Goal: Task Accomplishment & Management: Use online tool/utility

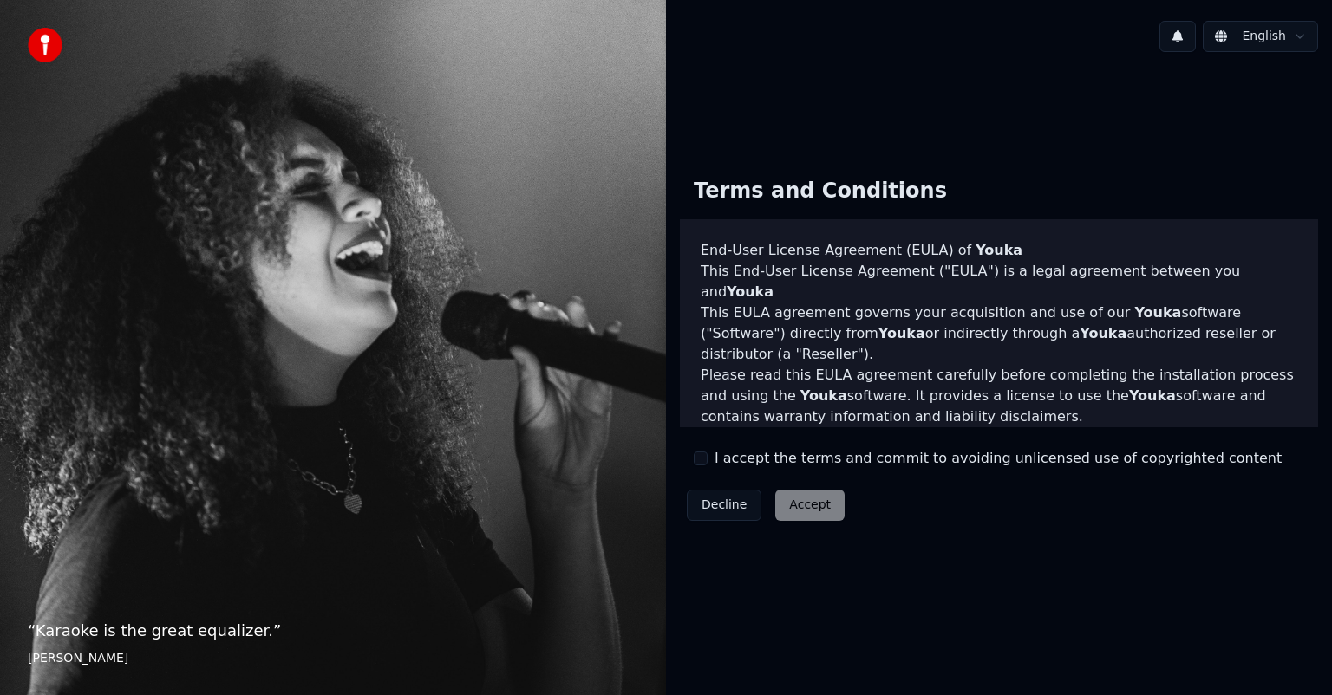
click at [700, 457] on button "I accept the terms and commit to avoiding unlicensed use of copyrighted content" at bounding box center [701, 459] width 14 height 14
click at [805, 505] on button "Accept" at bounding box center [809, 505] width 69 height 31
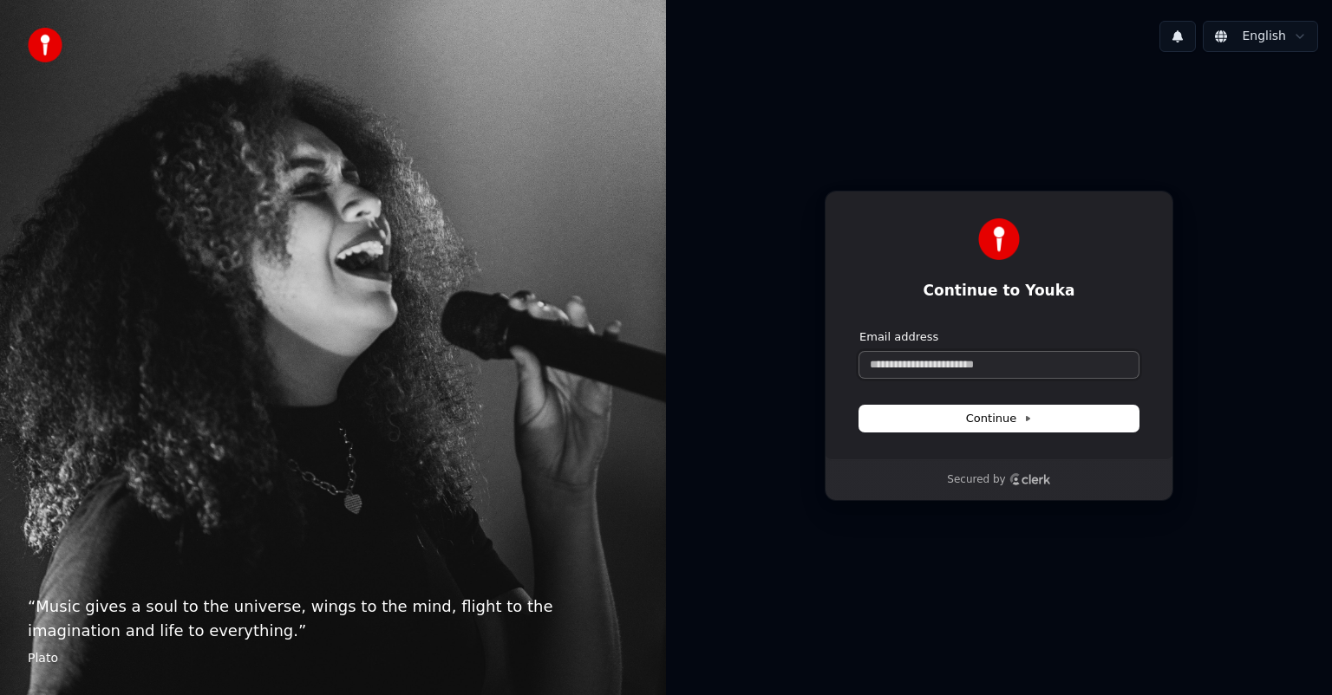
click at [945, 363] on input "Email address" at bounding box center [998, 365] width 279 height 26
click at [938, 360] on input "Email address" at bounding box center [998, 365] width 279 height 26
click at [912, 374] on input "Email address" at bounding box center [998, 365] width 279 height 26
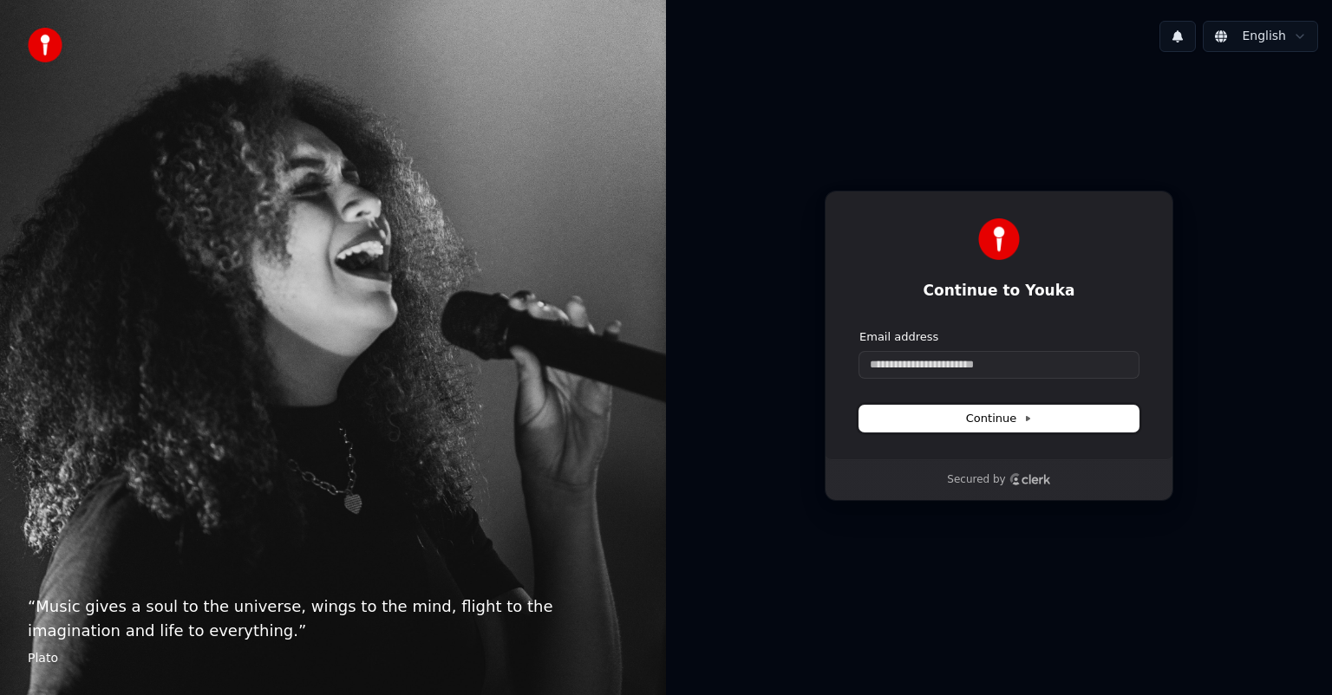
click at [1018, 419] on span "Continue" at bounding box center [999, 419] width 66 height 16
click at [968, 380] on form "Email address Continue" at bounding box center [998, 380] width 279 height 102
click at [961, 360] on input "Email address" at bounding box center [998, 365] width 279 height 26
click at [981, 359] on input "**********" at bounding box center [998, 365] width 279 height 26
click at [983, 411] on span "Continue" at bounding box center [999, 419] width 66 height 16
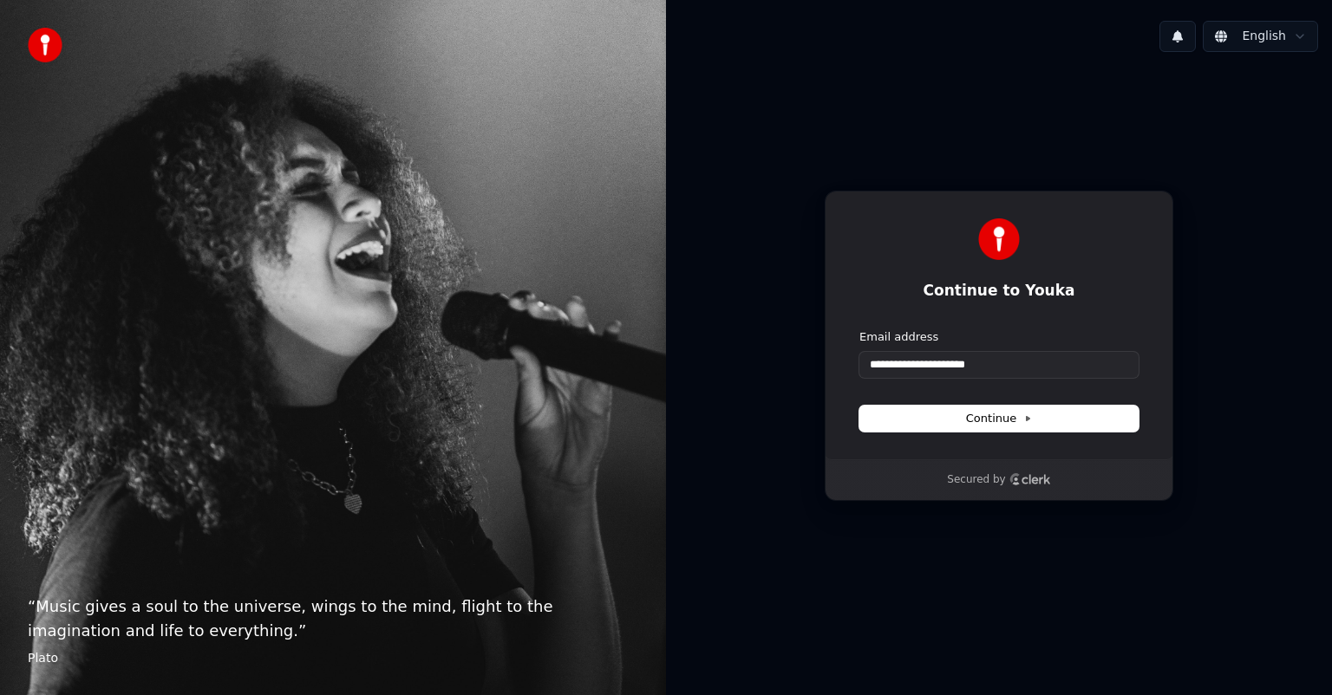
type input "**********"
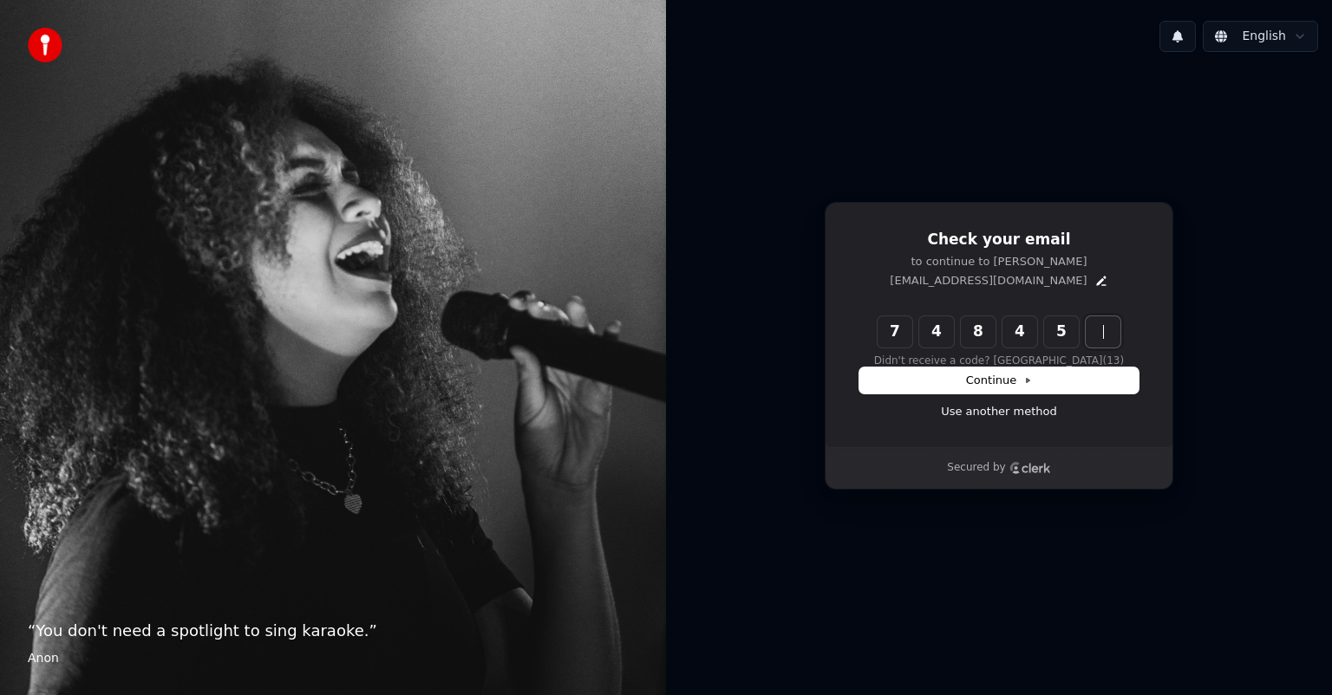
type input "******"
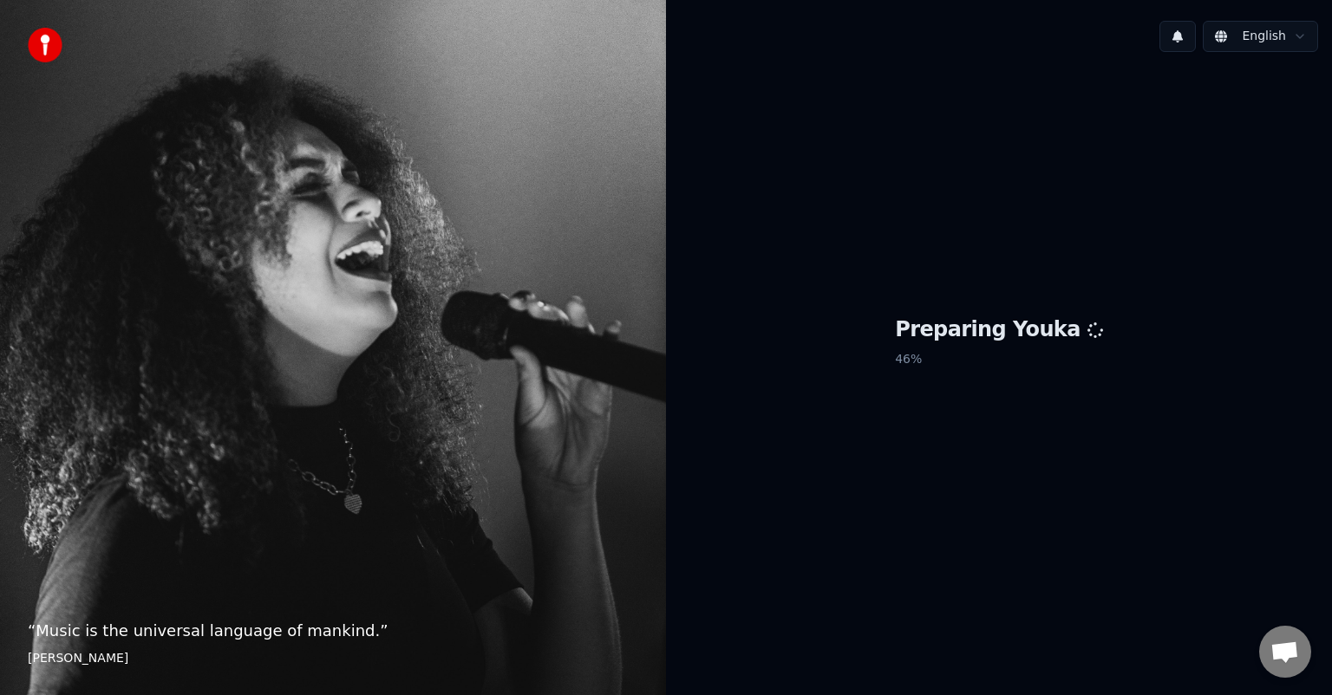
click at [1267, 42] on html "“ Music is the universal language of mankind. ” [PERSON_NAME] English Preparing…" at bounding box center [666, 347] width 1332 height 695
click at [1079, 44] on html "“ Music is the universal language of mankind. ” [PERSON_NAME] English Preparing…" at bounding box center [666, 347] width 1332 height 695
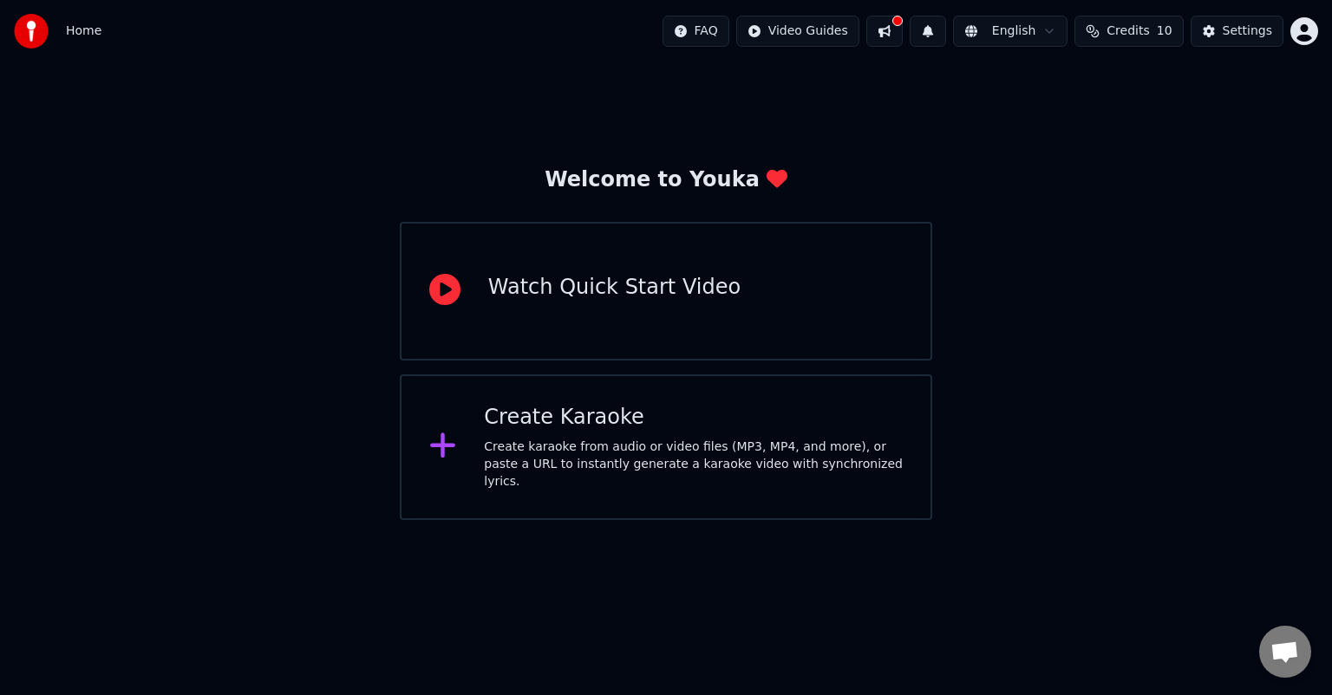
click at [596, 420] on div "Create Karaoke" at bounding box center [693, 418] width 419 height 28
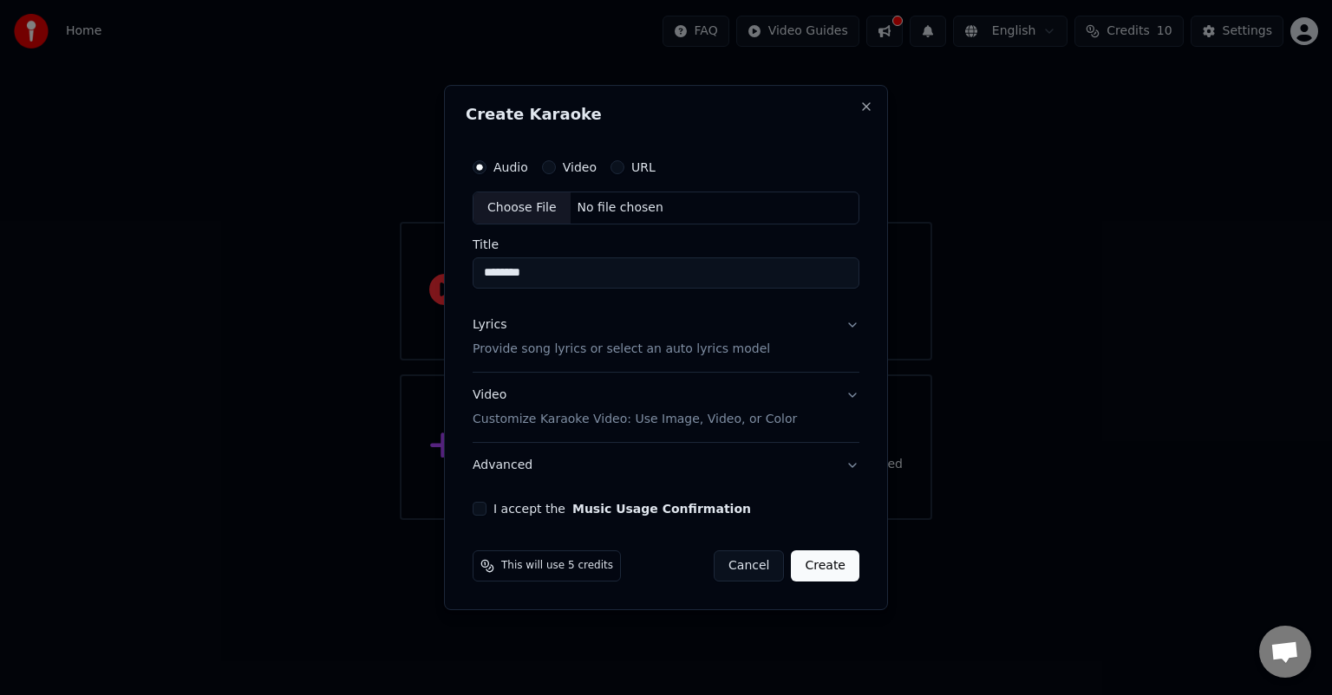
click at [517, 205] on div "Choose File" at bounding box center [521, 207] width 97 height 31
click at [505, 209] on div "Choose File" at bounding box center [521, 207] width 97 height 31
type input "**********"
click at [849, 329] on button "Lyrics Provide song lyrics or select an auto lyrics model" at bounding box center [666, 337] width 394 height 69
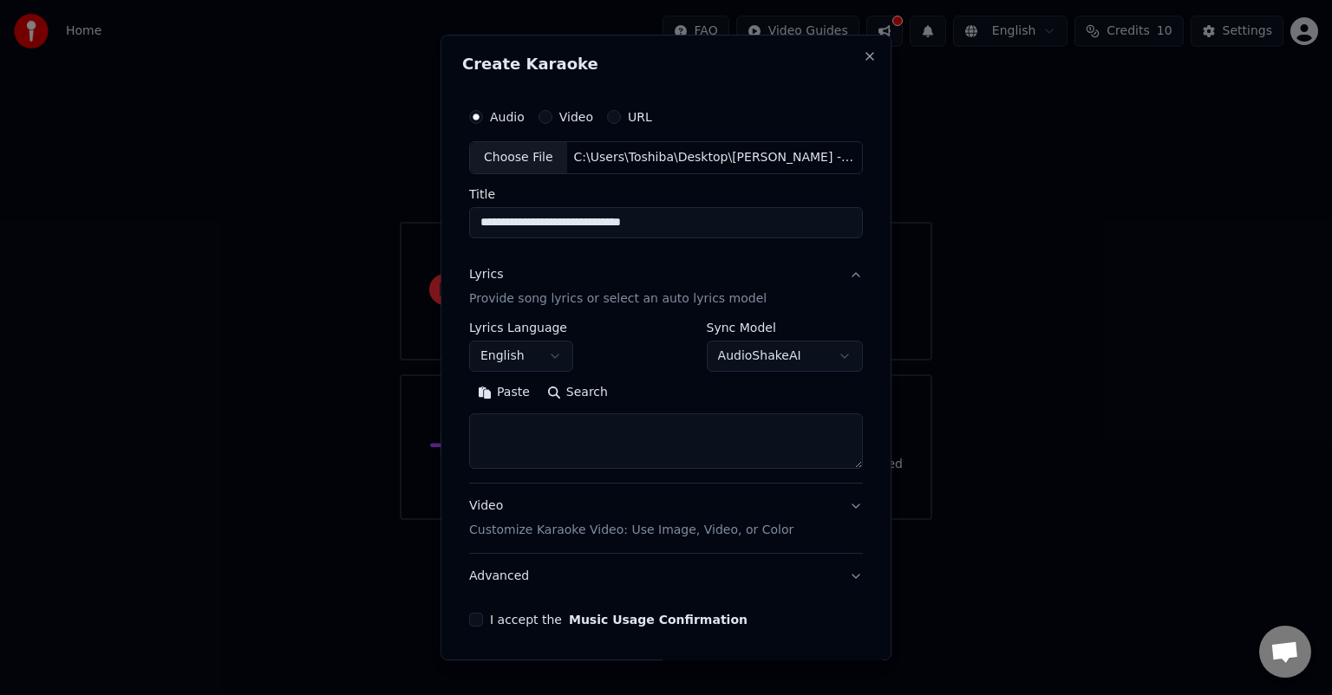
click at [848, 322] on label "Sync Model" at bounding box center [785, 328] width 156 height 12
click at [535, 350] on button "English" at bounding box center [521, 356] width 104 height 31
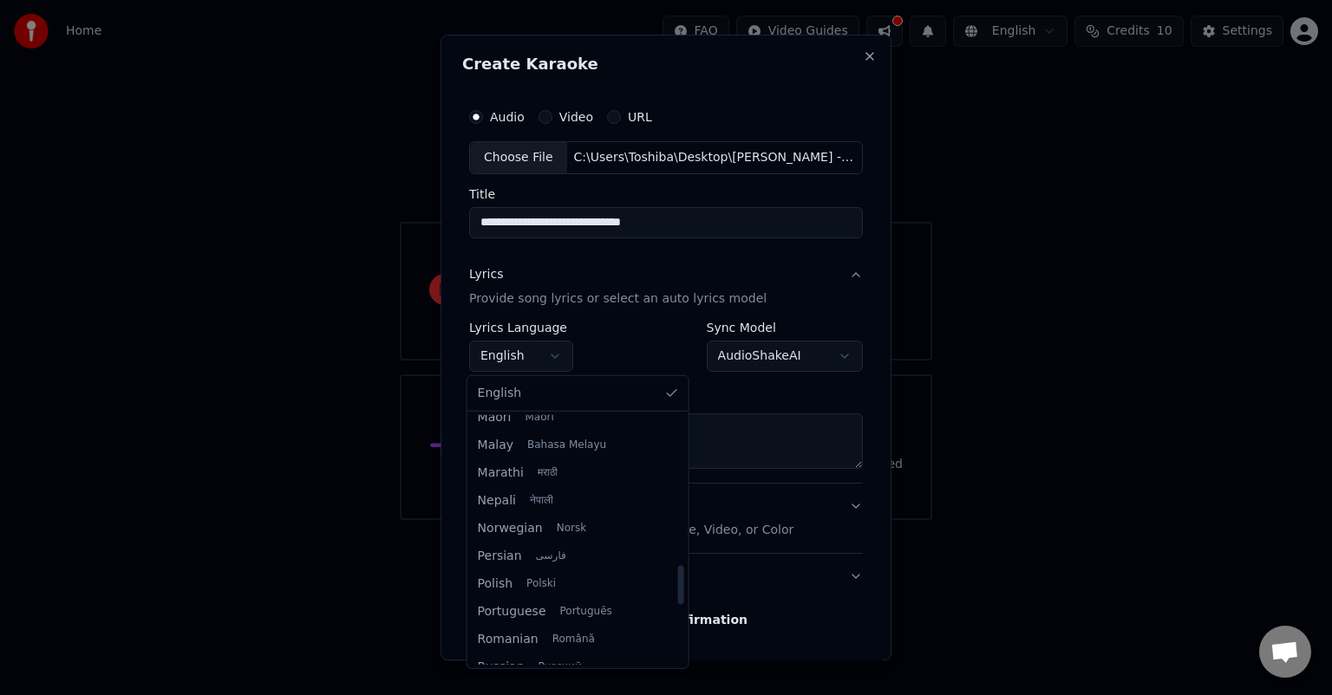
scroll to position [1300, 0]
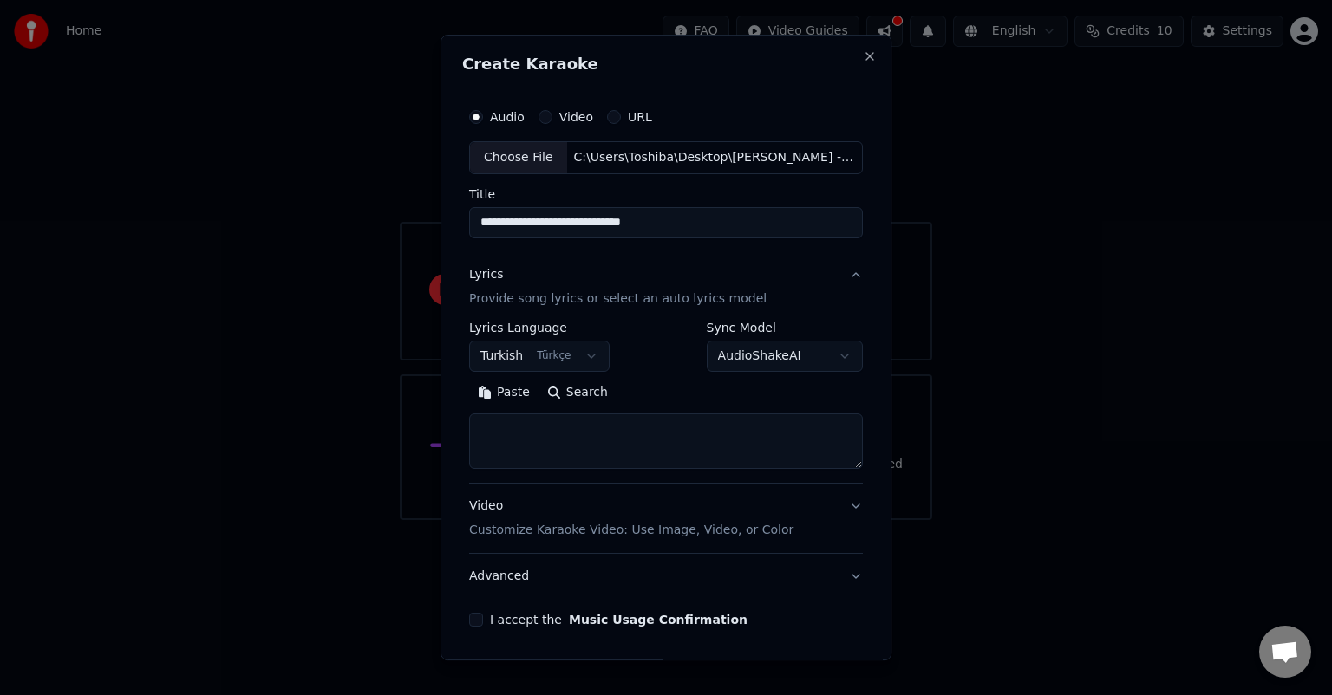
click at [784, 393] on div "Paste Search" at bounding box center [666, 393] width 394 height 28
click at [577, 448] on textarea at bounding box center [666, 441] width 394 height 55
click at [474, 621] on button "I accept the Music Usage Confirmation" at bounding box center [476, 620] width 14 height 14
click at [610, 440] on textarea at bounding box center [666, 441] width 394 height 55
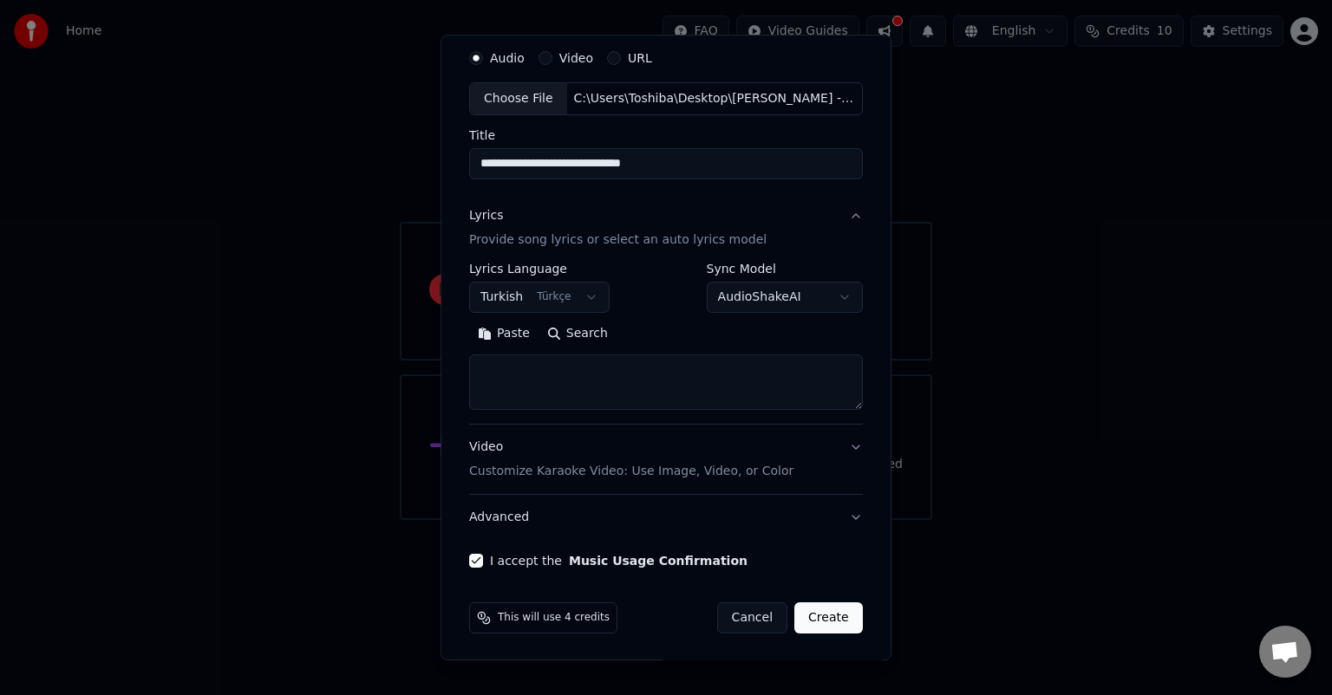
click at [798, 609] on button "Create" at bounding box center [828, 617] width 68 height 31
select select "**"
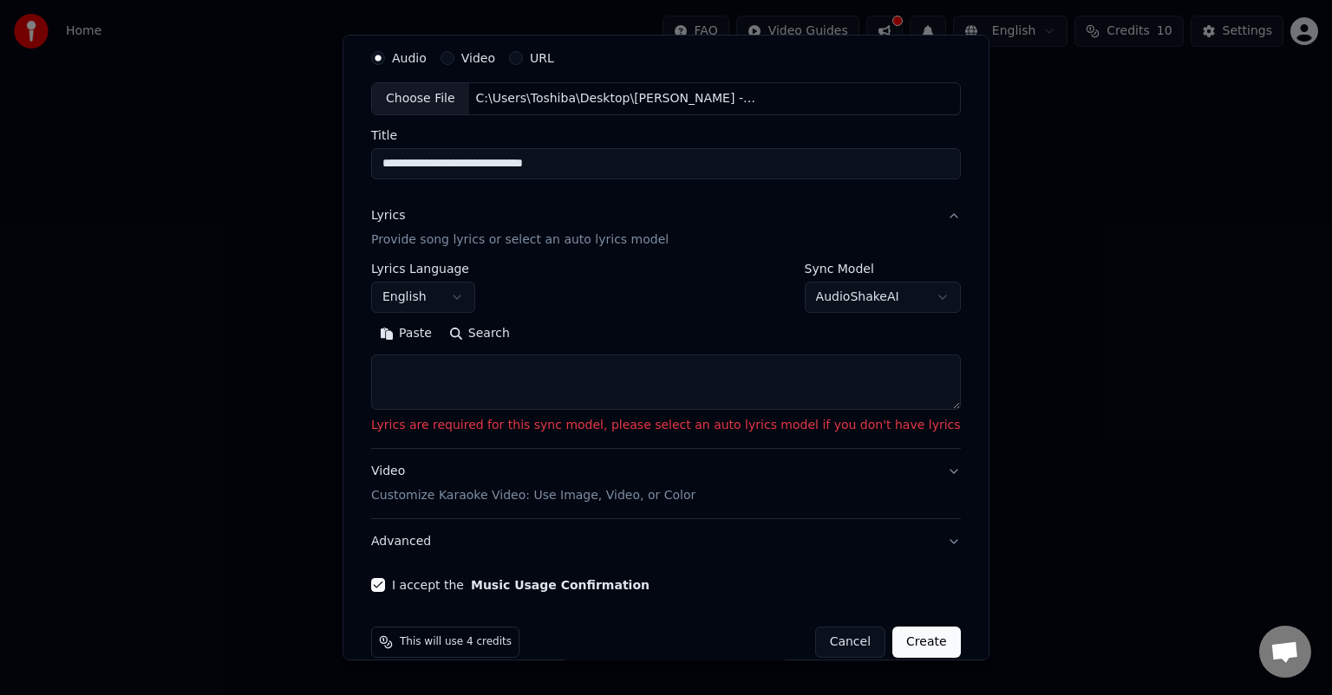
click at [572, 395] on textarea at bounding box center [665, 382] width 589 height 55
click at [507, 333] on button "Search" at bounding box center [479, 334] width 78 height 28
type textarea "**********"
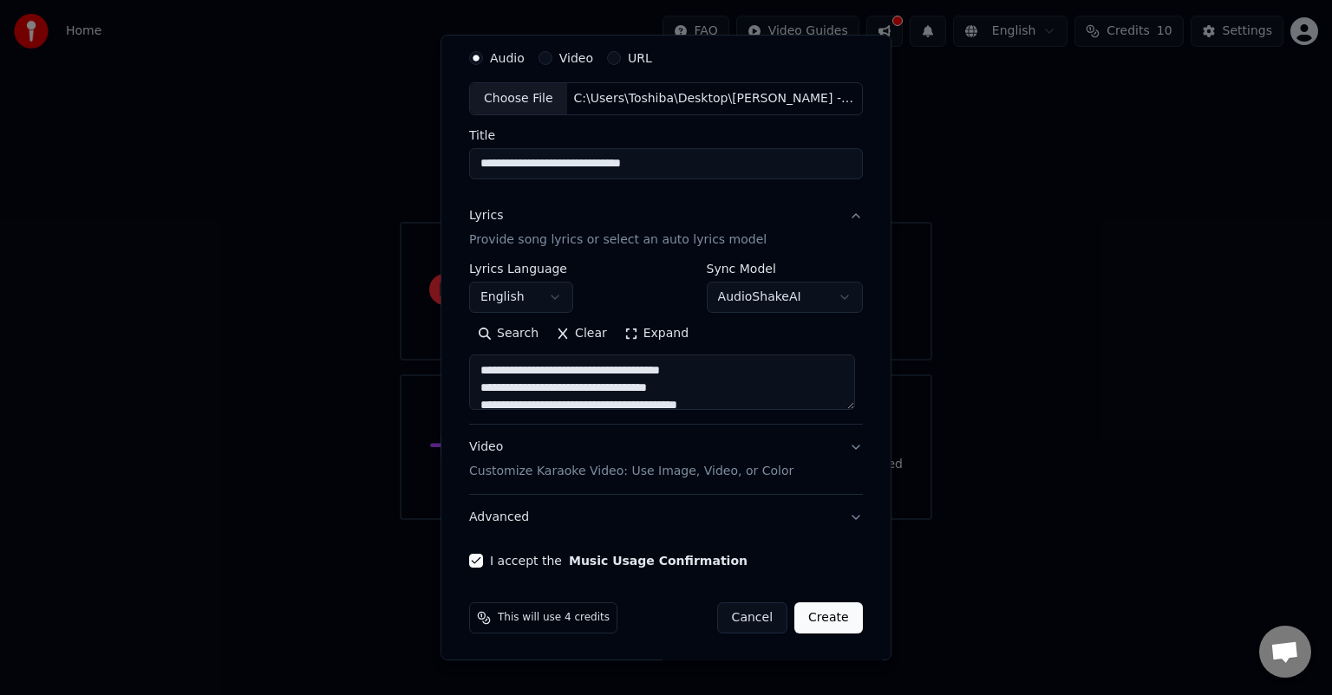
click at [817, 615] on button "Create" at bounding box center [828, 617] width 68 height 31
select select "**"
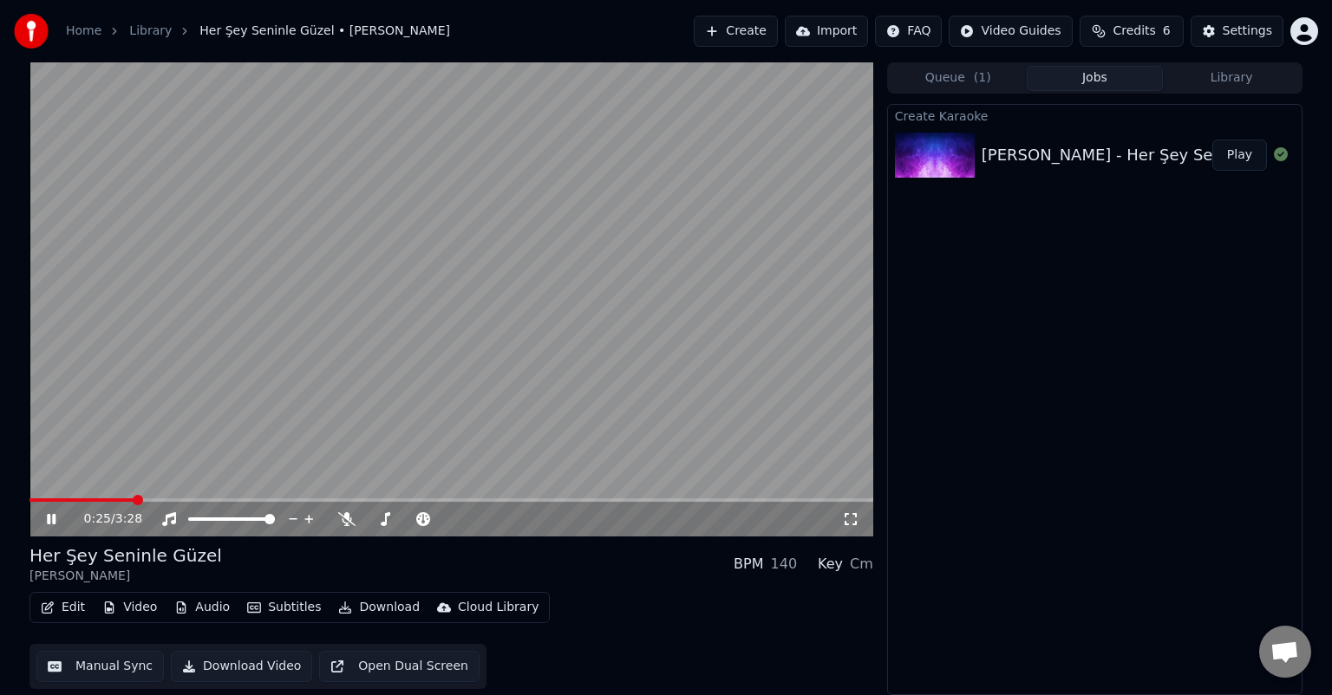
click at [73, 490] on video at bounding box center [450, 299] width 843 height 474
click at [70, 496] on video at bounding box center [450, 299] width 843 height 474
click at [73, 498] on video at bounding box center [450, 299] width 843 height 474
click at [73, 498] on span at bounding box center [89, 499] width 120 height 3
click at [52, 517] on icon at bounding box center [51, 519] width 10 height 12
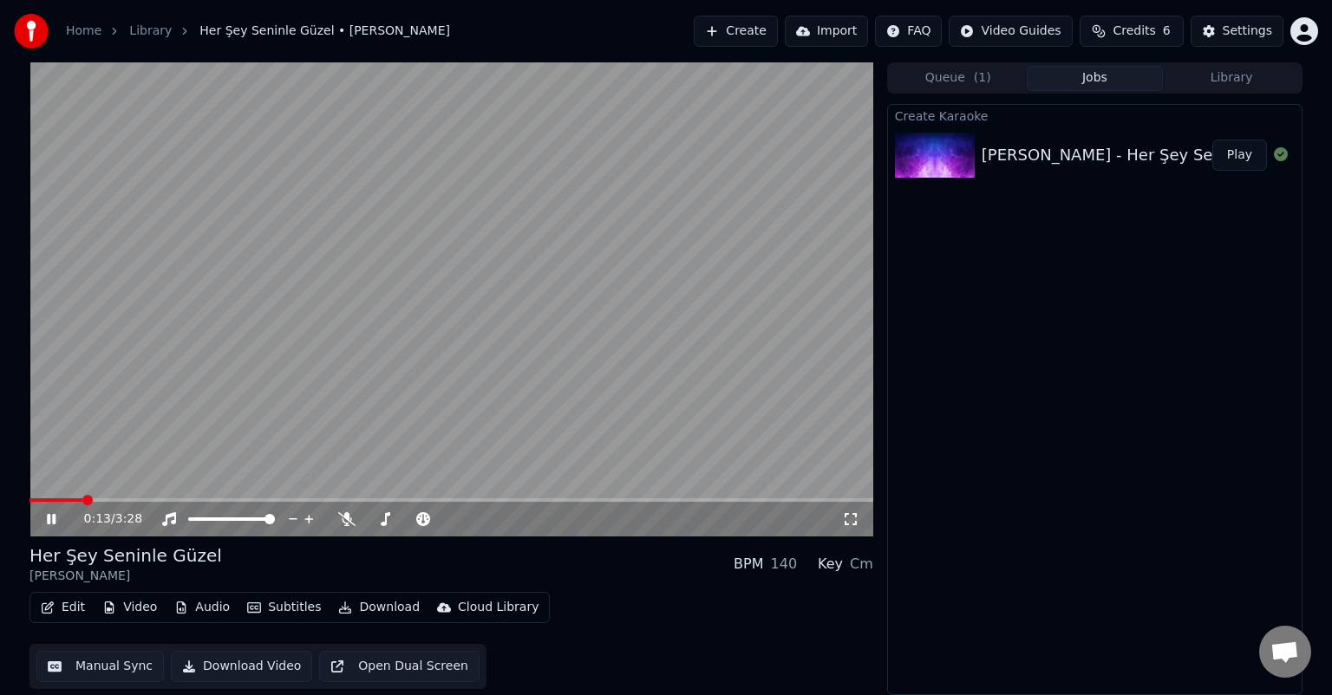
click at [78, 501] on span at bounding box center [55, 499] width 53 height 3
click at [70, 495] on video at bounding box center [450, 299] width 843 height 474
click at [68, 499] on span at bounding box center [53, 499] width 49 height 3
click at [62, 499] on span at bounding box center [49, 499] width 41 height 3
click at [62, 500] on span at bounding box center [67, 500] width 10 height 10
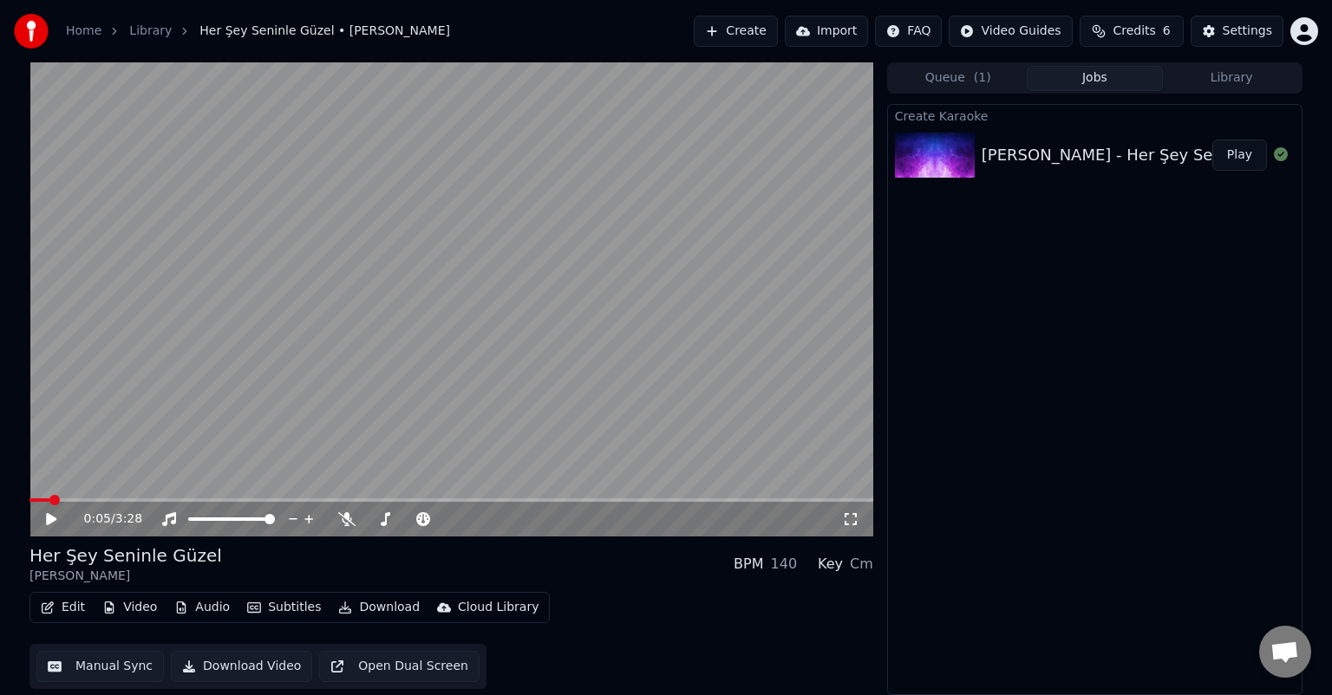
click at [49, 499] on span at bounding box center [39, 499] width 20 height 3
click at [48, 525] on icon at bounding box center [63, 519] width 41 height 14
click at [83, 494] on video at bounding box center [450, 299] width 843 height 474
click at [83, 501] on span at bounding box center [450, 499] width 843 height 3
click at [48, 520] on icon at bounding box center [51, 519] width 10 height 12
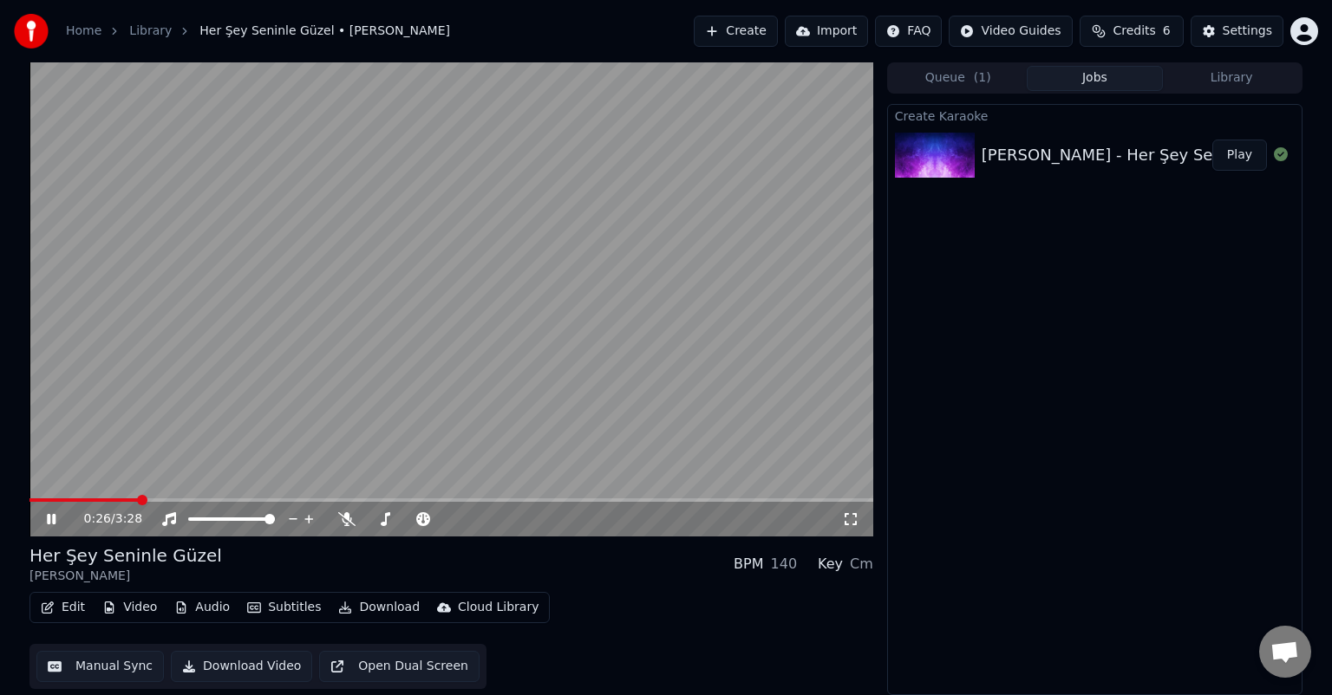
click at [48, 520] on icon at bounding box center [51, 519] width 9 height 10
click at [204, 668] on button "Download Video" at bounding box center [241, 666] width 141 height 31
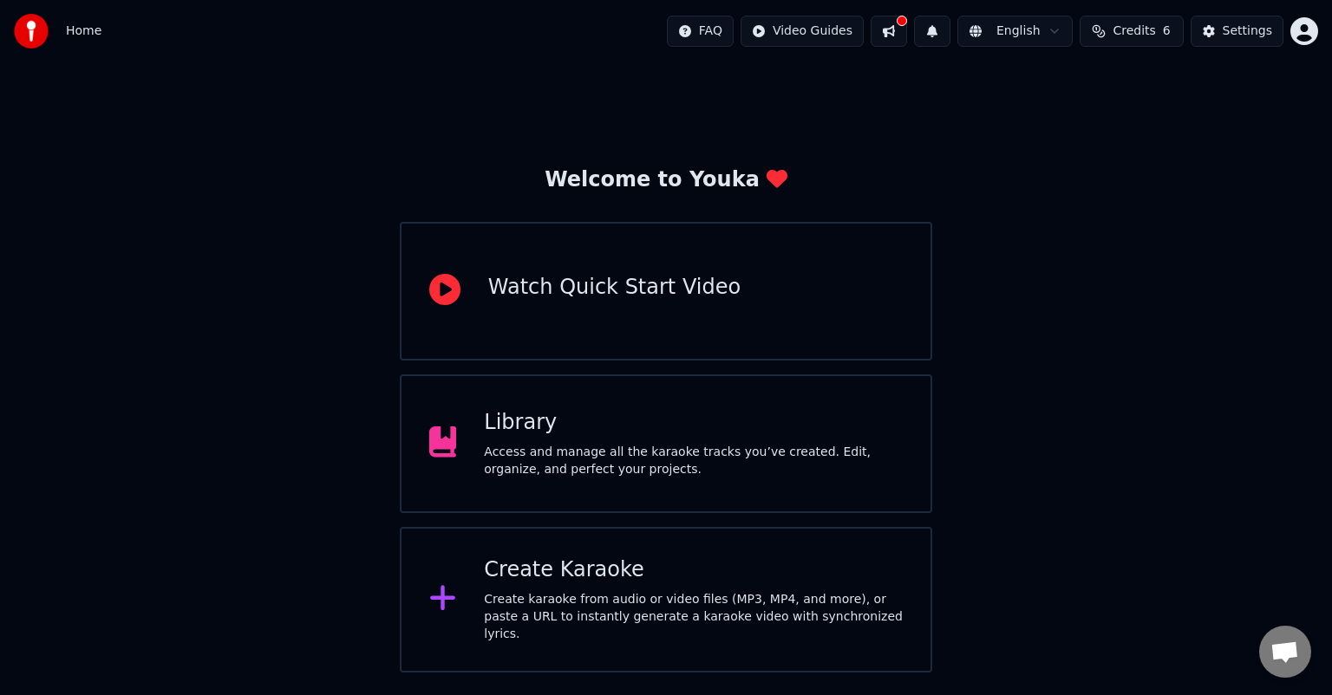
click at [445, 292] on icon at bounding box center [444, 289] width 31 height 31
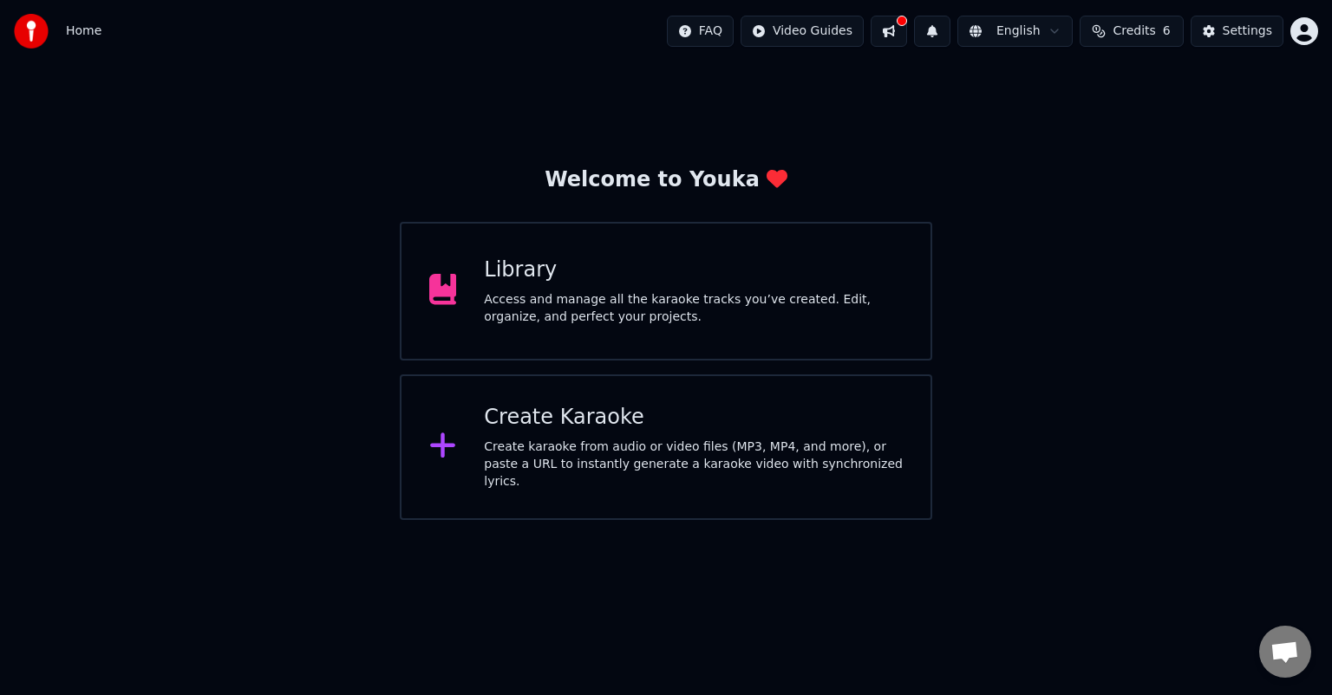
click at [905, 35] on button at bounding box center [888, 31] width 36 height 31
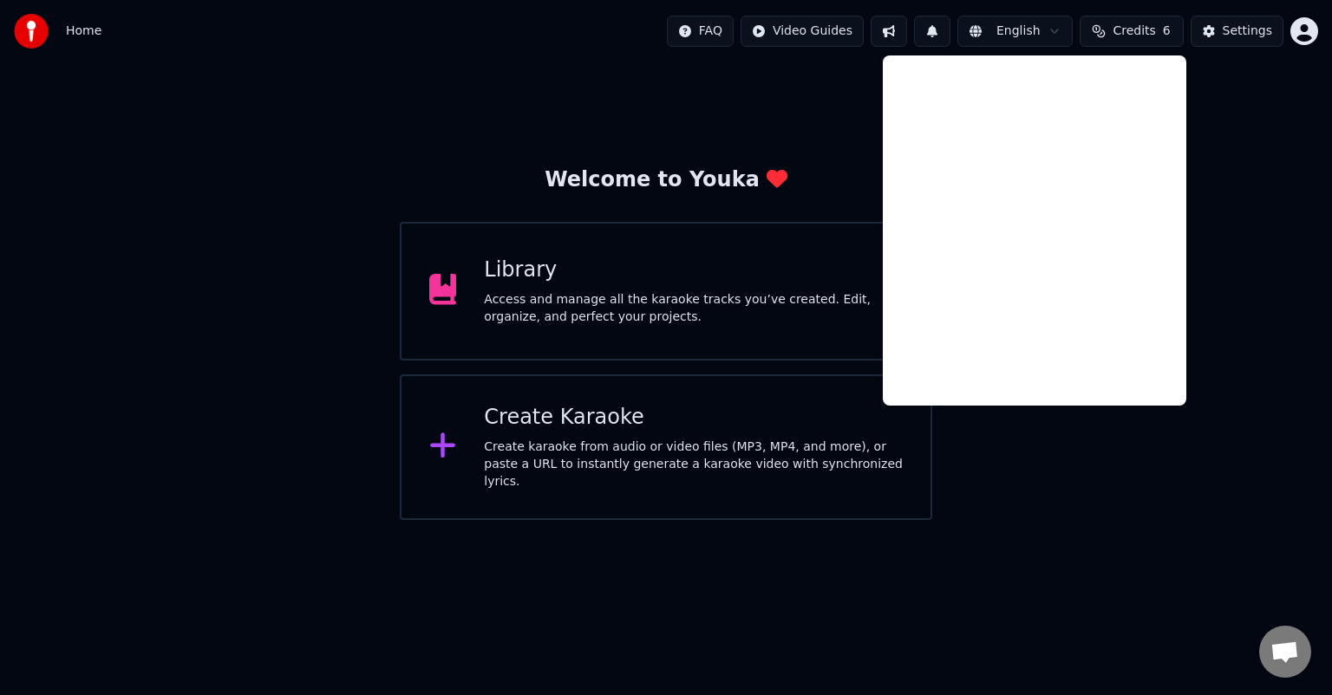
click at [1210, 163] on div "Welcome to Youka Library Access and manage all the karaoke tracks you’ve create…" at bounding box center [666, 291] width 1332 height 458
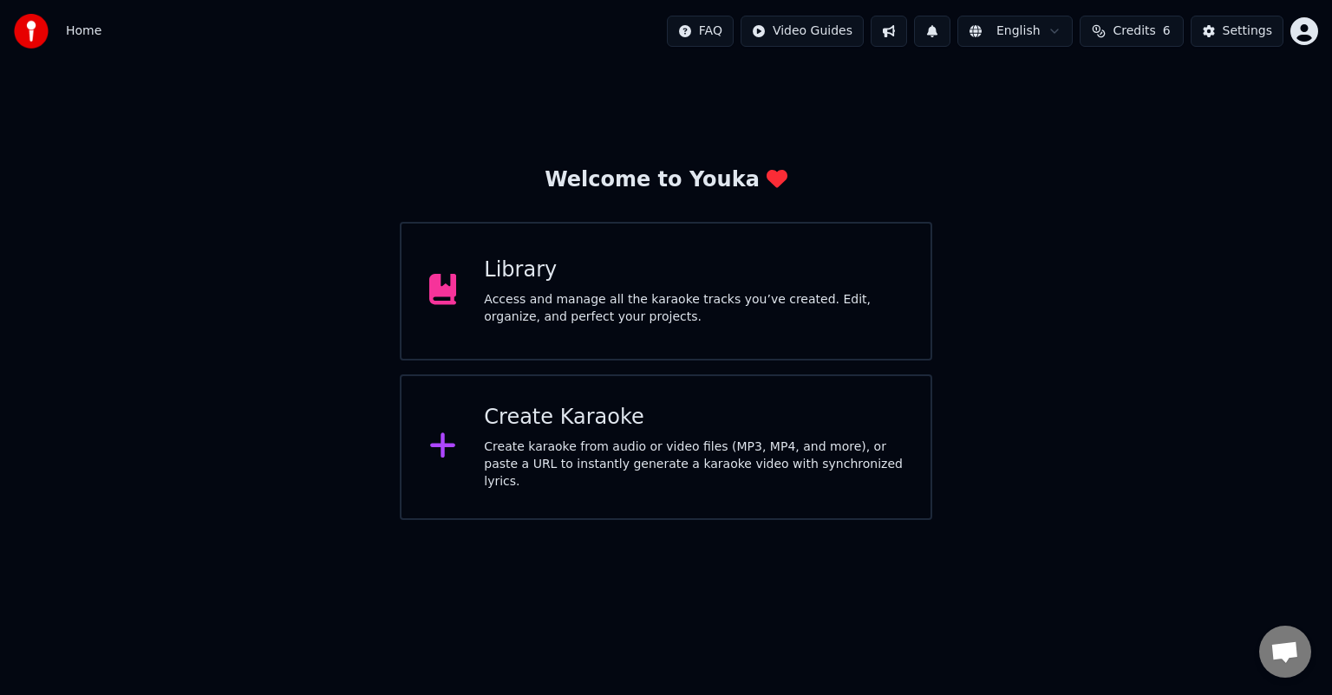
click at [818, 36] on html "Home FAQ Video Guides English Credits 6 Settings Welcome to Youka Library Acces…" at bounding box center [666, 260] width 1332 height 520
click at [809, 73] on div "Quick Start Guide" at bounding box center [825, 69] width 121 height 28
click at [644, 318] on div "Access and manage all the karaoke tracks you’ve created. Edit, organize, and pe…" at bounding box center [693, 308] width 419 height 35
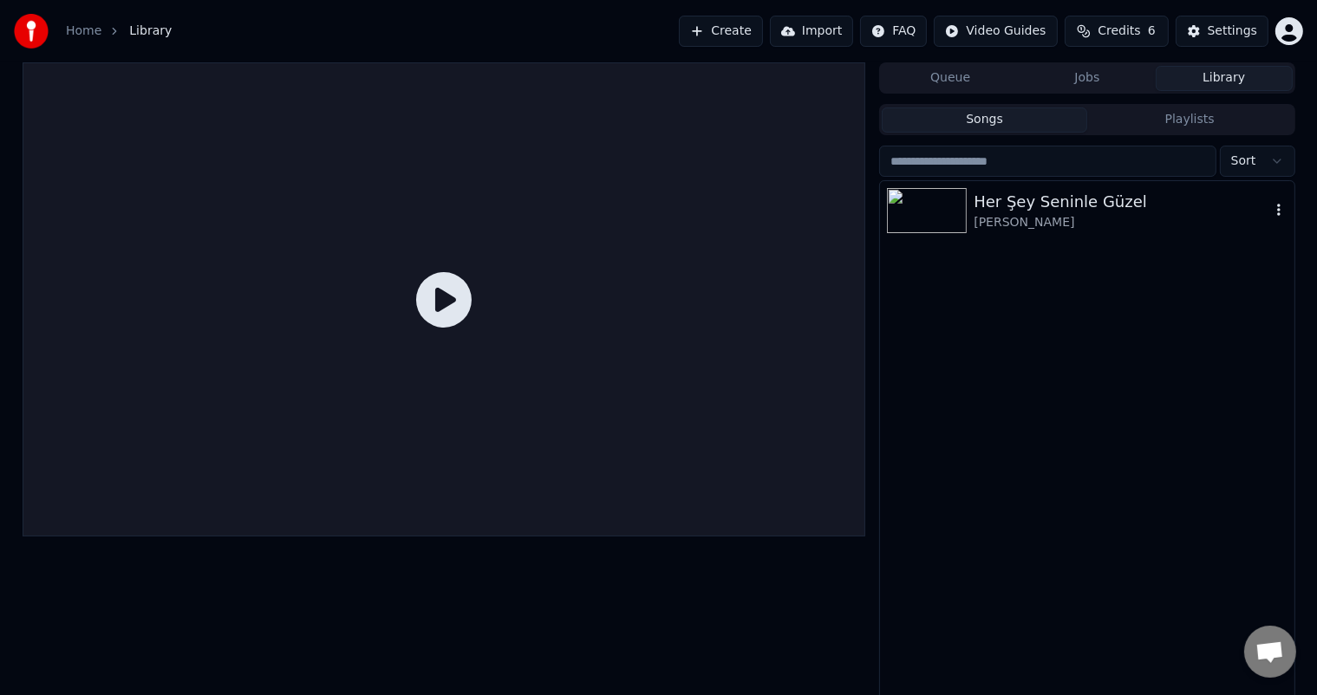
click at [955, 205] on img at bounding box center [927, 210] width 80 height 45
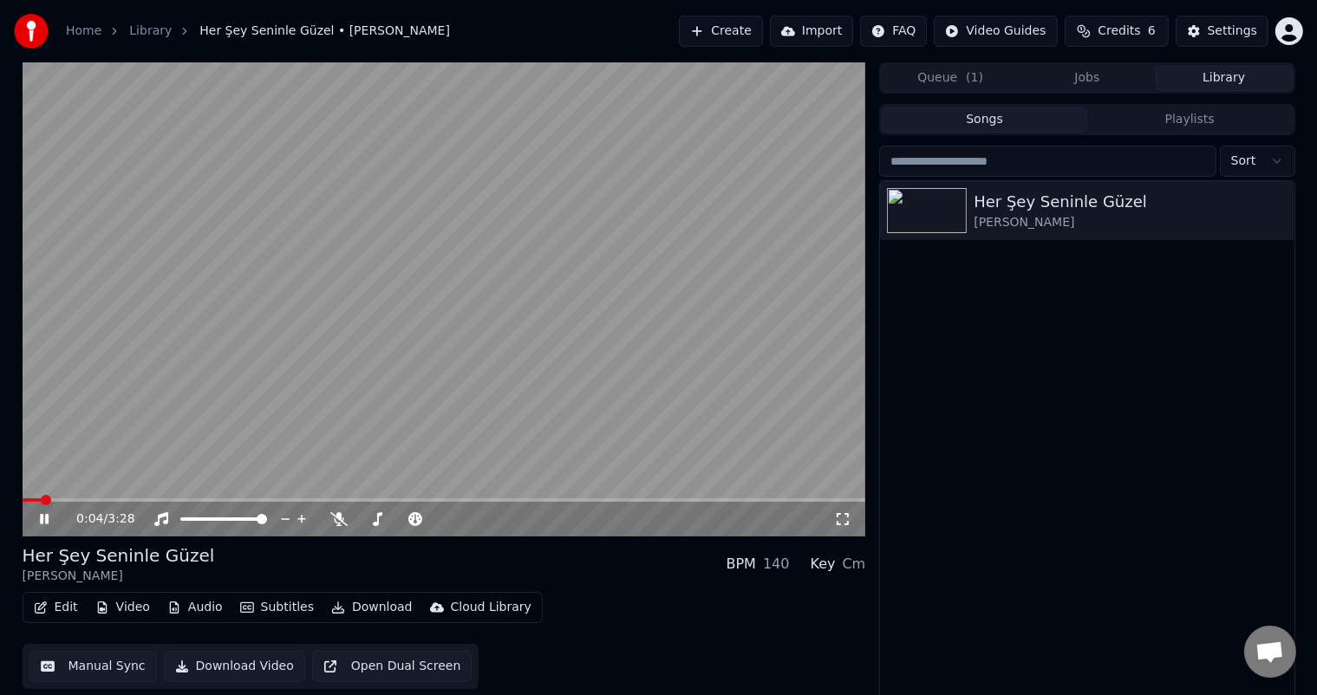
click at [42, 520] on icon at bounding box center [44, 519] width 9 height 10
click at [42, 520] on icon at bounding box center [44, 519] width 10 height 12
click at [42, 520] on icon at bounding box center [44, 519] width 9 height 10
click at [1275, 218] on button "button" at bounding box center [1278, 210] width 17 height 21
click at [1118, 359] on div "Her Şey Seninle Güzel Eda Baba" at bounding box center [1087, 441] width 414 height 520
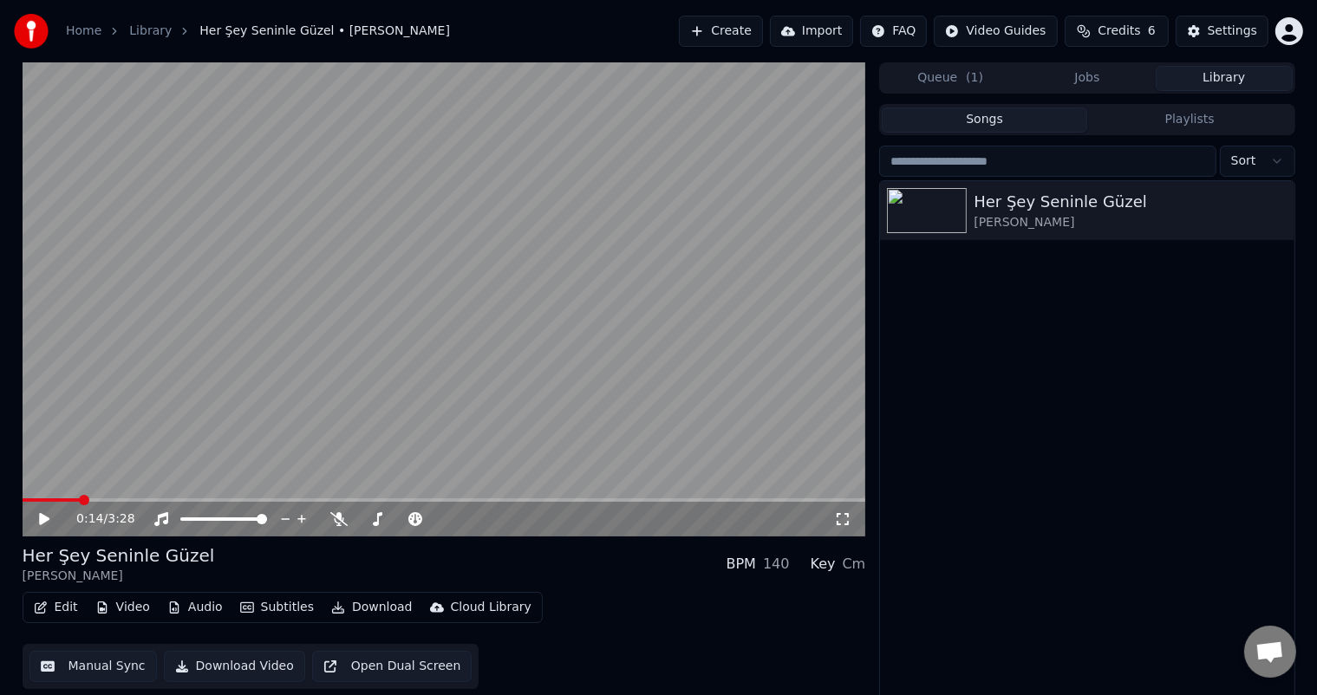
click at [45, 516] on icon at bounding box center [56, 519] width 41 height 14
click at [45, 517] on icon at bounding box center [44, 519] width 9 height 10
click at [1281, 210] on icon "button" at bounding box center [1278, 210] width 17 height 14
click at [1025, 355] on div "Her Şey Seninle Güzel Eda Baba" at bounding box center [1087, 441] width 414 height 520
click at [350, 606] on button "Download" at bounding box center [371, 608] width 95 height 24
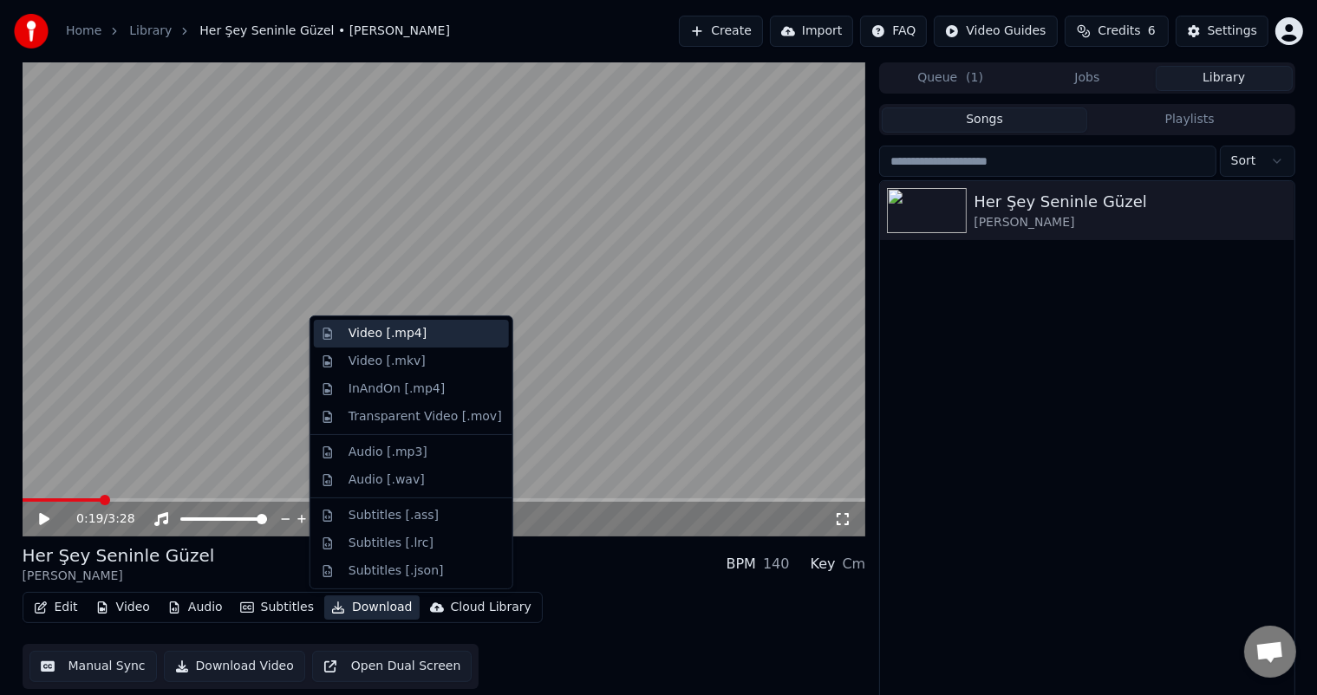
click at [408, 335] on div "Video [.mp4]" at bounding box center [387, 333] width 78 height 17
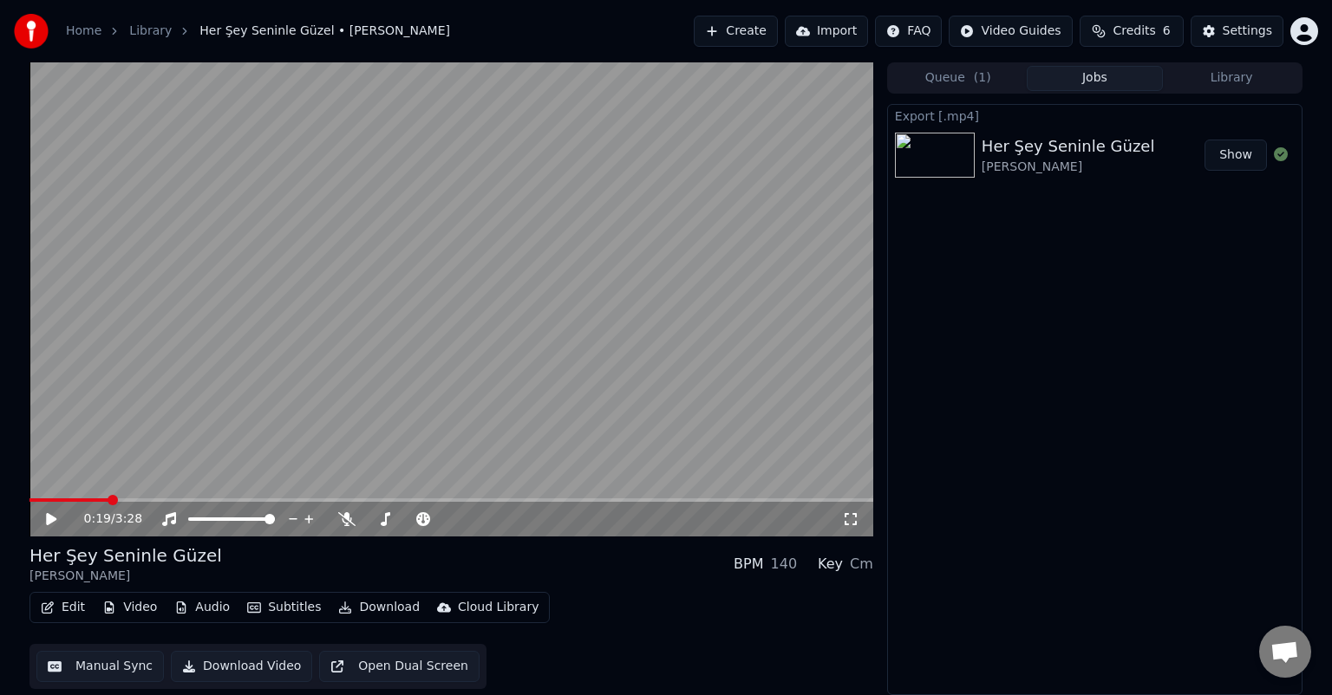
click at [1226, 154] on button "Show" at bounding box center [1235, 155] width 62 height 31
click at [778, 31] on button "Create" at bounding box center [736, 31] width 84 height 31
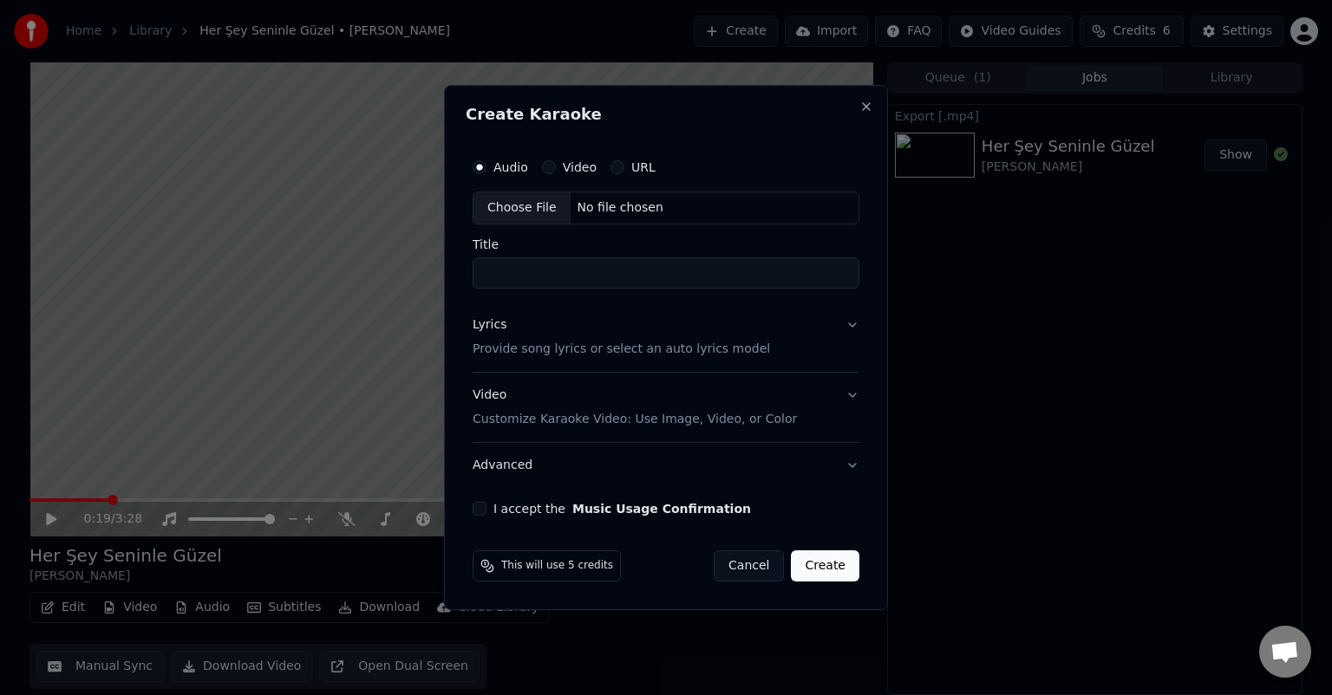
click at [548, 271] on input "Title" at bounding box center [665, 272] width 387 height 31
click at [572, 270] on input "**********" at bounding box center [665, 272] width 387 height 31
click at [511, 206] on div "Choose File" at bounding box center [521, 207] width 97 height 31
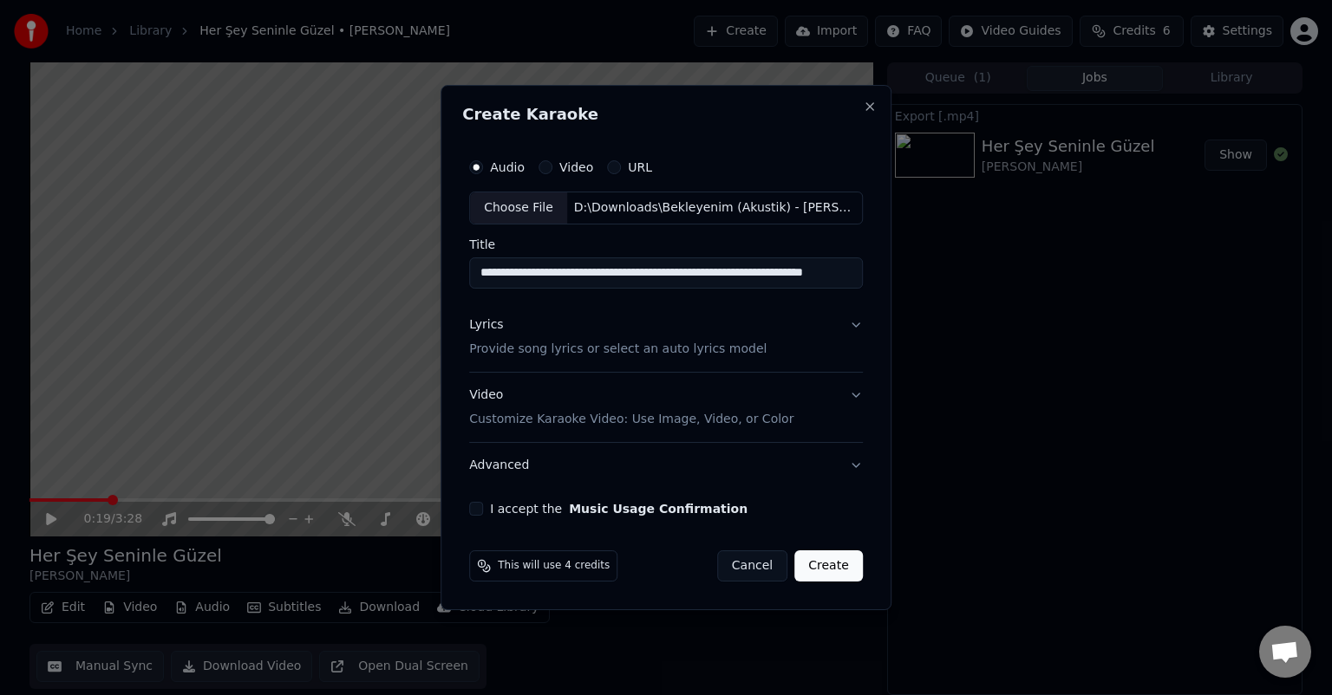
click at [524, 205] on div "Choose File" at bounding box center [518, 207] width 97 height 31
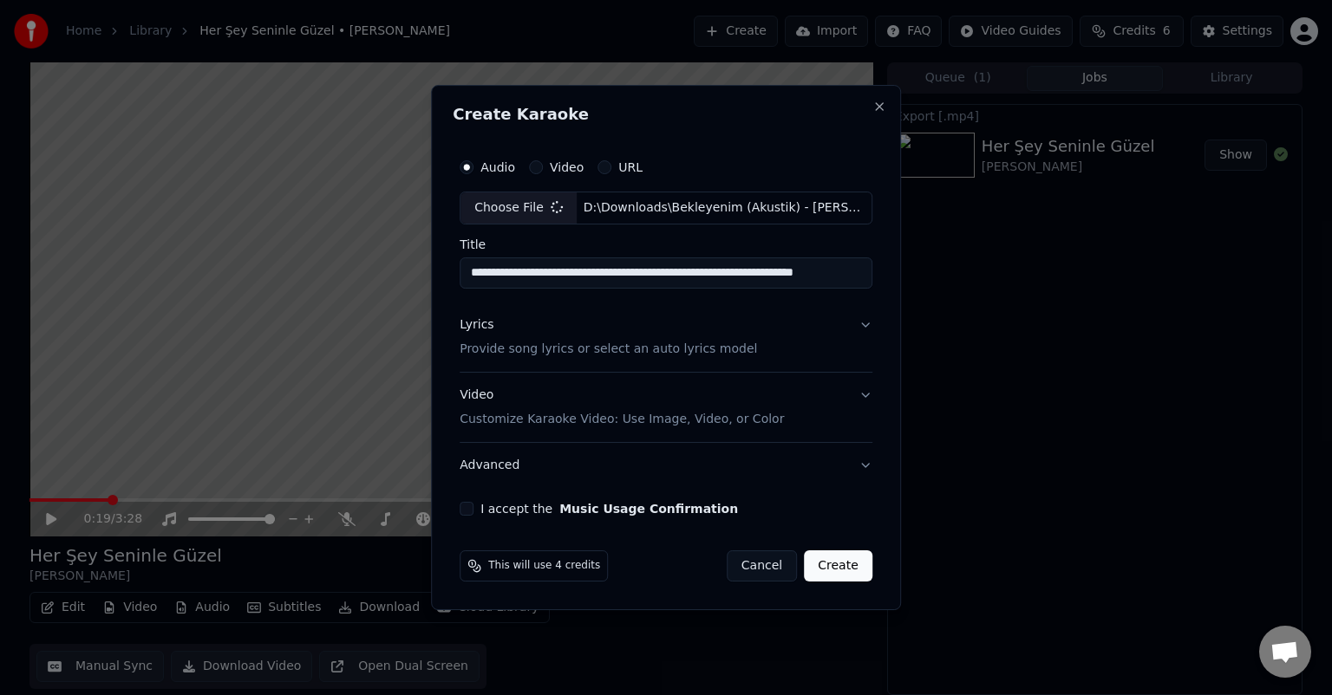
type input "**********"
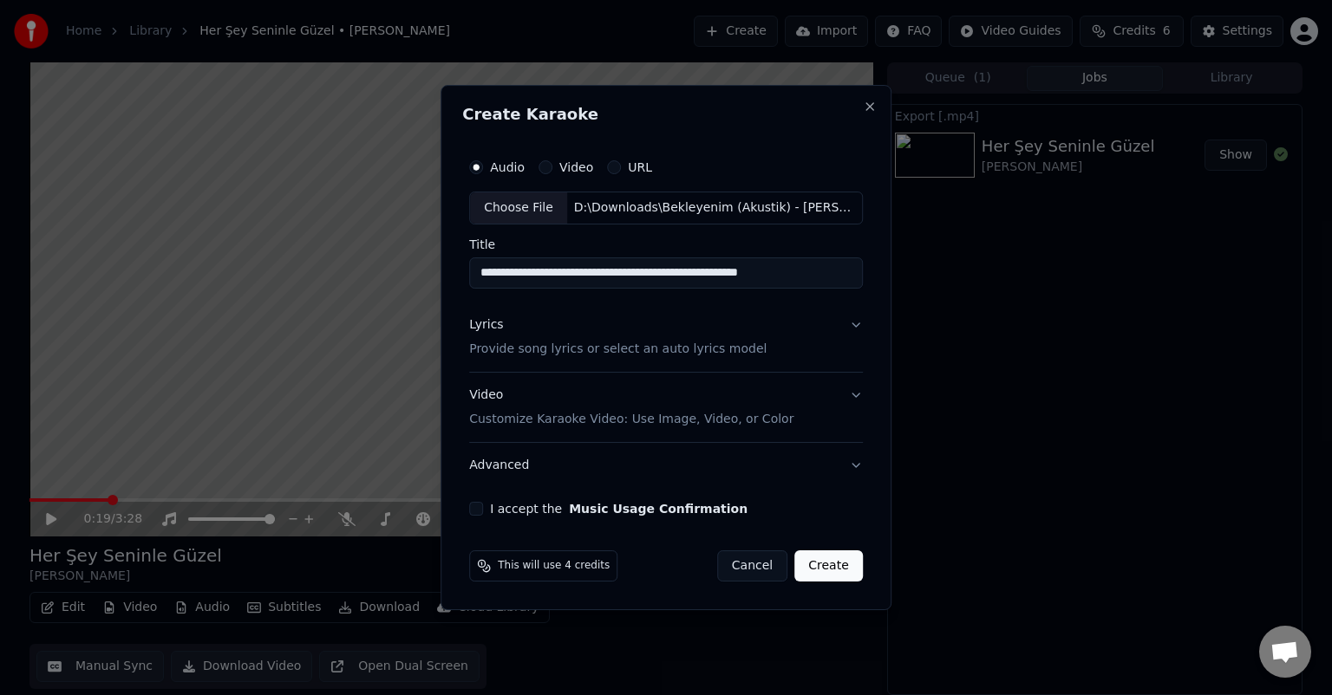
click at [482, 506] on button "I accept the Music Usage Confirmation" at bounding box center [476, 509] width 14 height 14
click at [846, 328] on button "Lyrics Provide song lyrics or select an auto lyrics model" at bounding box center [666, 337] width 394 height 69
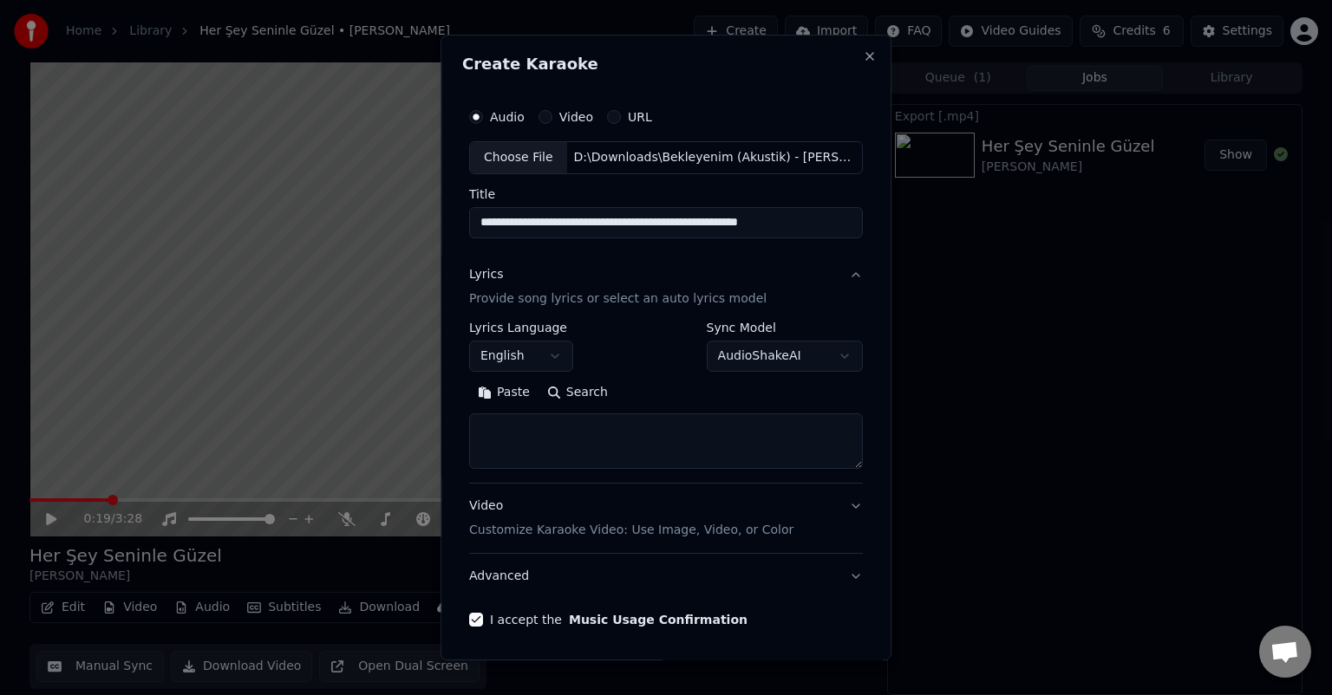
click at [518, 359] on button "English" at bounding box center [521, 356] width 104 height 31
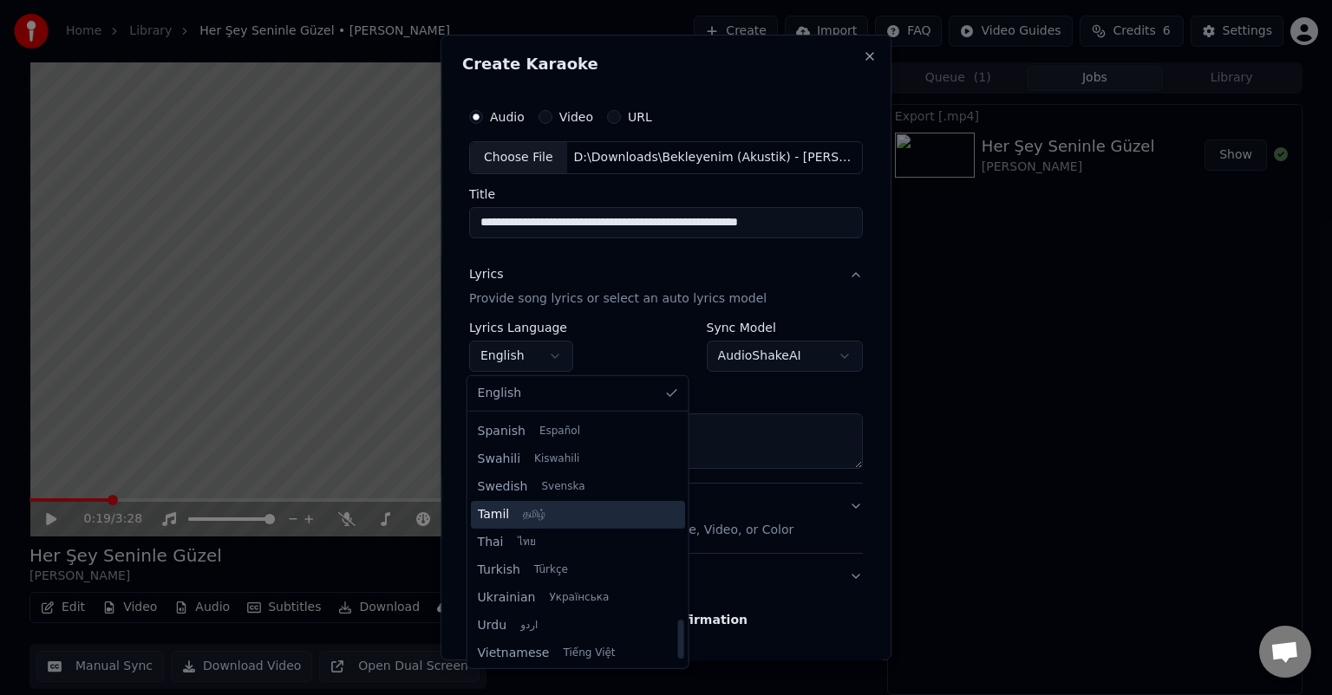
scroll to position [1331, 0]
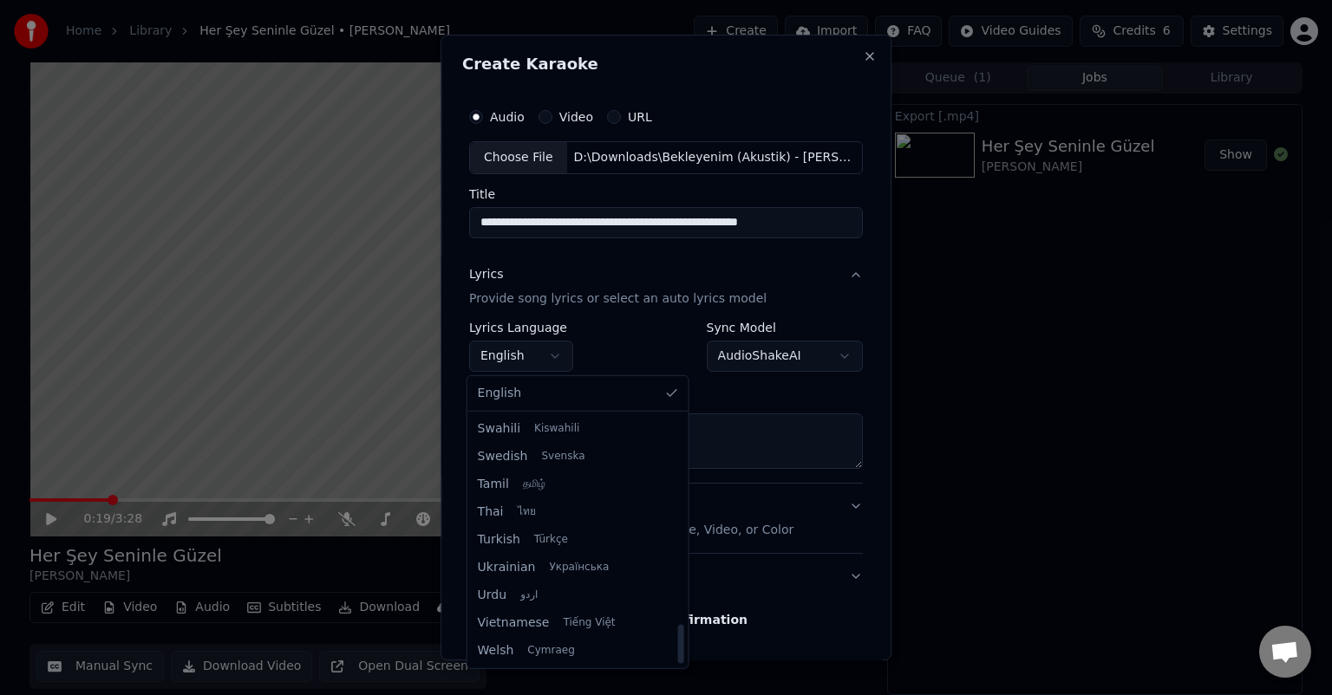
select select "**"
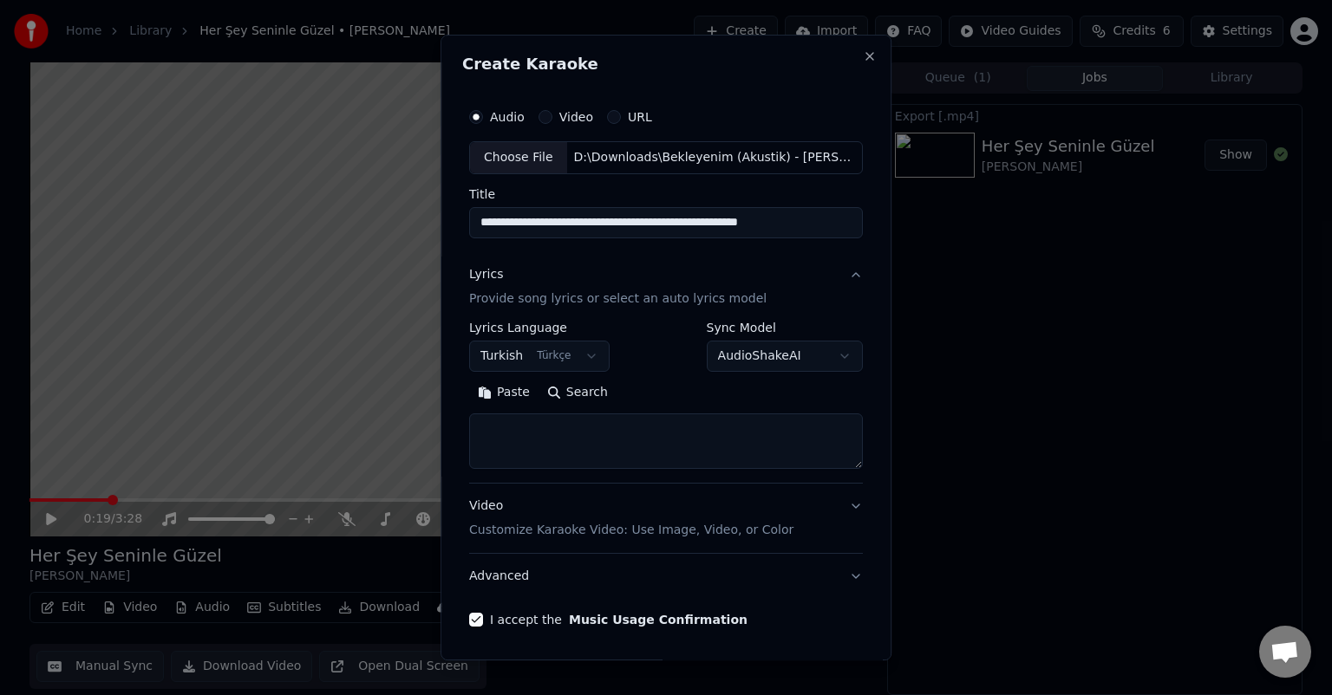
click at [645, 394] on div "Paste Search" at bounding box center [666, 393] width 394 height 28
click at [569, 394] on button "Search" at bounding box center [577, 393] width 78 height 28
click at [546, 392] on button "Search" at bounding box center [577, 393] width 78 height 28
click at [544, 391] on button "Search" at bounding box center [577, 393] width 78 height 28
click at [571, 393] on button "Search" at bounding box center [577, 393] width 78 height 28
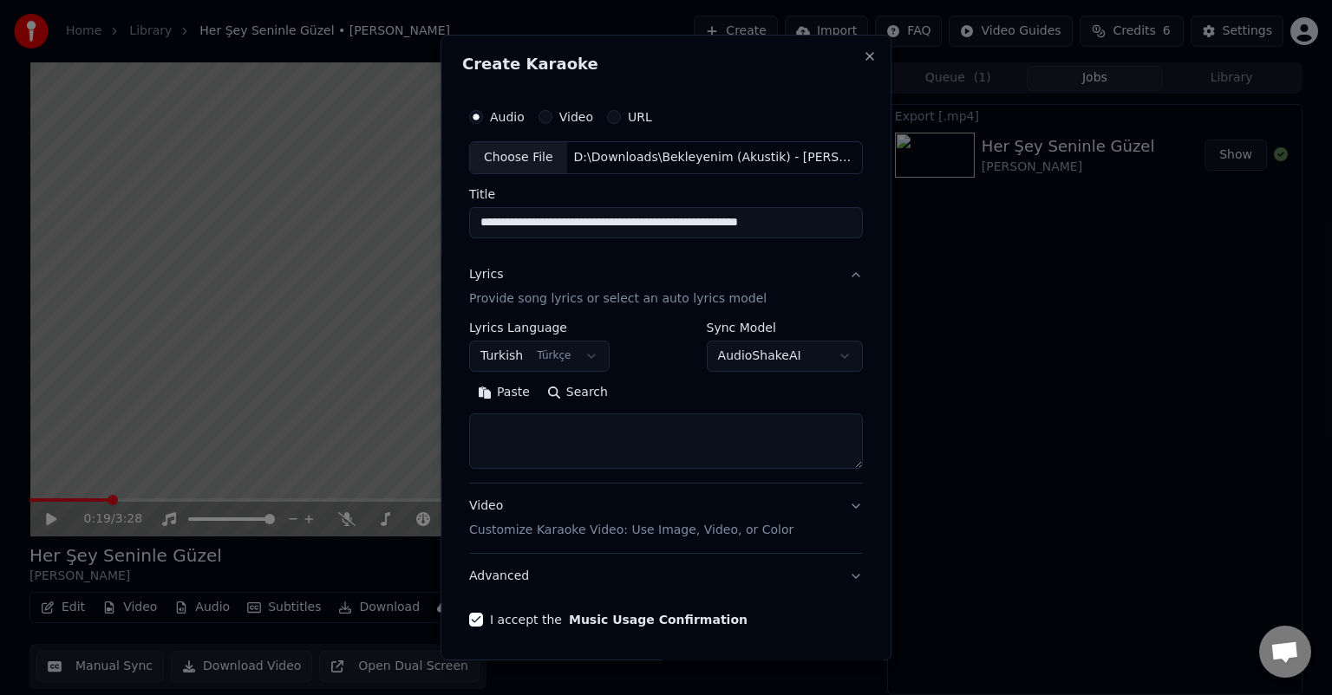
click at [570, 394] on button "Search" at bounding box center [577, 393] width 78 height 28
click at [544, 427] on textarea at bounding box center [666, 441] width 394 height 55
click at [544, 441] on textarea at bounding box center [666, 441] width 394 height 55
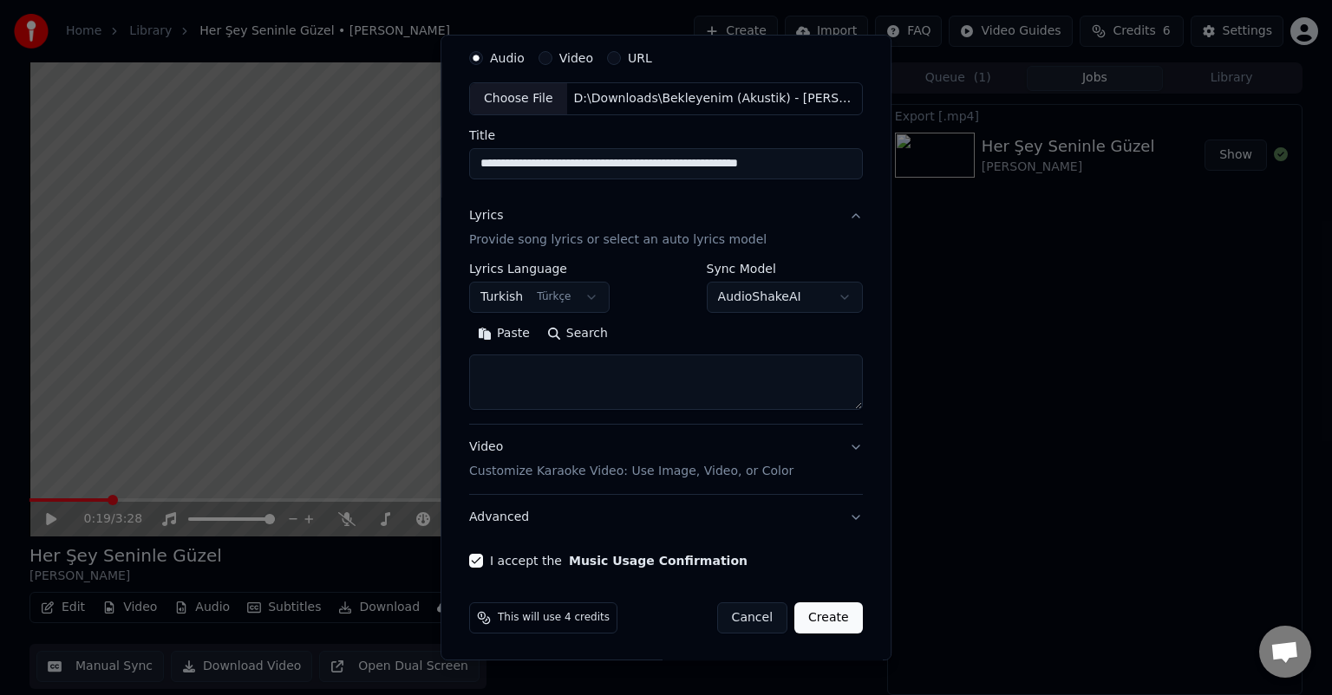
scroll to position [0, 0]
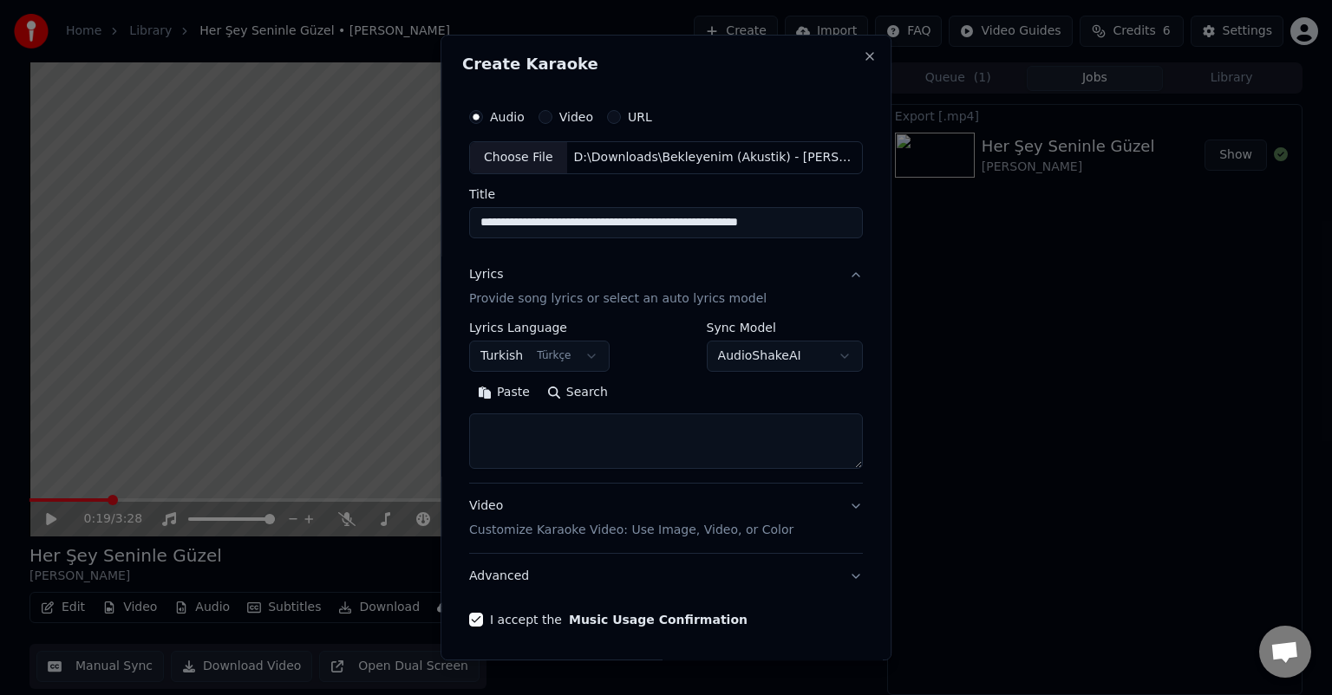
click at [554, 394] on button "Search" at bounding box center [577, 393] width 78 height 28
click at [748, 345] on body "**********" at bounding box center [666, 347] width 1332 height 695
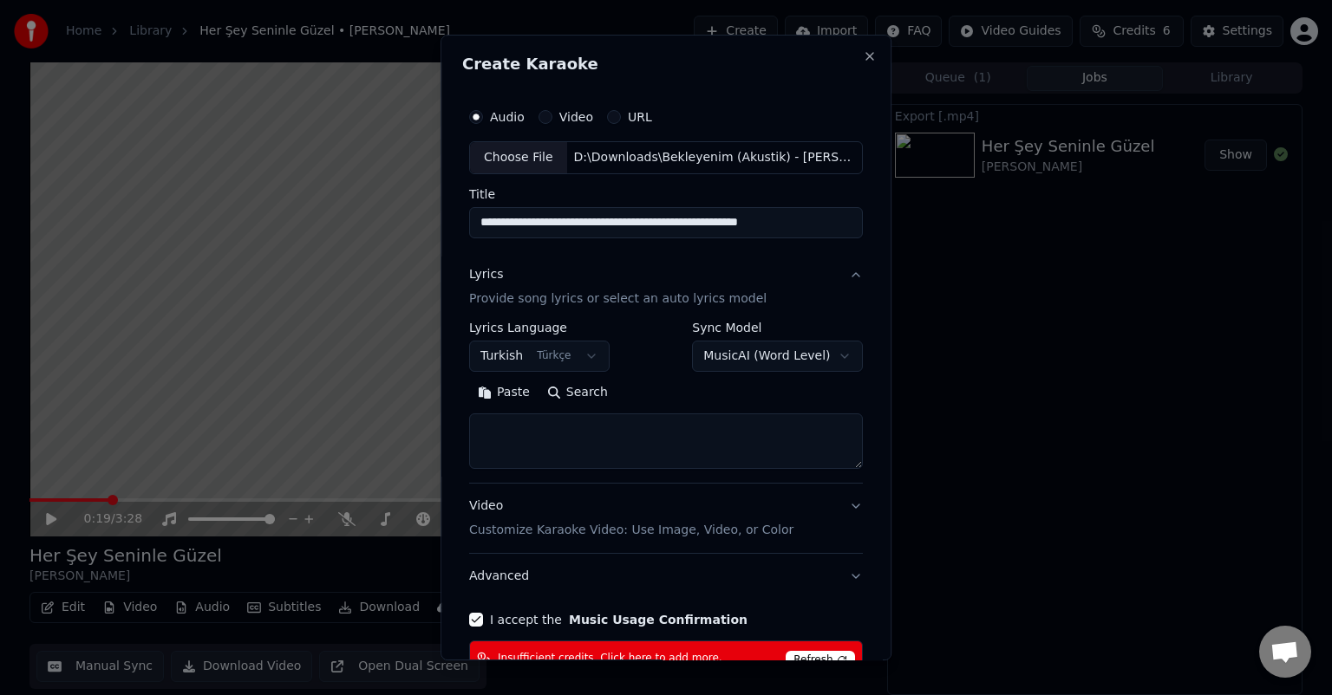
scroll to position [87, 0]
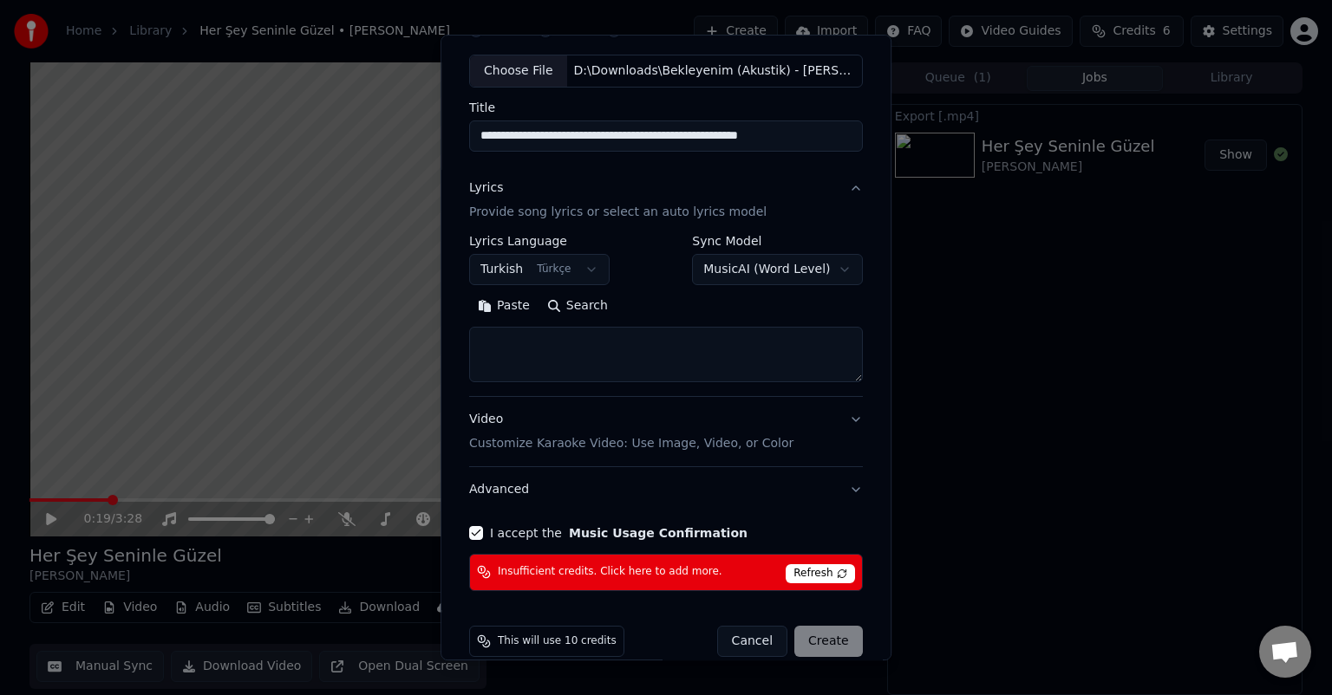
click at [808, 568] on span "Refresh" at bounding box center [819, 573] width 68 height 19
click at [819, 569] on span "Refresh" at bounding box center [819, 573] width 68 height 19
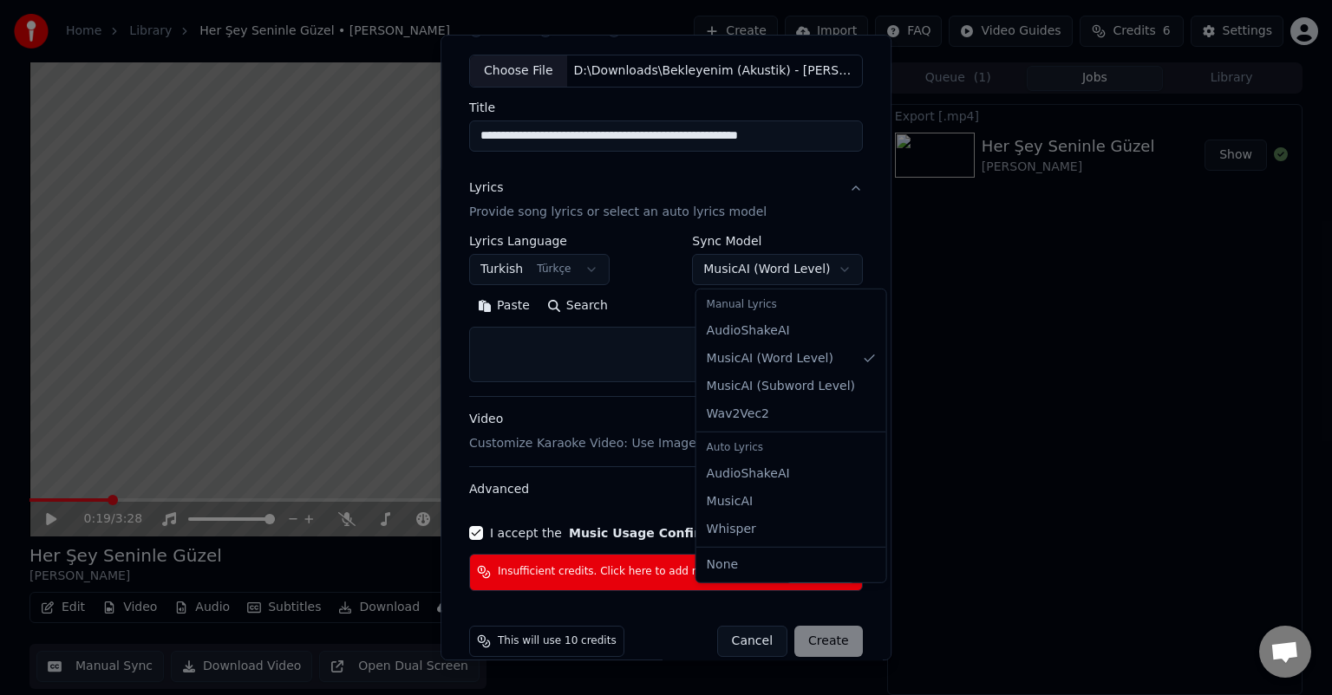
click at [762, 267] on body "**********" at bounding box center [666, 347] width 1332 height 695
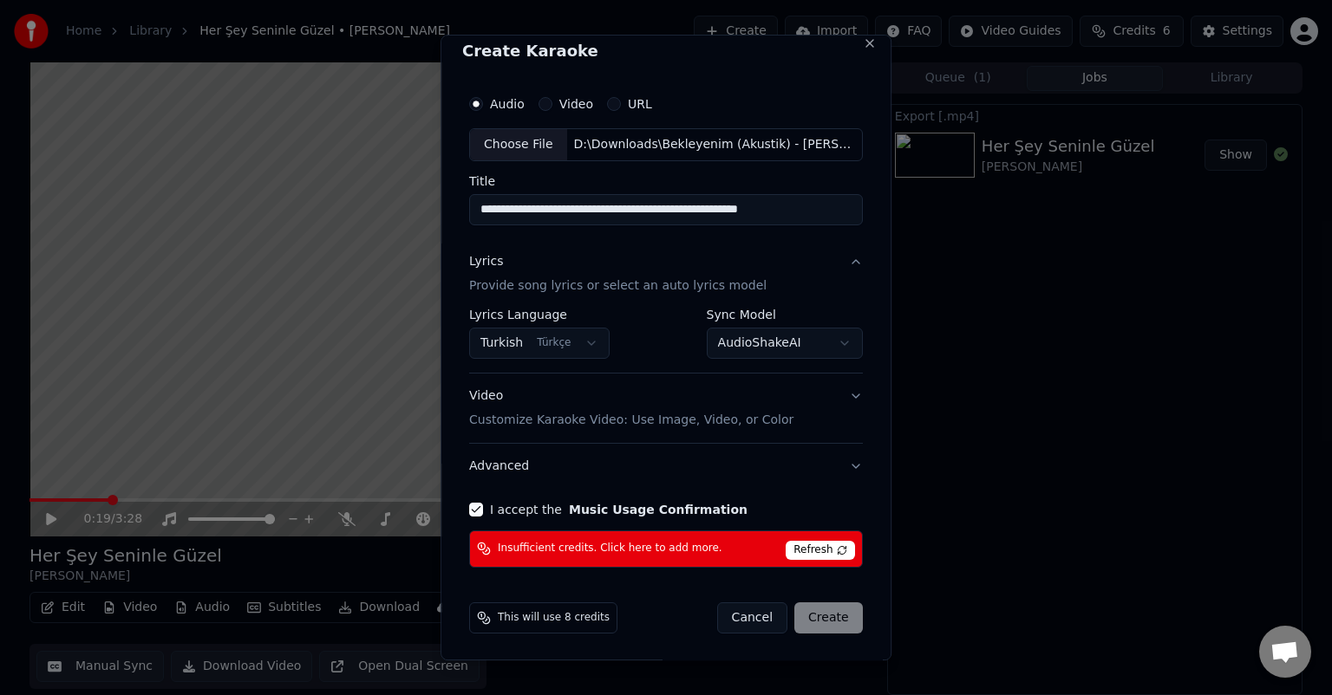
click at [763, 354] on body "**********" at bounding box center [666, 347] width 1332 height 695
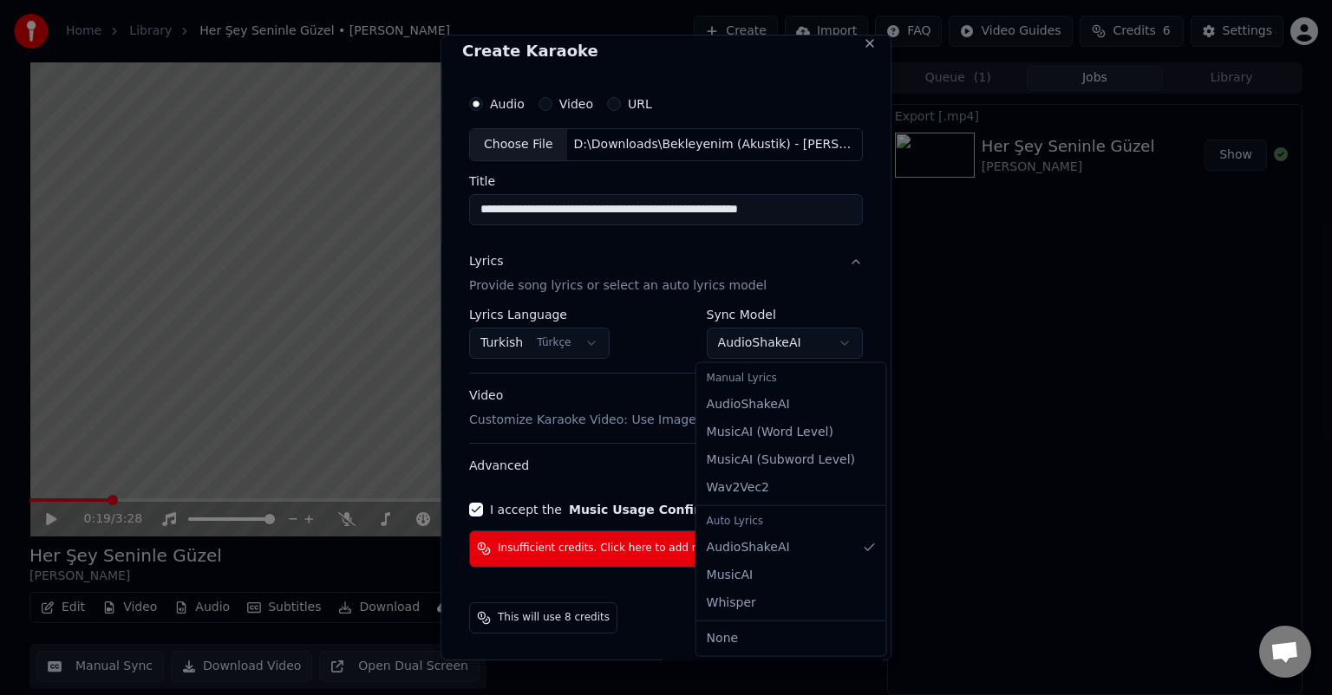
click at [769, 383] on div "Manual Lyrics" at bounding box center [791, 379] width 183 height 24
select select "**********"
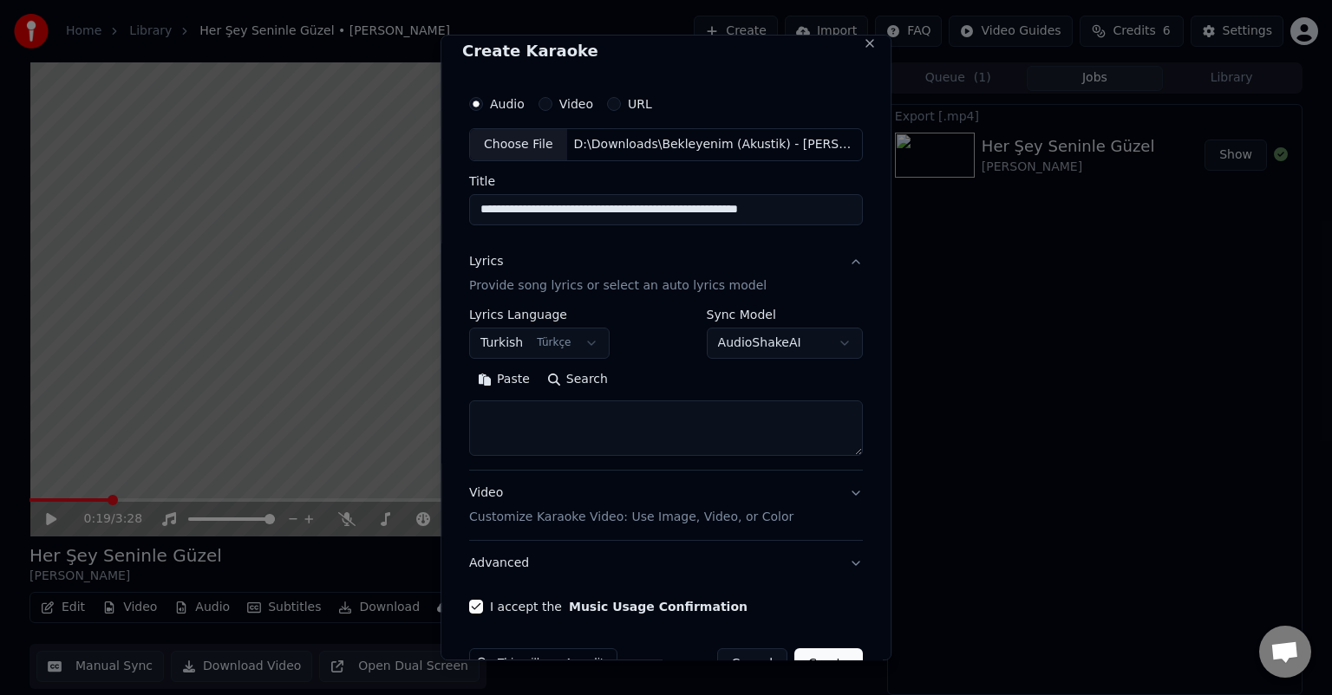
click at [645, 422] on textarea at bounding box center [666, 428] width 394 height 55
click at [581, 367] on button "Search" at bounding box center [577, 380] width 78 height 28
click at [496, 374] on button "Paste" at bounding box center [503, 380] width 69 height 28
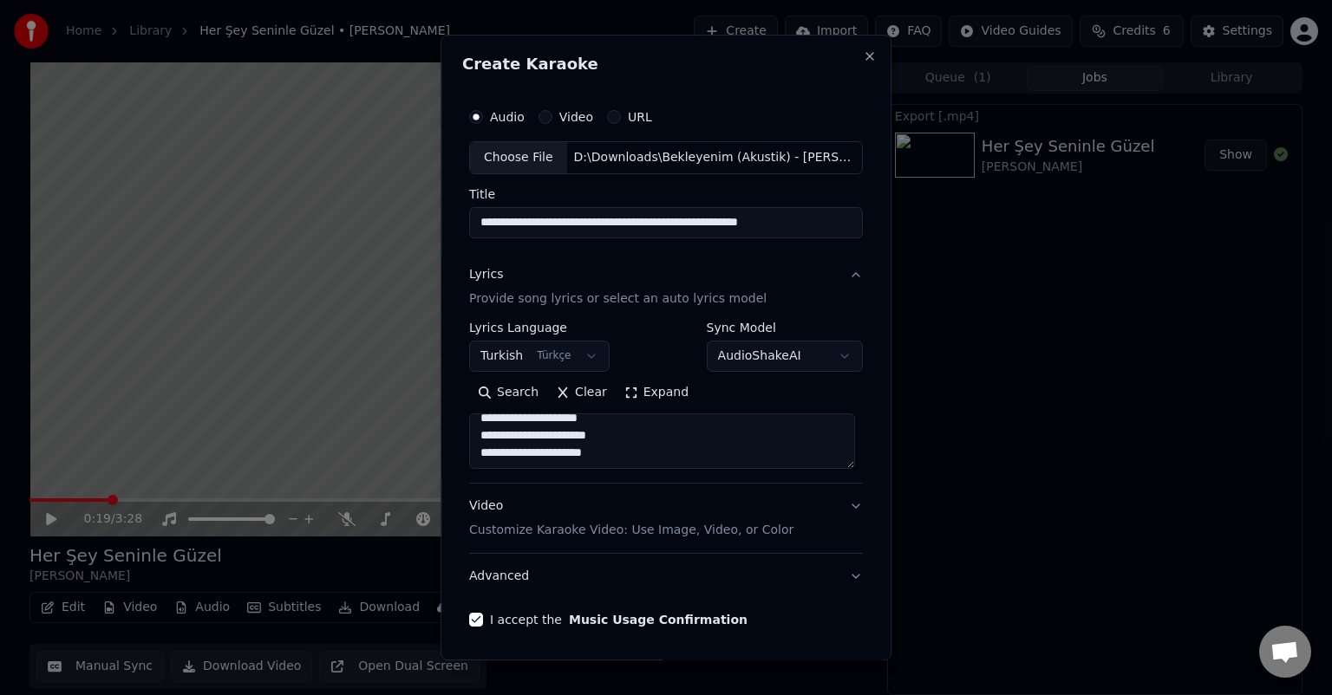
scroll to position [59, 0]
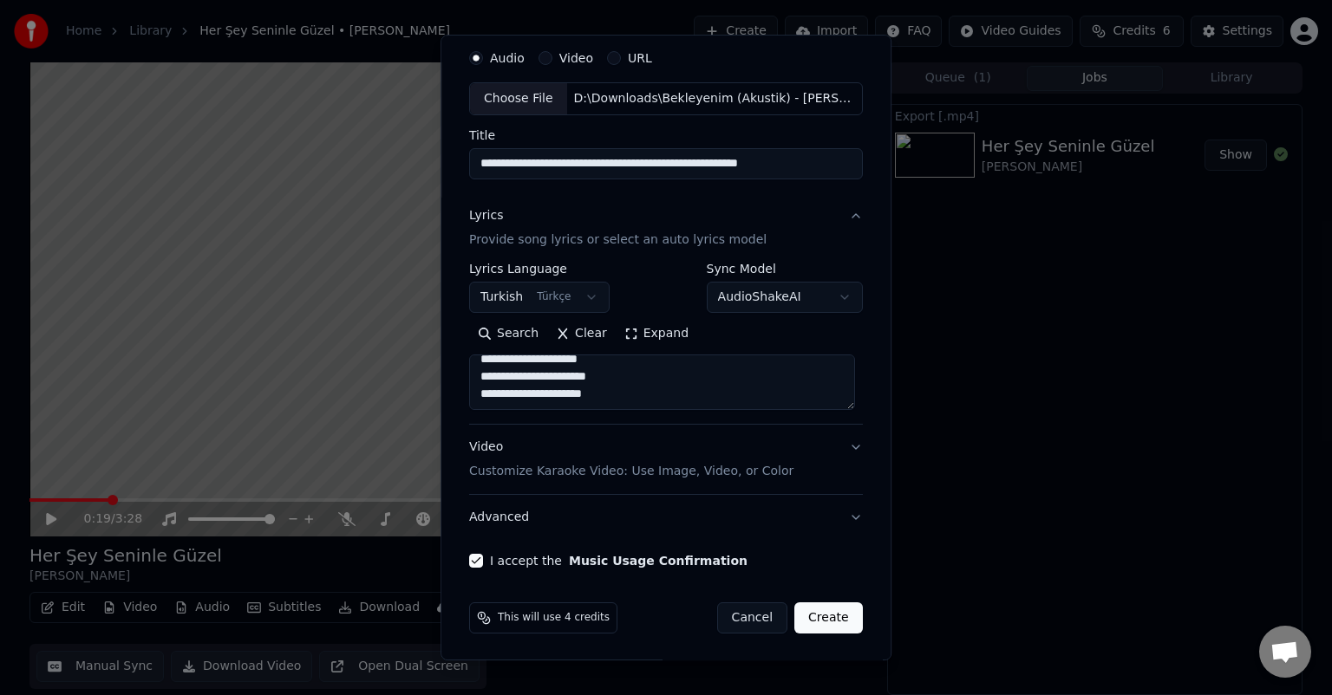
click at [834, 628] on button "Create" at bounding box center [828, 617] width 68 height 31
type textarea "**********"
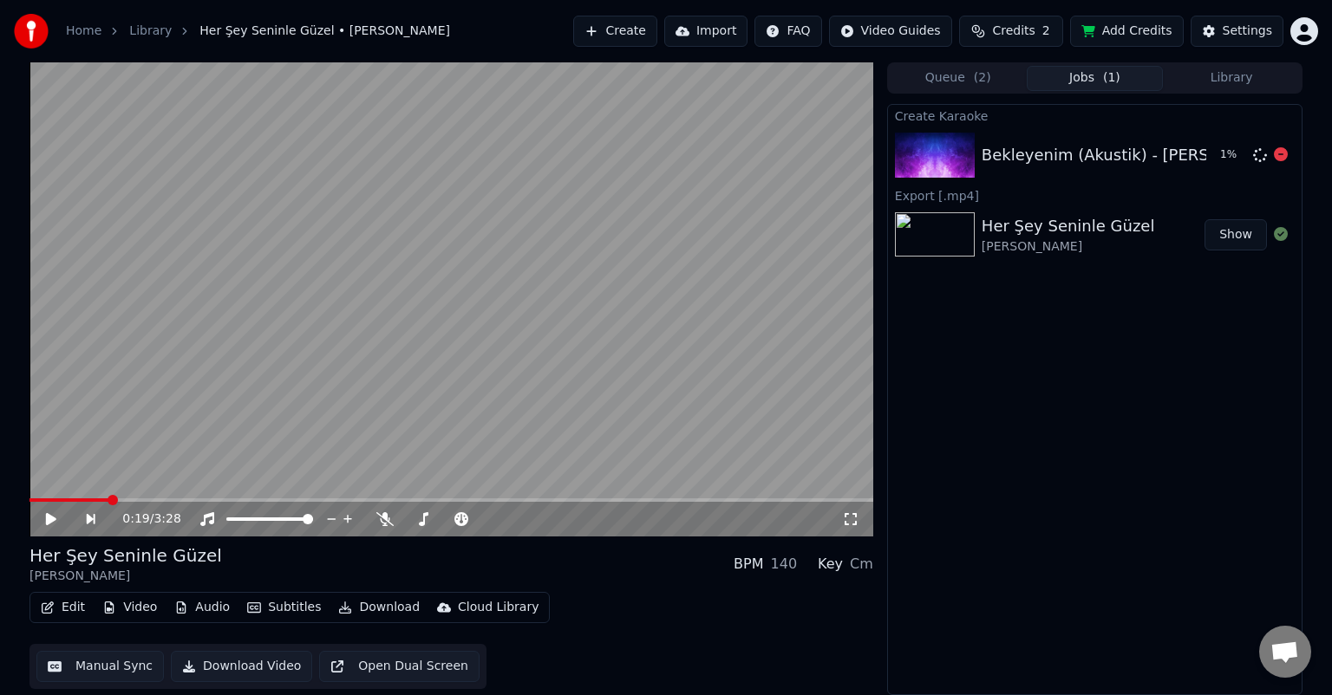
click at [968, 144] on img at bounding box center [935, 155] width 80 height 45
click at [909, 244] on img at bounding box center [935, 234] width 80 height 45
click at [199, 605] on button "Audio" at bounding box center [201, 608] width 69 height 24
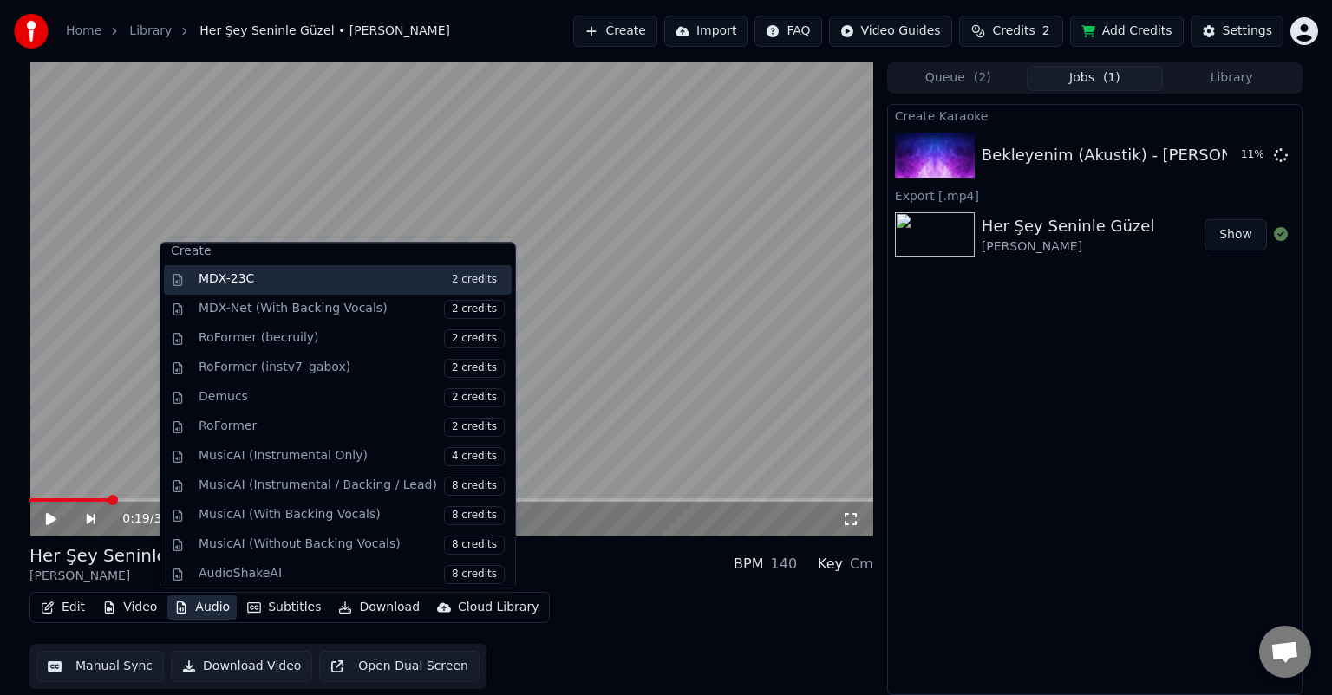
scroll to position [0, 0]
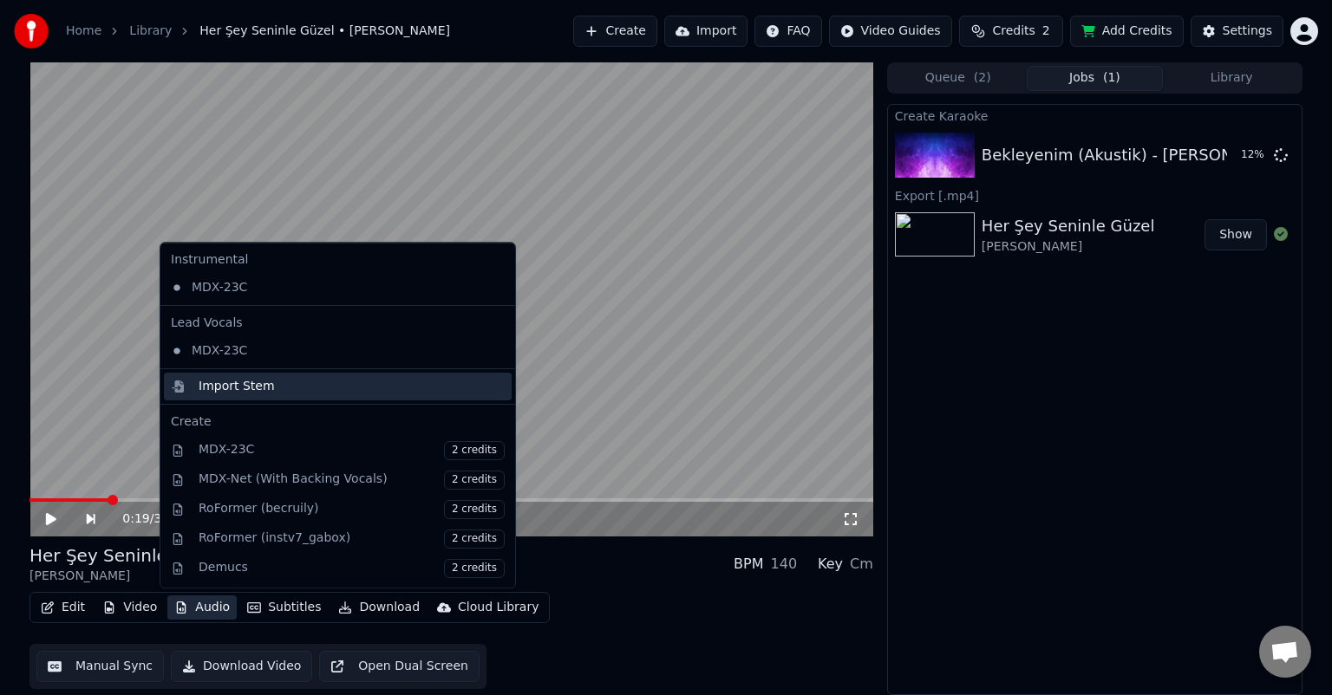
click at [255, 382] on div "Import Stem" at bounding box center [237, 386] width 76 height 17
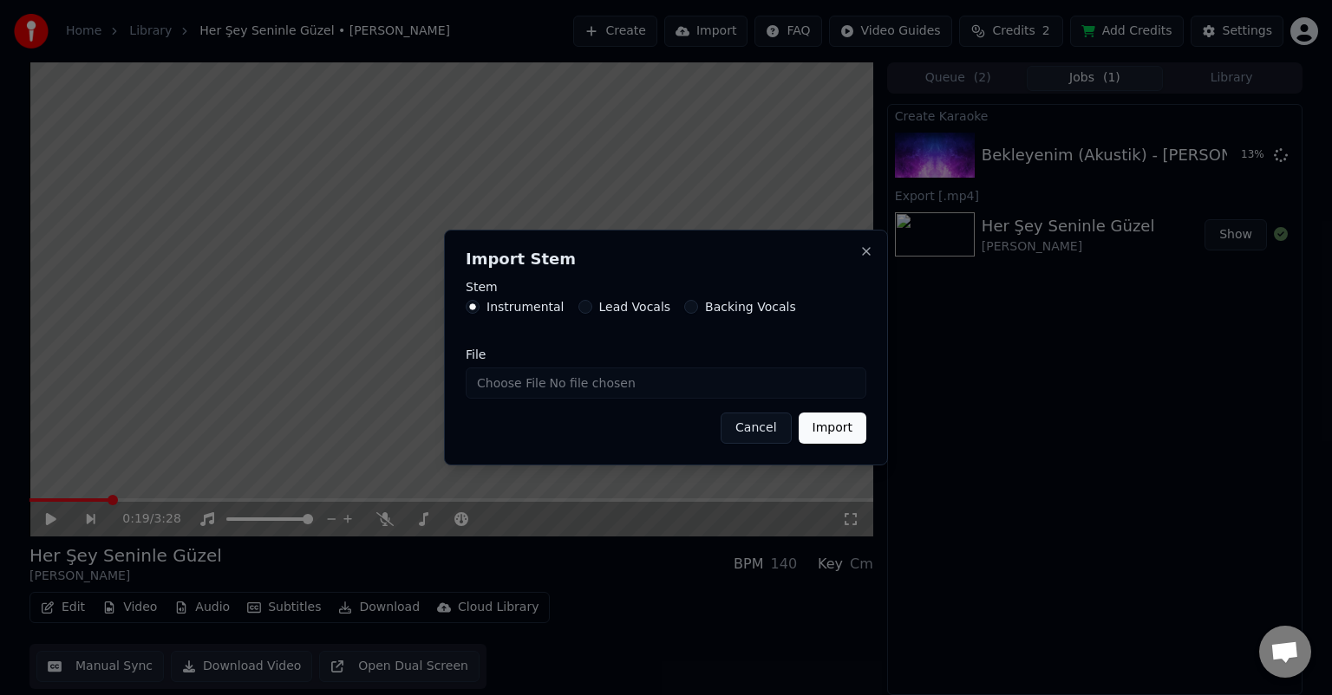
click at [512, 382] on input "File" at bounding box center [666, 383] width 401 height 31
type input "**********"
click at [832, 433] on button "Import" at bounding box center [832, 428] width 68 height 31
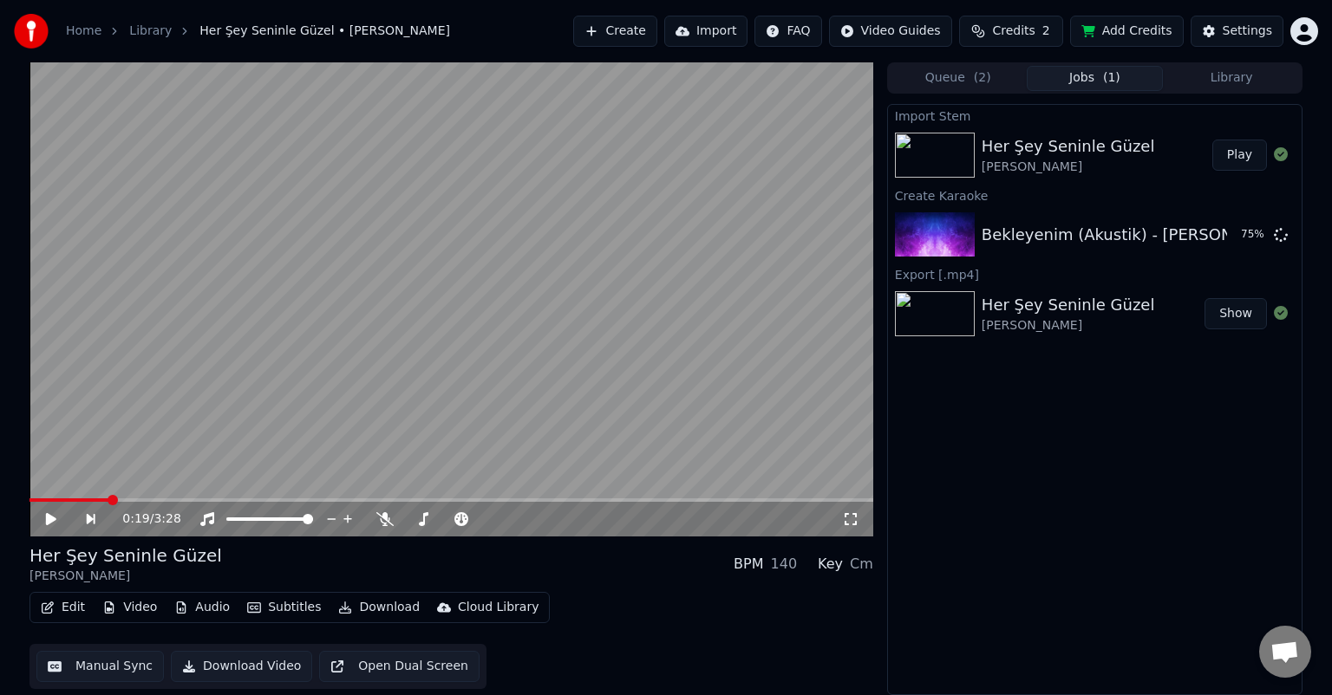
click at [1241, 159] on button "Play" at bounding box center [1239, 155] width 55 height 31
click at [70, 500] on span at bounding box center [450, 499] width 843 height 3
click at [101, 498] on span at bounding box center [450, 499] width 843 height 3
click at [132, 499] on span at bounding box center [450, 499] width 843 height 3
click at [170, 499] on span at bounding box center [450, 499] width 843 height 3
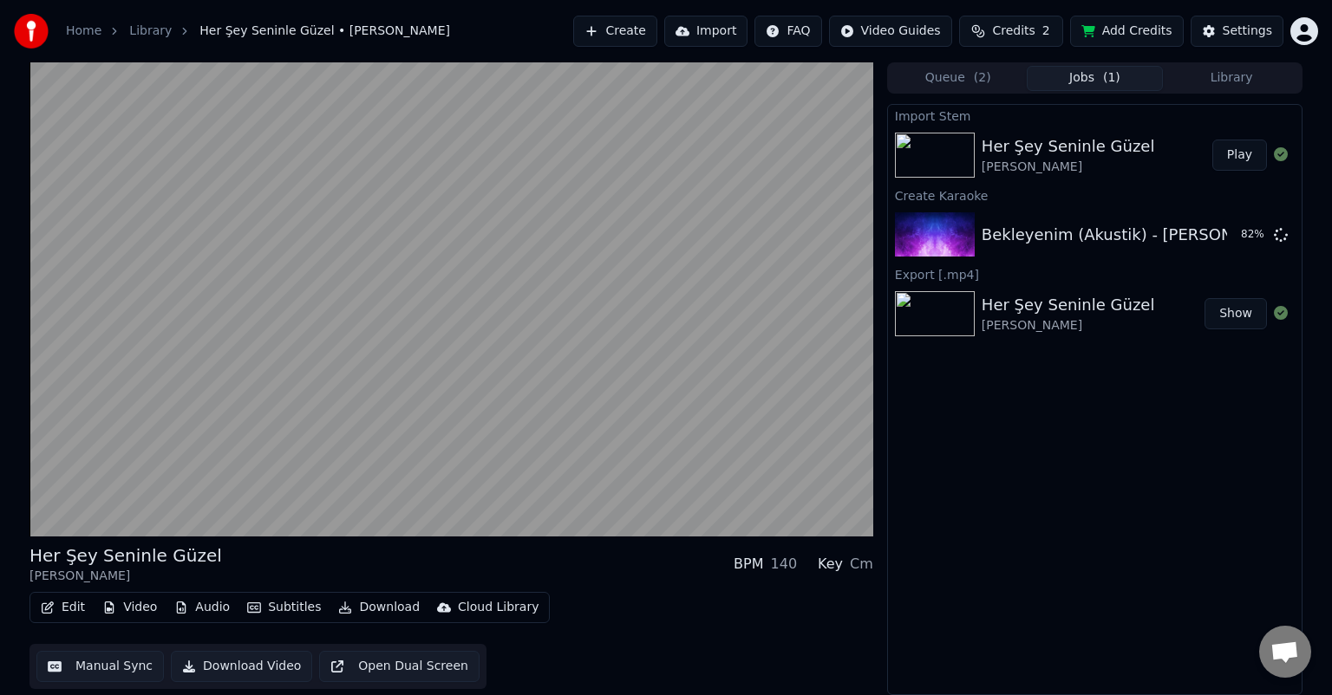
click at [1242, 310] on button "Show" at bounding box center [1235, 313] width 62 height 31
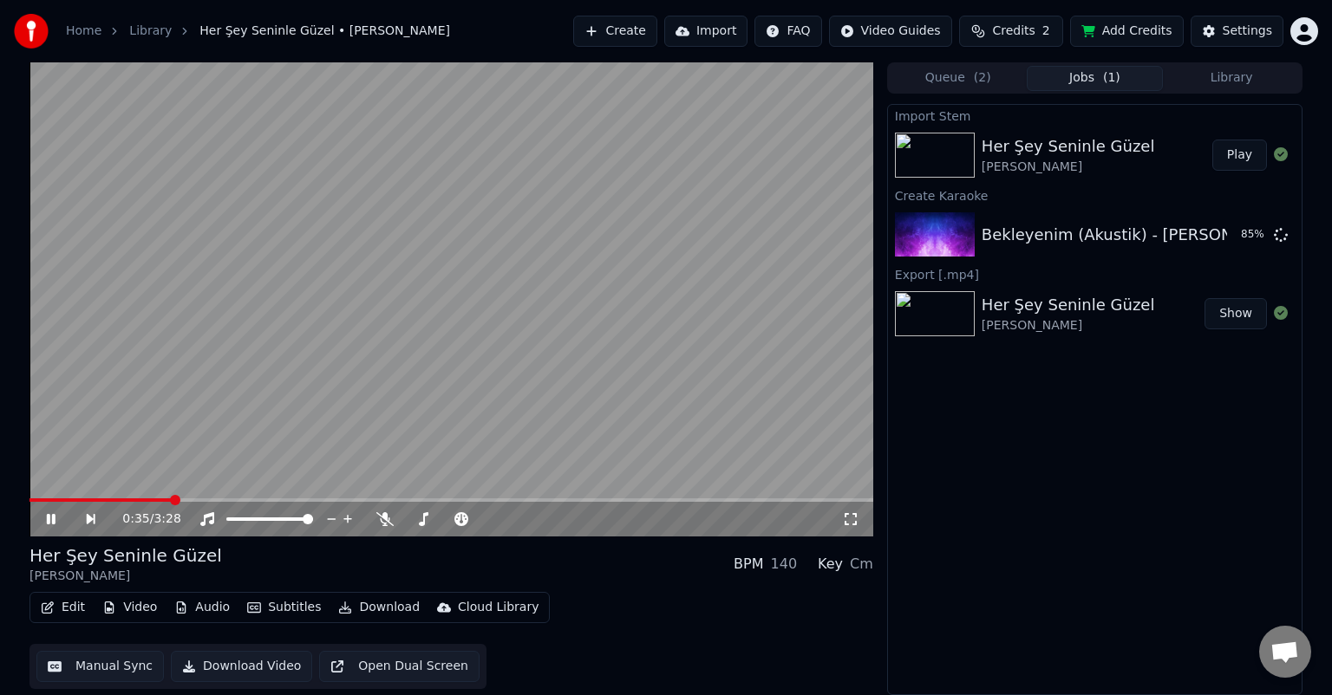
click at [208, 498] on video at bounding box center [450, 299] width 843 height 474
click at [55, 518] on icon at bounding box center [63, 519] width 40 height 14
click at [38, 500] on span at bounding box center [137, 499] width 216 height 3
click at [51, 518] on icon at bounding box center [63, 519] width 40 height 14
click at [208, 603] on button "Audio" at bounding box center [201, 608] width 69 height 24
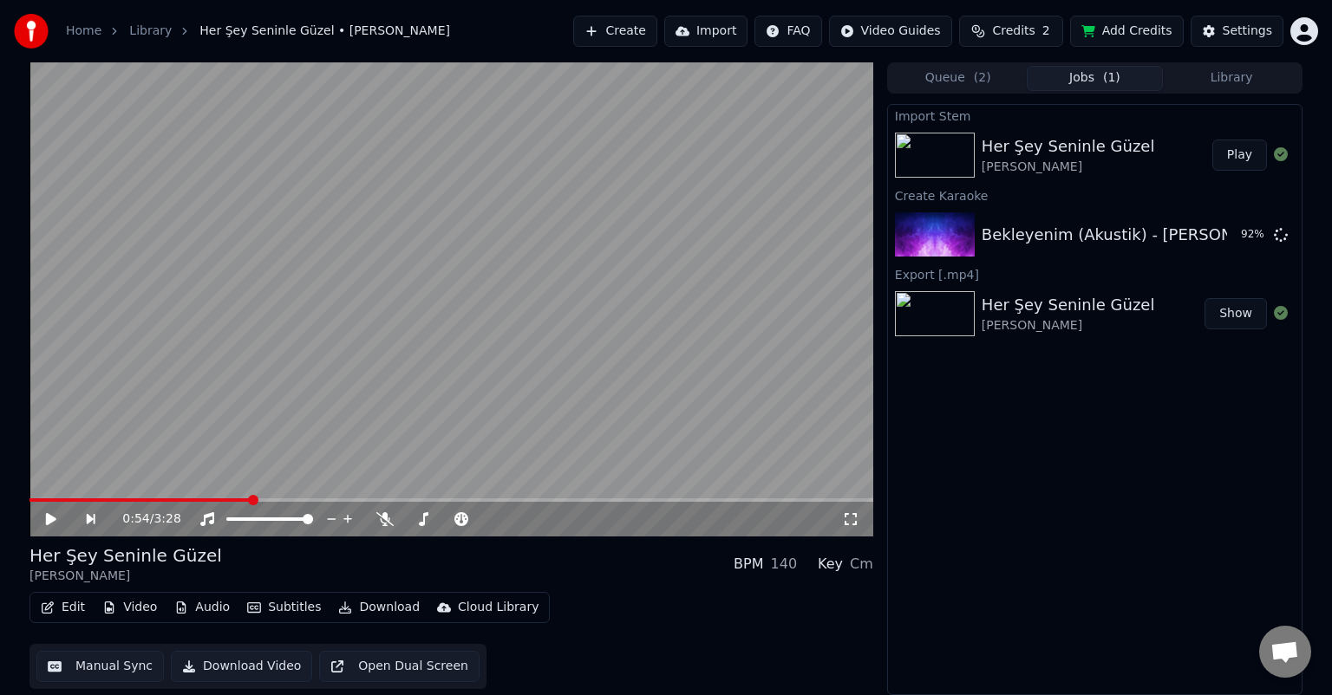
click at [579, 566] on div "Her Şey Seninle Güzel Eda Baba BPM 140 Key Cm" at bounding box center [450, 565] width 843 height 42
click at [340, 433] on video at bounding box center [450, 299] width 843 height 474
click at [381, 516] on icon at bounding box center [384, 519] width 17 height 14
click at [407, 518] on span at bounding box center [447, 519] width 87 height 3
click at [354, 406] on video at bounding box center [450, 299] width 843 height 474
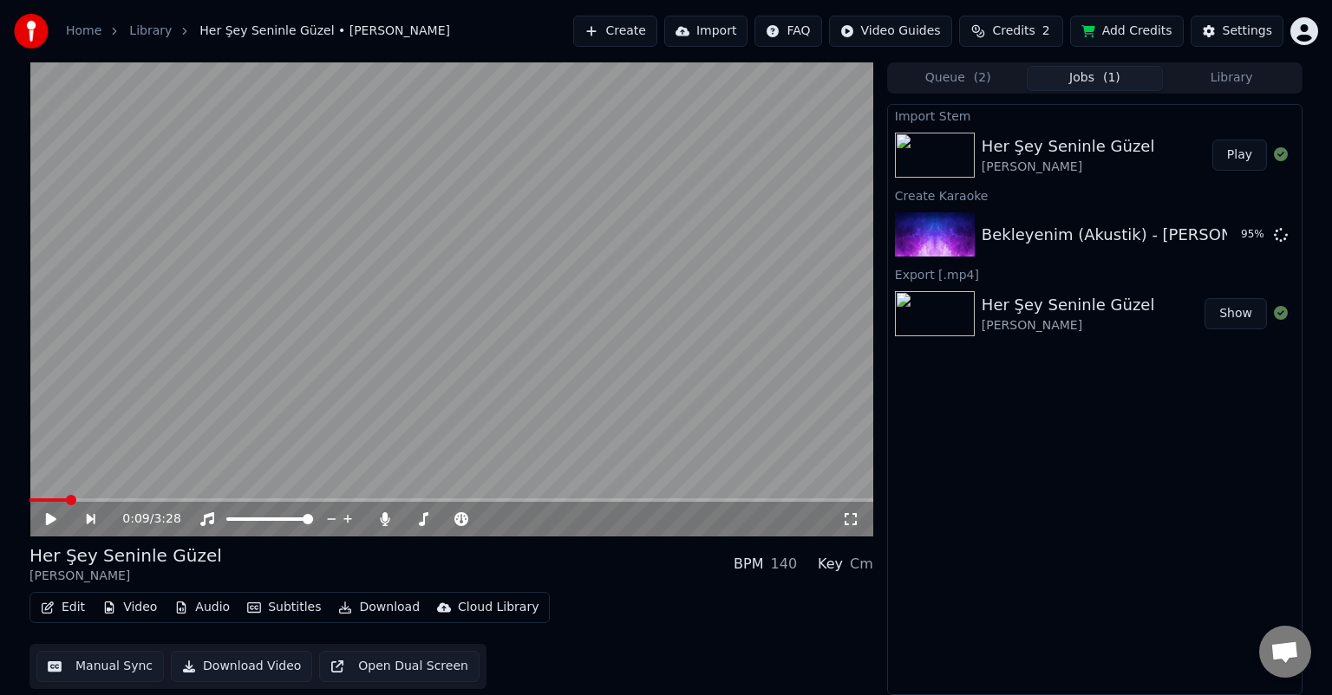
click at [409, 407] on video at bounding box center [450, 299] width 843 height 474
click at [426, 520] on icon at bounding box center [422, 519] width 17 height 14
click at [385, 518] on icon at bounding box center [386, 519] width 10 height 14
click at [416, 520] on span at bounding box center [420, 519] width 10 height 10
click at [430, 519] on icon at bounding box center [422, 519] width 17 height 14
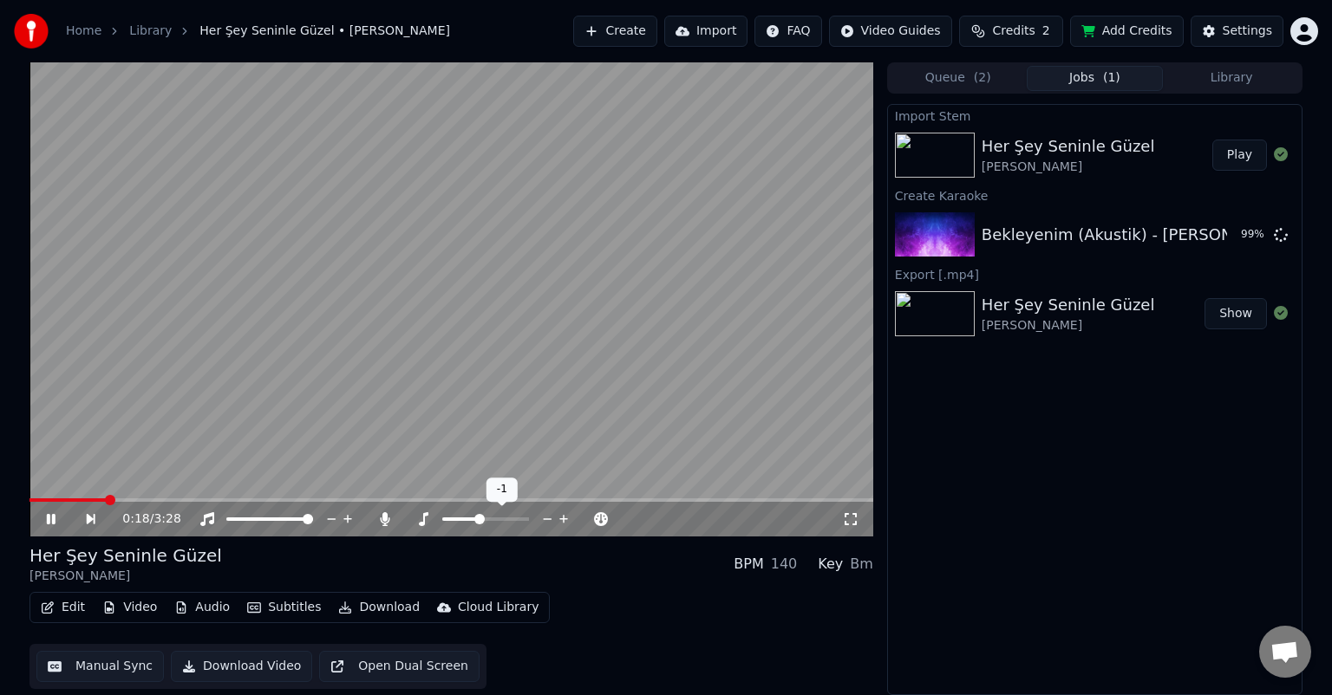
click at [475, 519] on span at bounding box center [460, 519] width 36 height 3
click at [94, 496] on video at bounding box center [450, 299] width 843 height 474
click at [60, 515] on icon at bounding box center [63, 519] width 40 height 14
click at [426, 522] on icon at bounding box center [422, 519] width 17 height 14
click at [472, 518] on span at bounding box center [463, 519] width 43 height 3
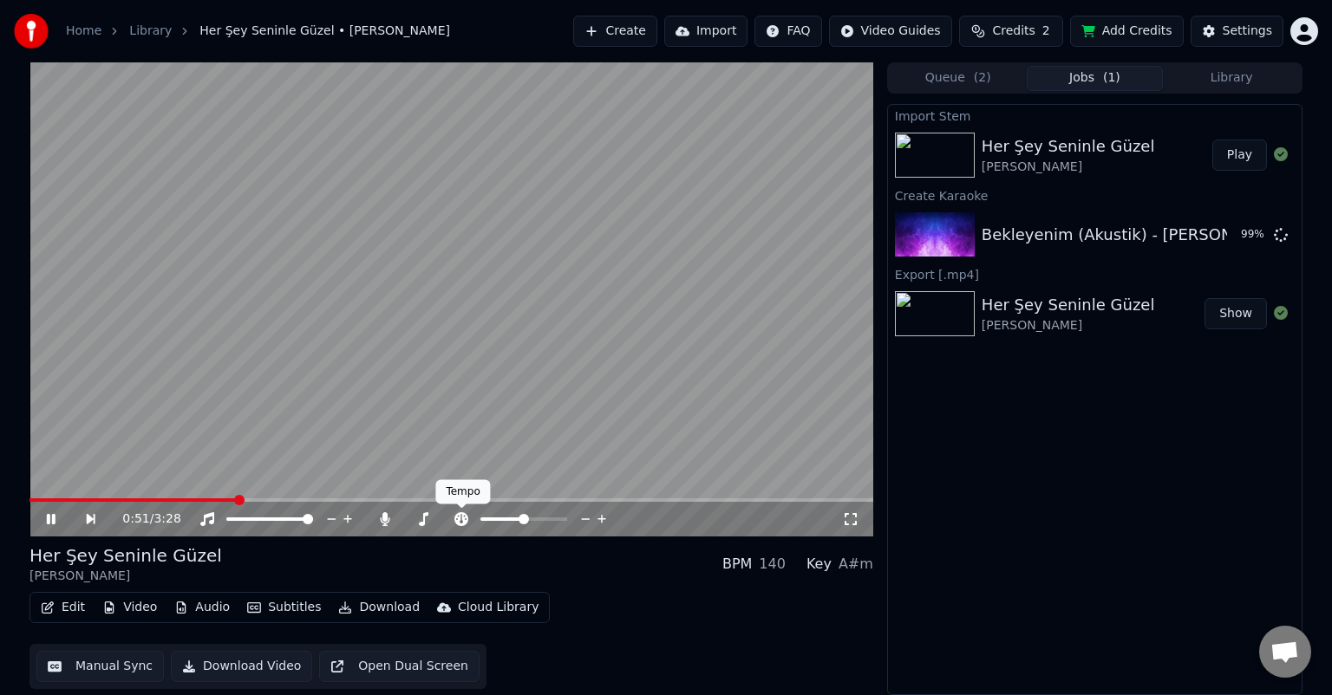
click at [466, 520] on icon at bounding box center [461, 519] width 17 height 14
click at [525, 518] on span at bounding box center [525, 519] width 10 height 10
click at [219, 502] on span at bounding box center [124, 499] width 191 height 3
click at [465, 518] on span at bounding box center [466, 519] width 10 height 10
click at [155, 500] on span at bounding box center [92, 499] width 126 height 3
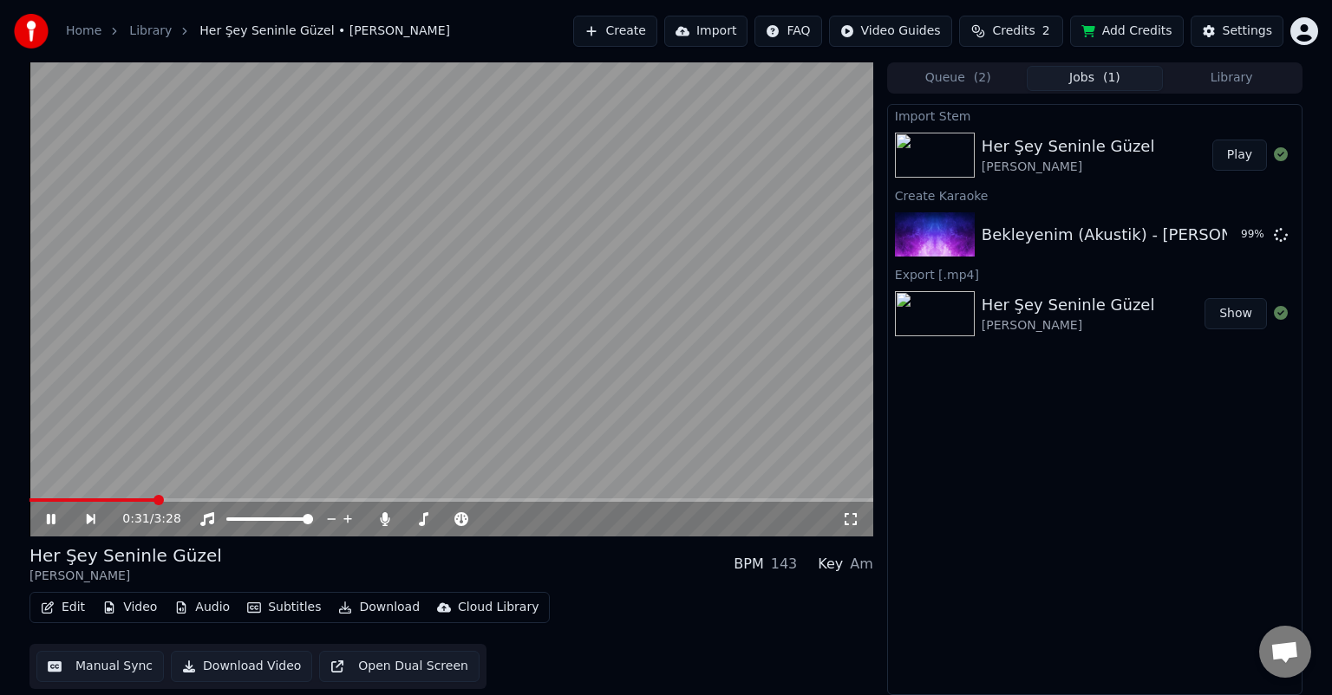
click at [845, 517] on icon at bounding box center [850, 519] width 12 height 12
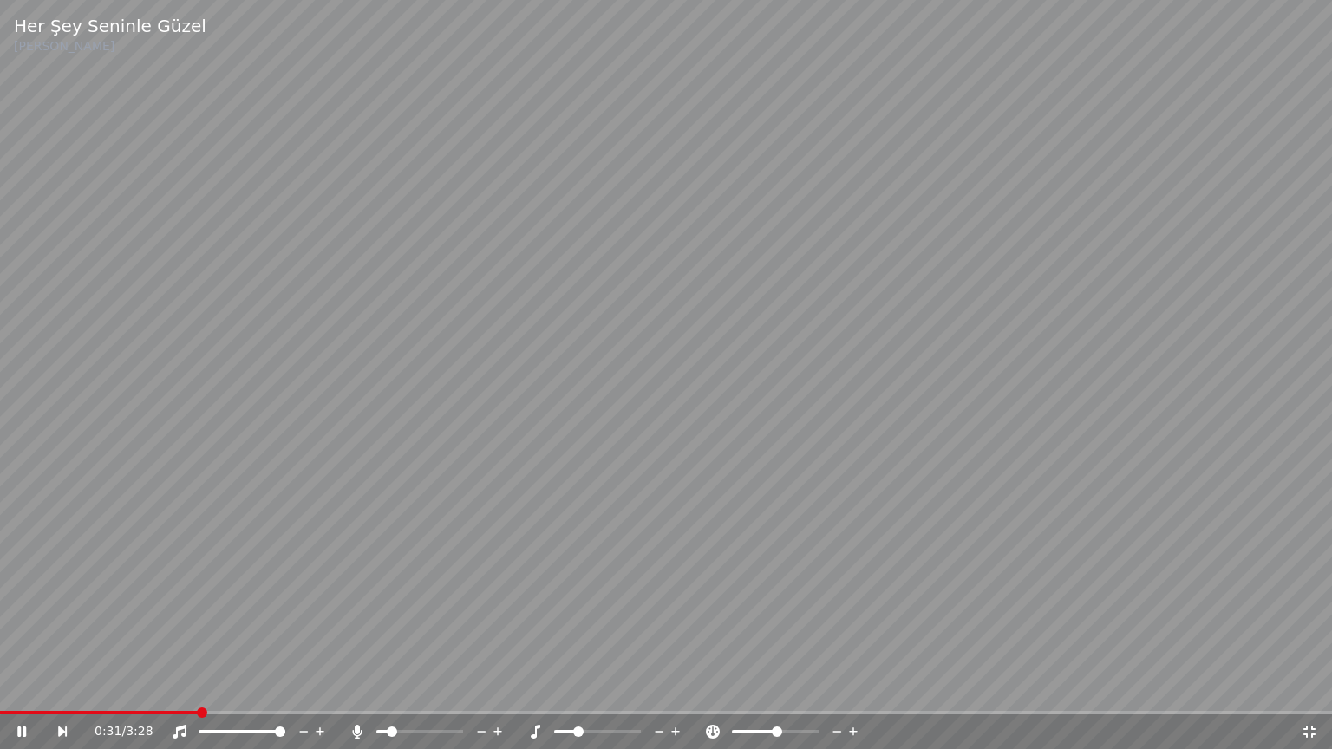
click at [702, 381] on video at bounding box center [666, 374] width 1332 height 749
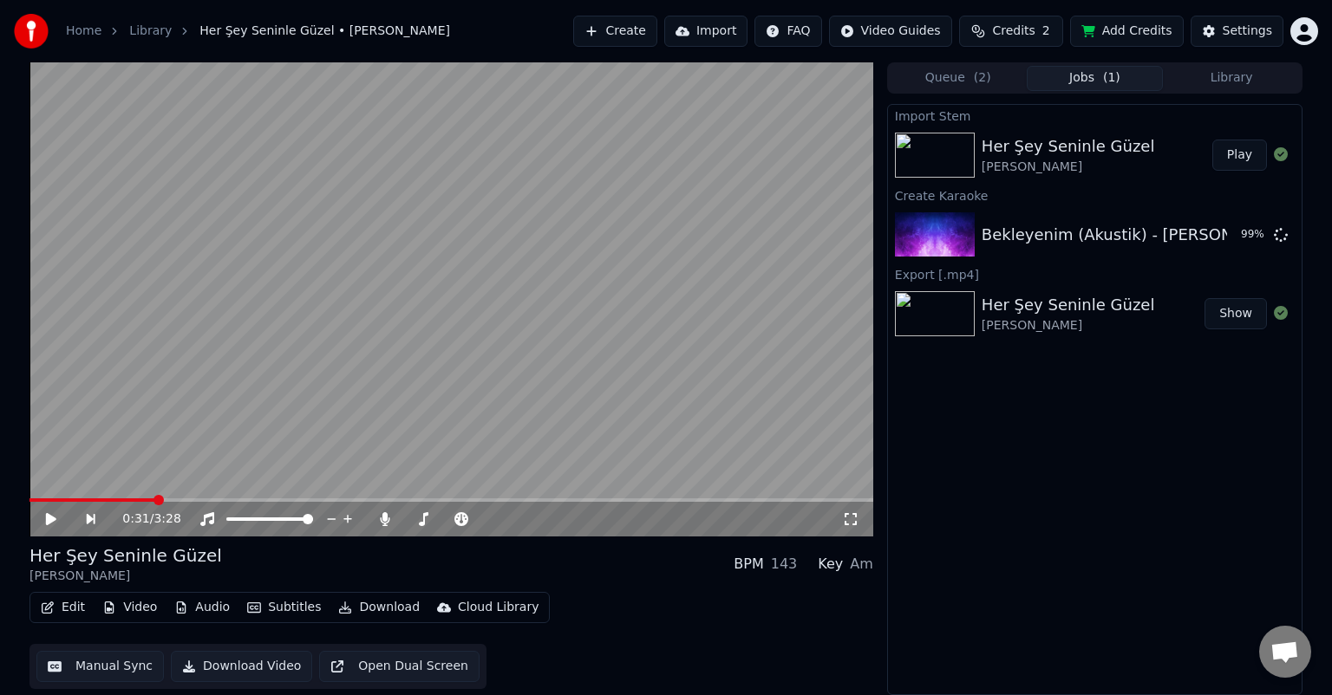
click at [391, 667] on button "Open Dual Screen" at bounding box center [399, 666] width 160 height 31
click at [49, 515] on icon at bounding box center [51, 519] width 9 height 10
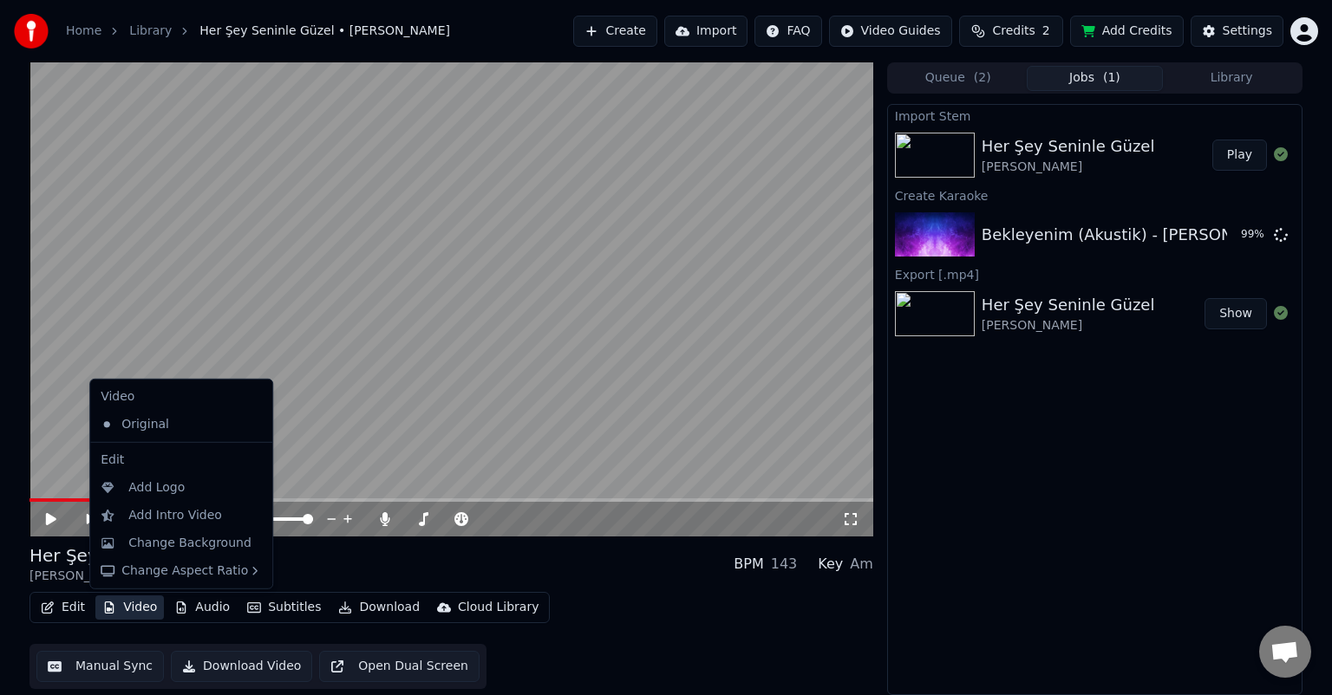
click at [125, 607] on button "Video" at bounding box center [129, 608] width 68 height 24
click at [167, 488] on div "Add Logo" at bounding box center [156, 487] width 56 height 17
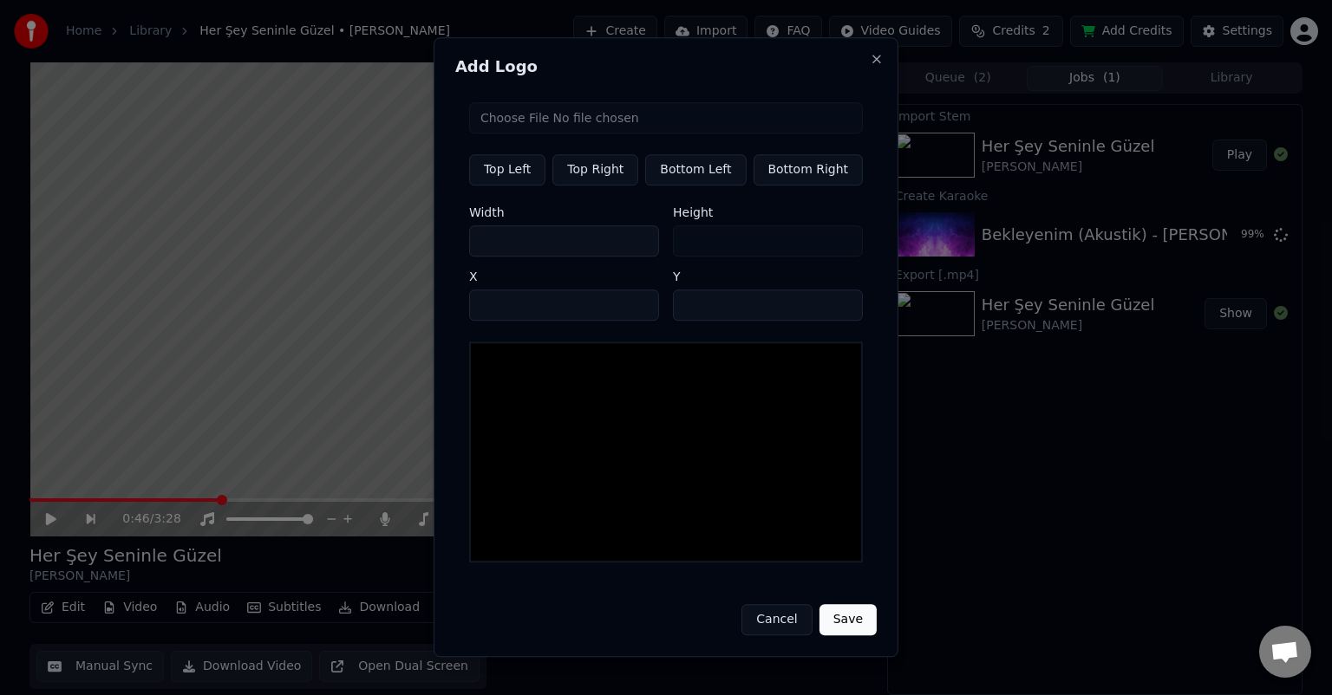
click at [605, 130] on input "file" at bounding box center [666, 117] width 394 height 31
type input "**********"
type input "***"
click at [839, 615] on button "Save" at bounding box center [847, 620] width 57 height 31
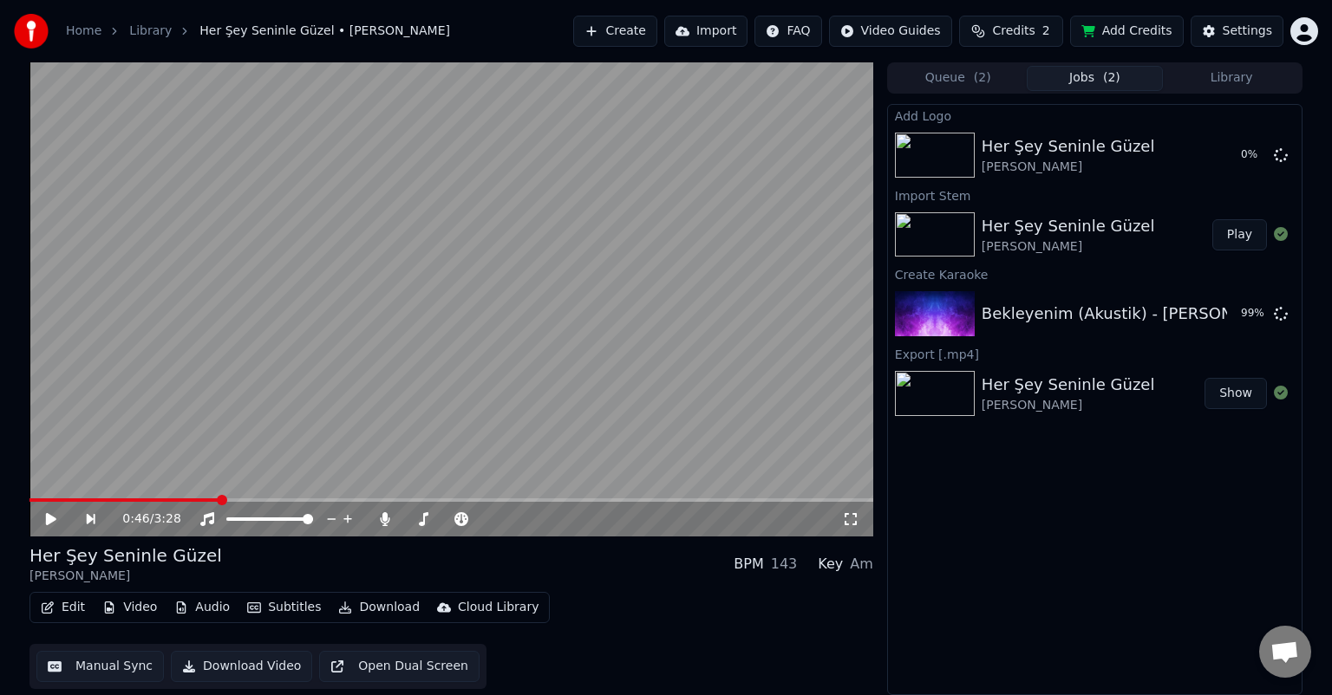
click at [147, 498] on video at bounding box center [450, 299] width 843 height 474
click at [113, 503] on div "0:59 / 3:28" at bounding box center [450, 519] width 843 height 35
click at [112, 500] on span at bounding box center [150, 499] width 243 height 3
click at [54, 518] on icon at bounding box center [51, 519] width 9 height 10
click at [356, 253] on video at bounding box center [450, 299] width 843 height 474
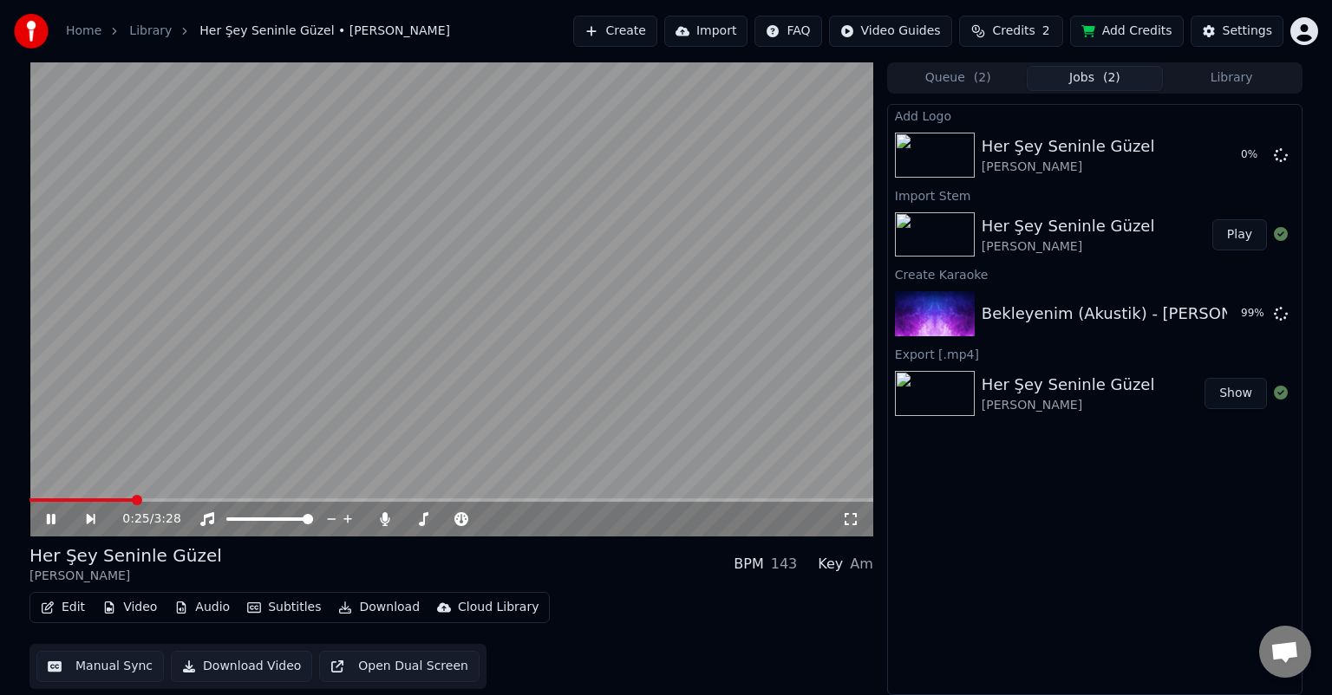
click at [356, 253] on video at bounding box center [450, 299] width 843 height 474
click at [60, 614] on button "Edit" at bounding box center [63, 608] width 58 height 24
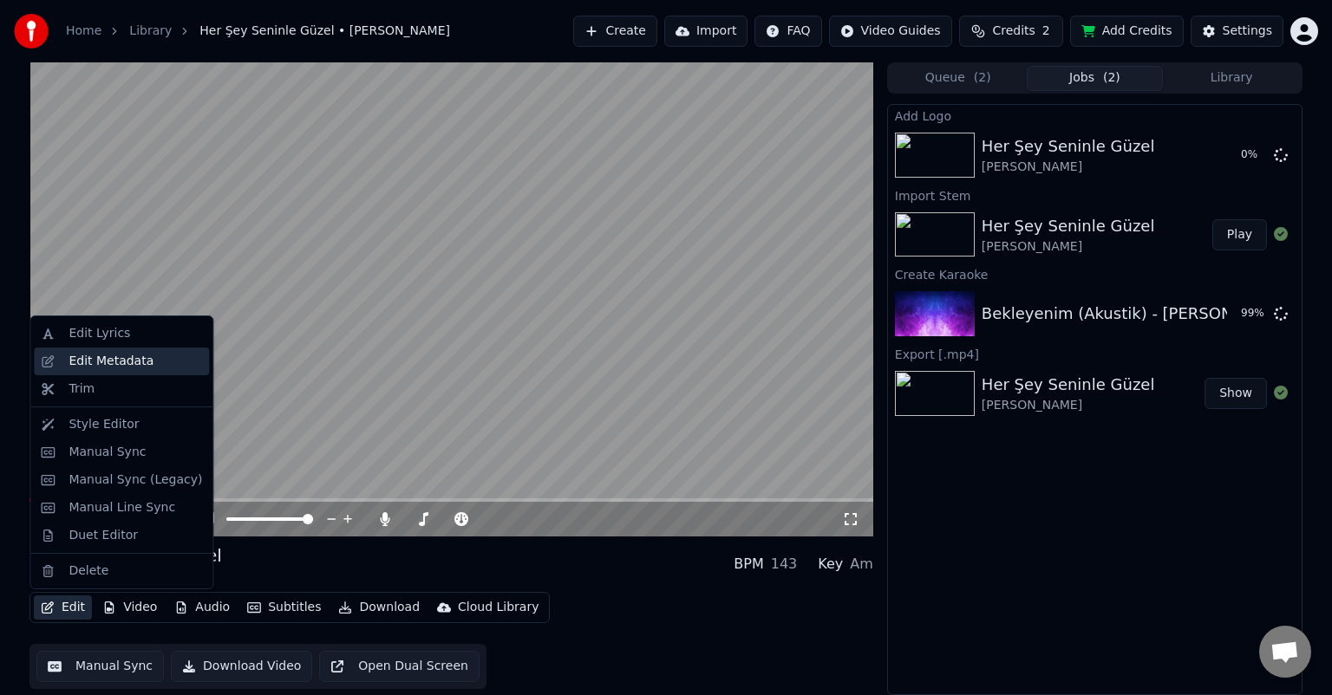
click at [114, 359] on div "Edit Metadata" at bounding box center [110, 361] width 85 height 17
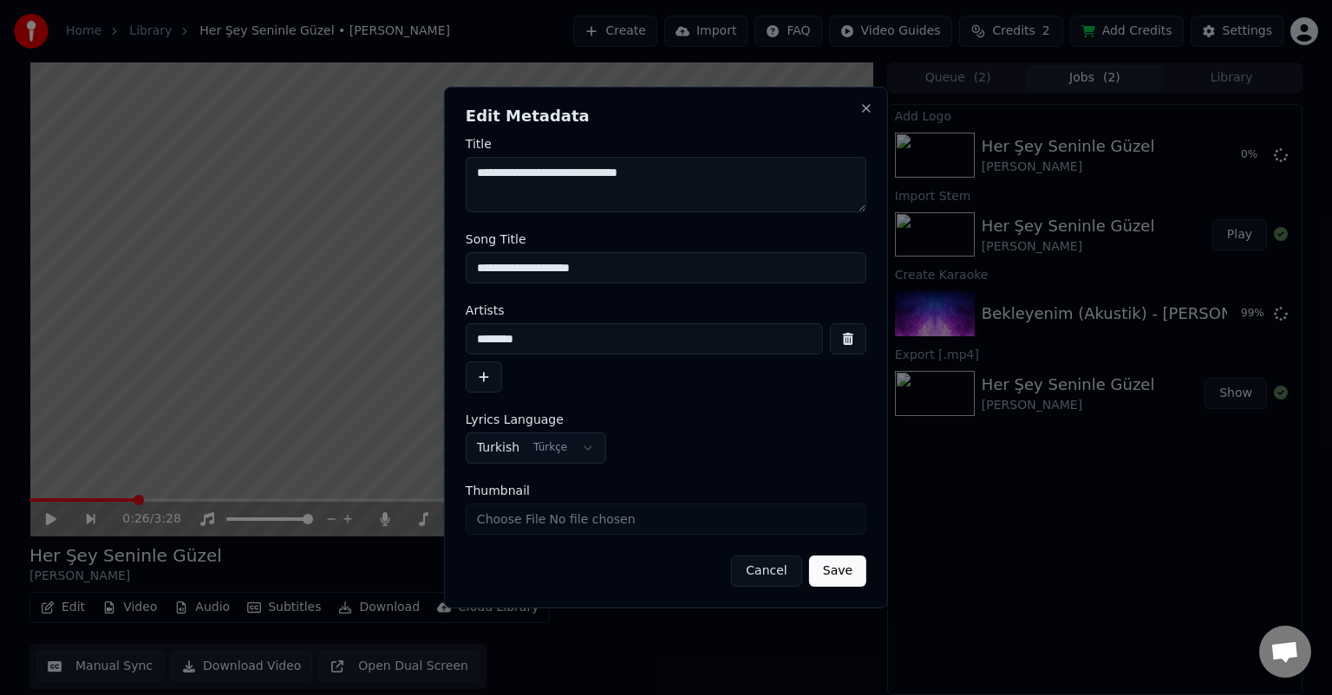
click at [765, 569] on button "Cancel" at bounding box center [766, 571] width 70 height 31
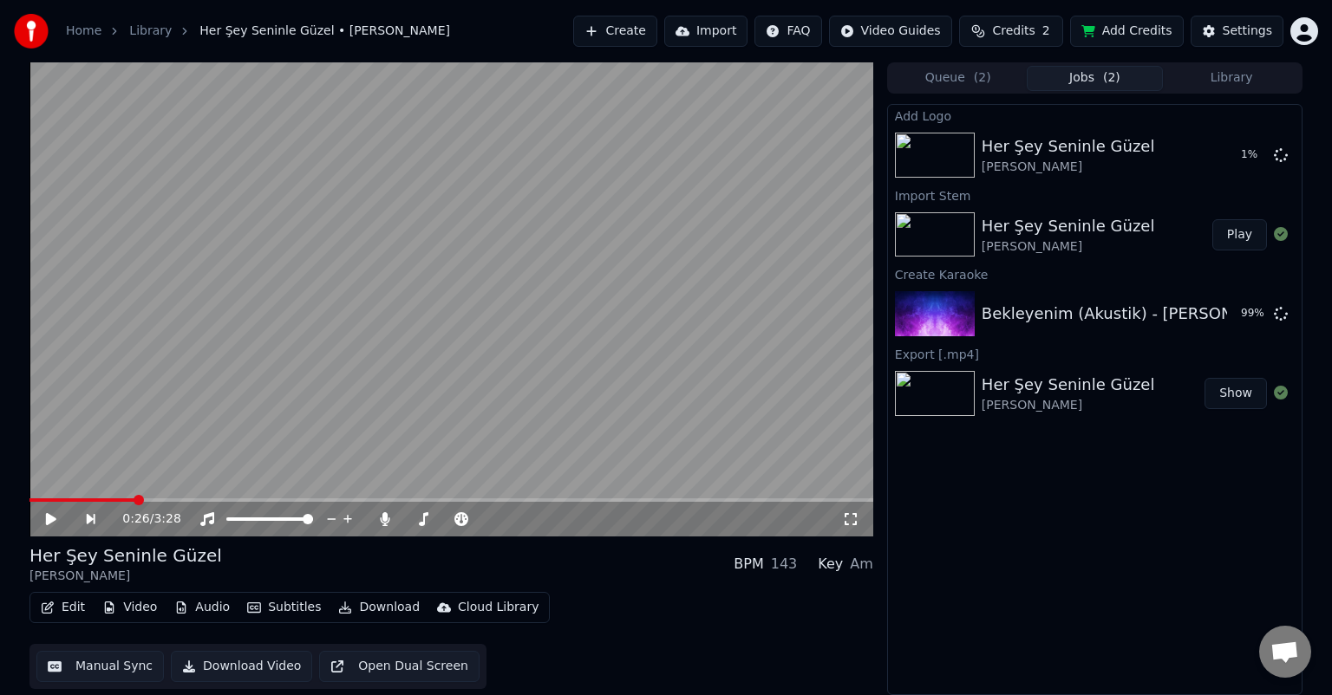
click at [375, 665] on button "Open Dual Screen" at bounding box center [399, 666] width 160 height 31
click at [55, 516] on icon at bounding box center [63, 519] width 40 height 14
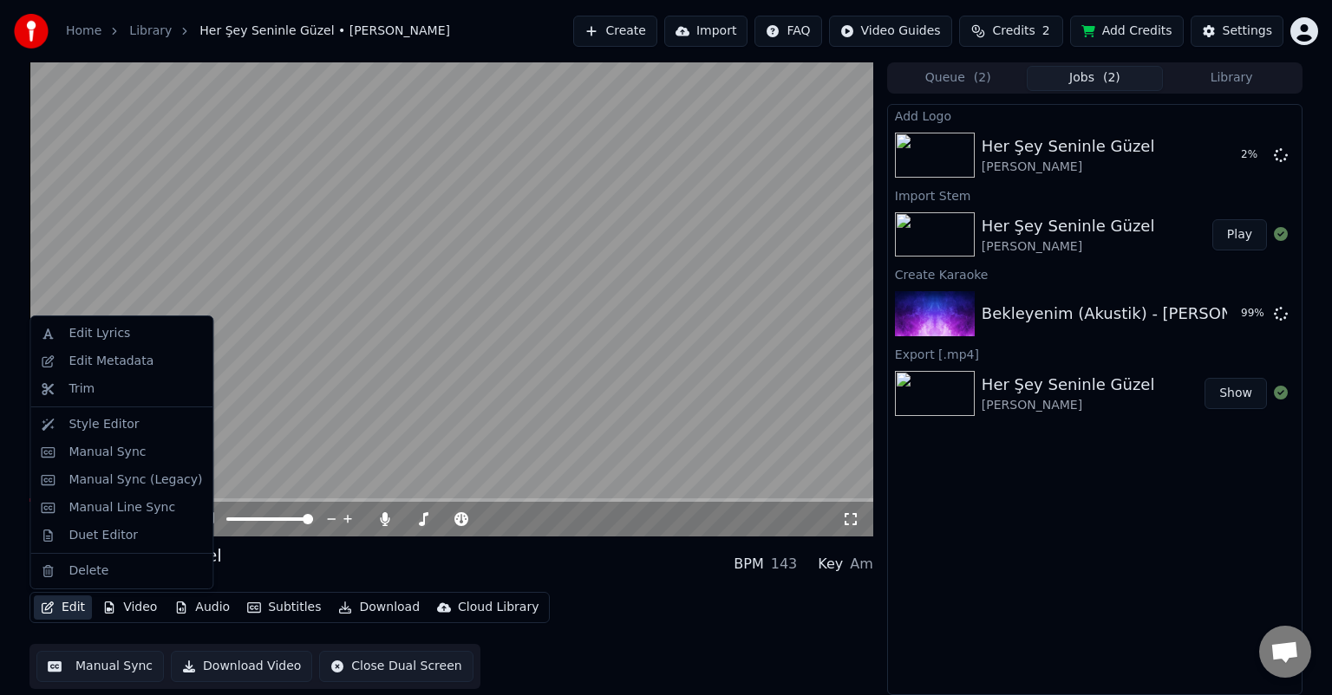
click at [52, 607] on icon "button" at bounding box center [48, 608] width 14 height 12
click at [73, 423] on div "Style Editor" at bounding box center [103, 424] width 70 height 17
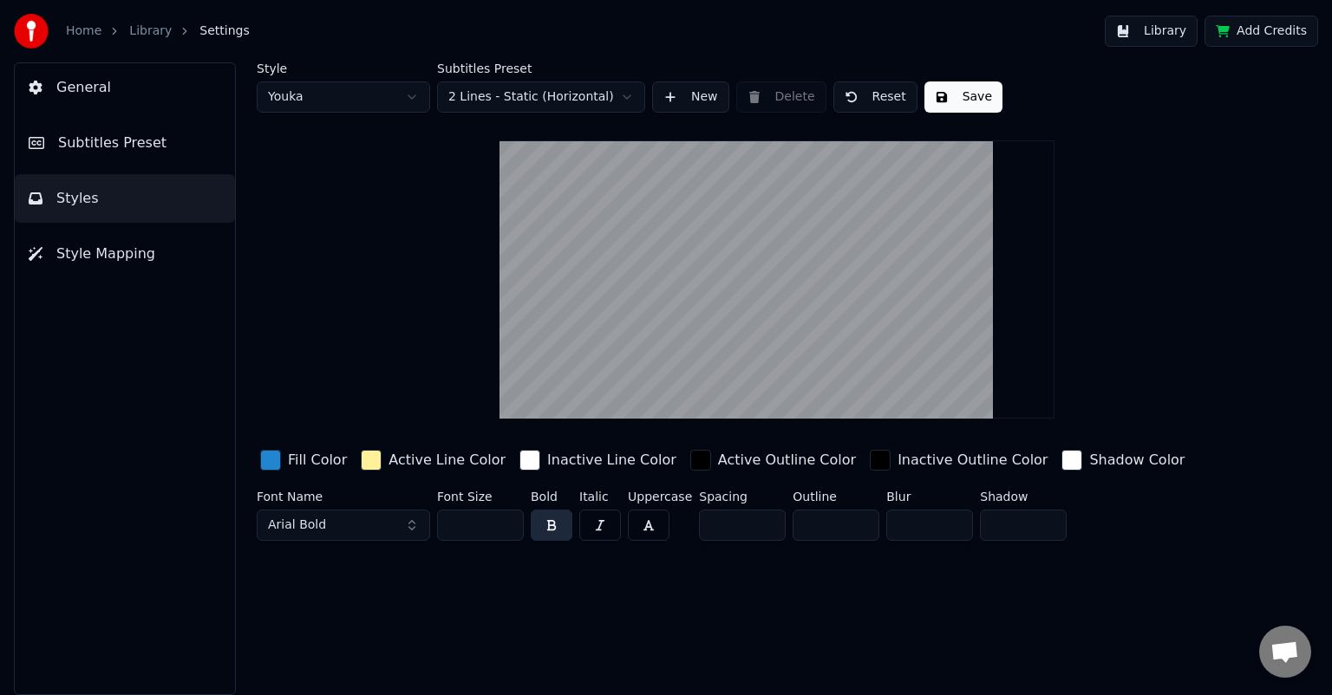
click at [720, 303] on video at bounding box center [776, 279] width 555 height 278
click at [153, 33] on link "Library" at bounding box center [150, 31] width 42 height 17
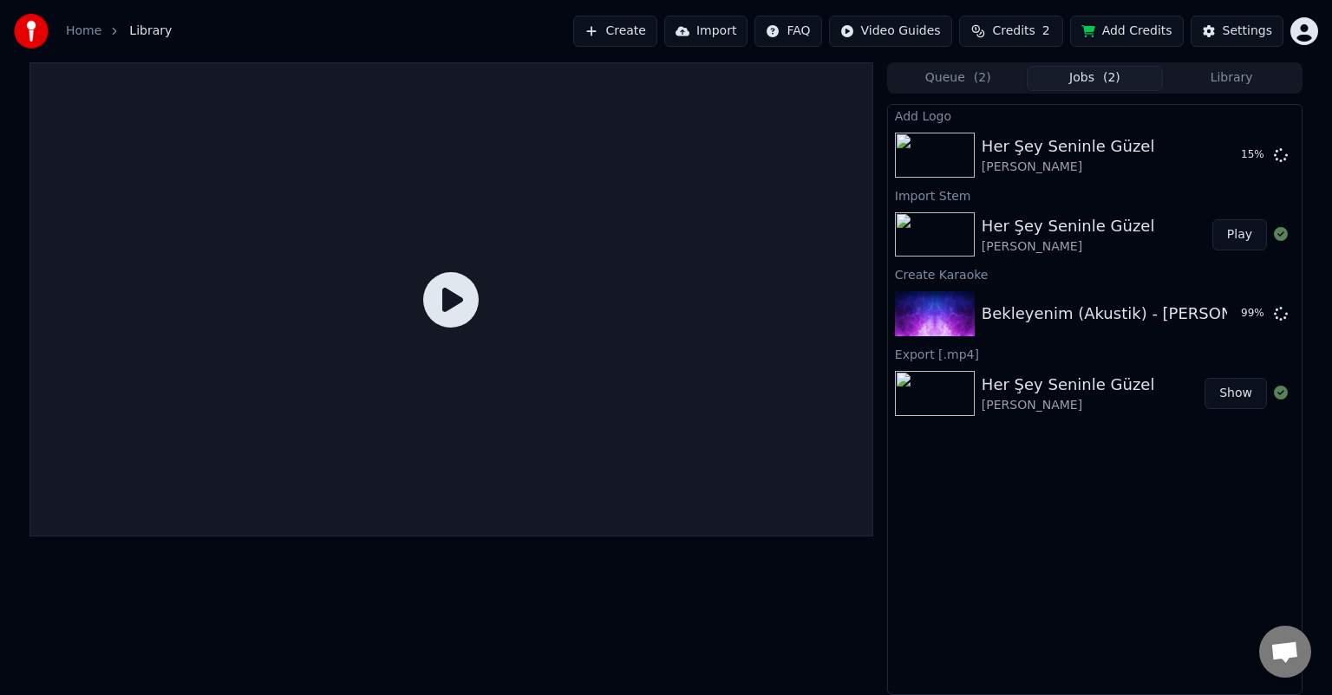
click at [447, 307] on icon at bounding box center [450, 299] width 55 height 55
click at [459, 298] on icon at bounding box center [450, 299] width 55 height 55
click at [451, 302] on icon at bounding box center [450, 299] width 55 height 55
click at [449, 298] on icon at bounding box center [450, 299] width 55 height 55
click at [934, 388] on img at bounding box center [935, 393] width 80 height 45
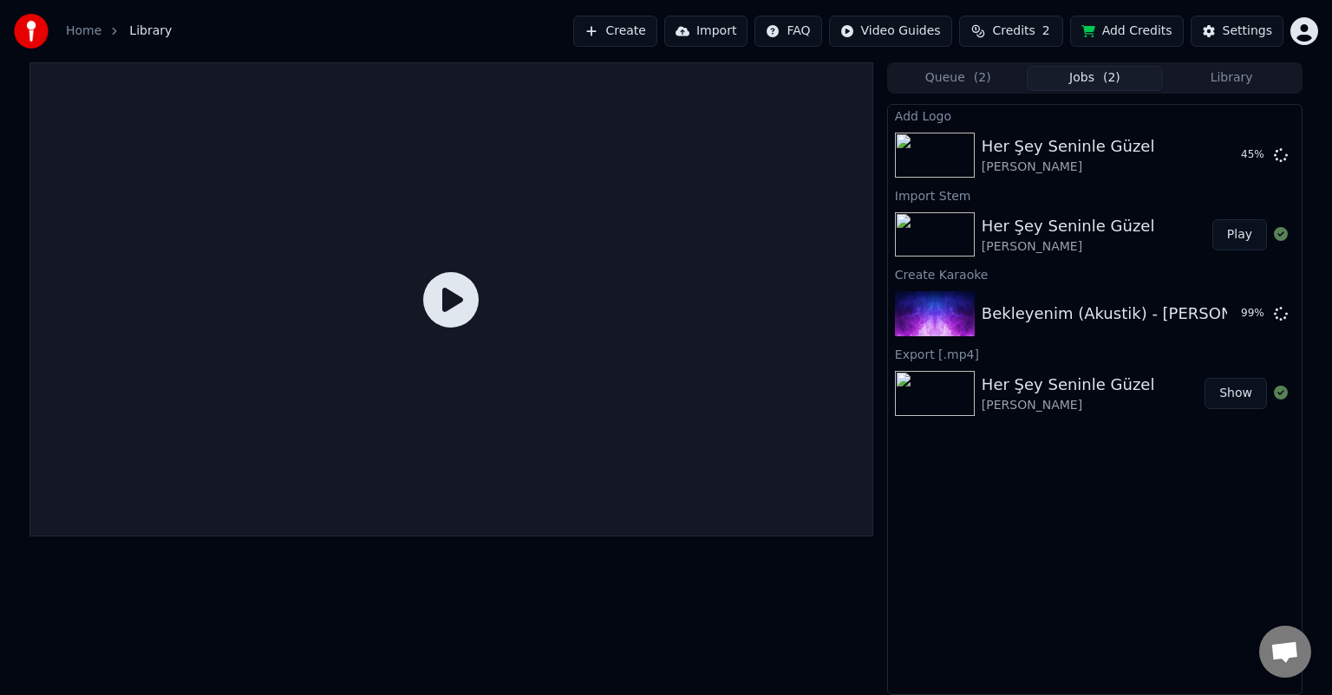
click at [961, 249] on img at bounding box center [935, 234] width 80 height 45
click at [1238, 239] on button "Play" at bounding box center [1239, 234] width 55 height 31
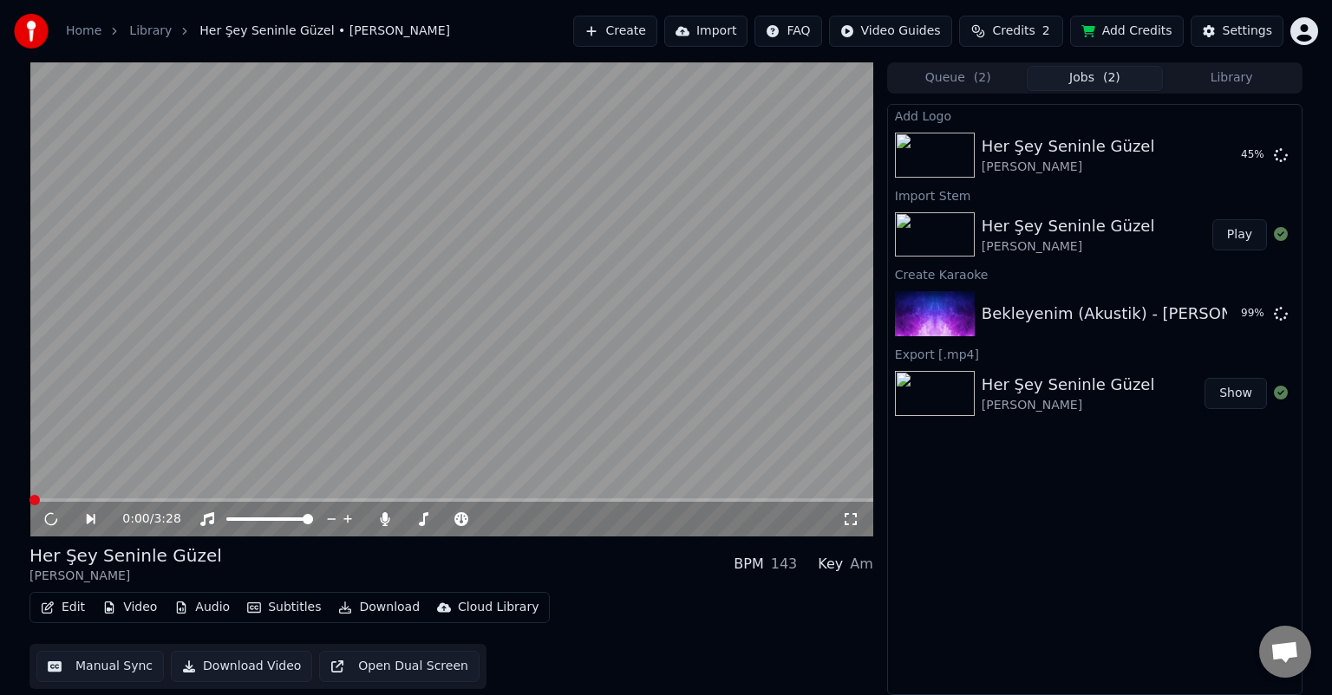
click at [1032, 34] on span "Credits" at bounding box center [1013, 31] width 42 height 17
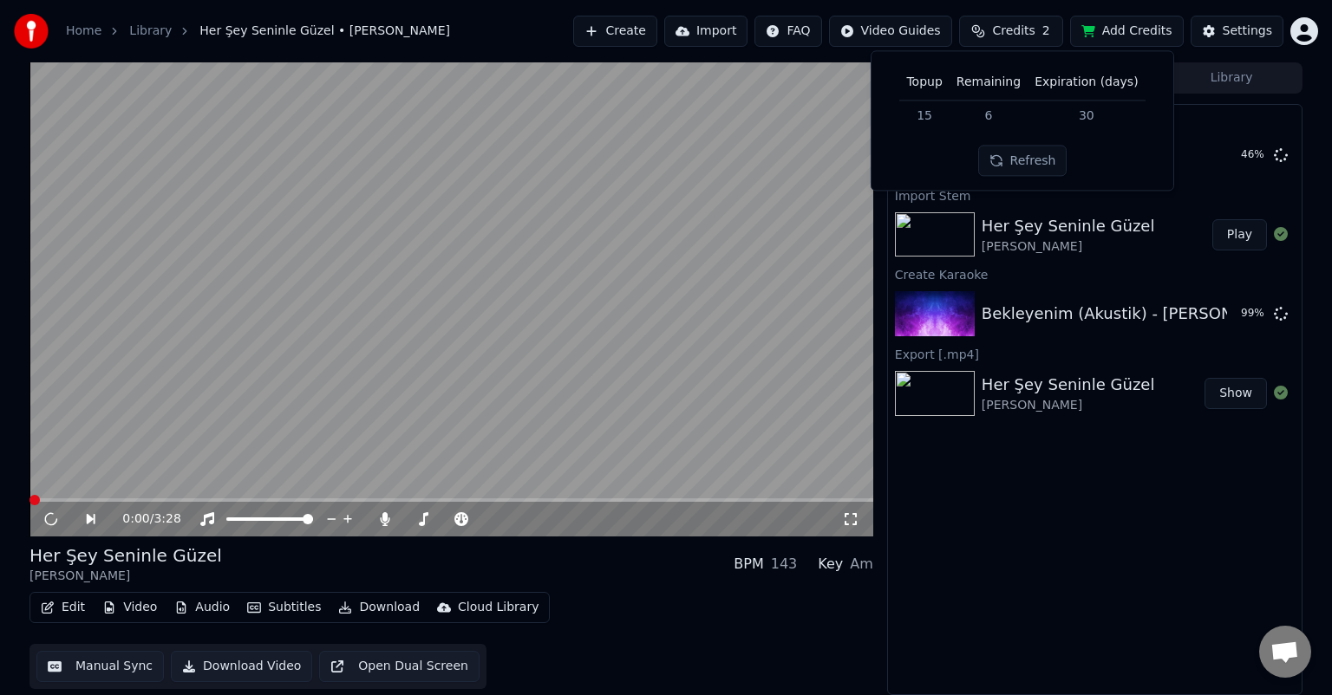
click at [1023, 164] on button "Refresh" at bounding box center [1022, 161] width 89 height 31
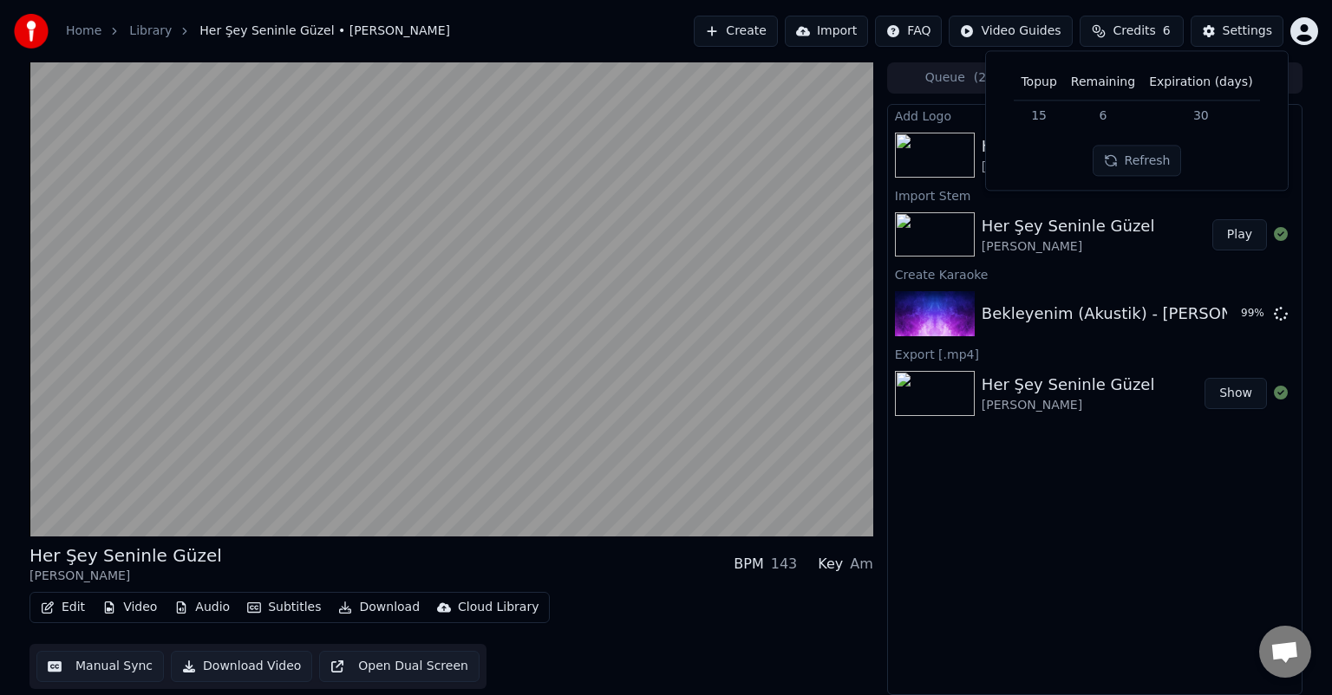
drag, startPoint x: 1148, startPoint y: 94, endPoint x: 1144, endPoint y: 127, distance: 33.1
click at [1245, 30] on div "Settings" at bounding box center [1246, 31] width 49 height 17
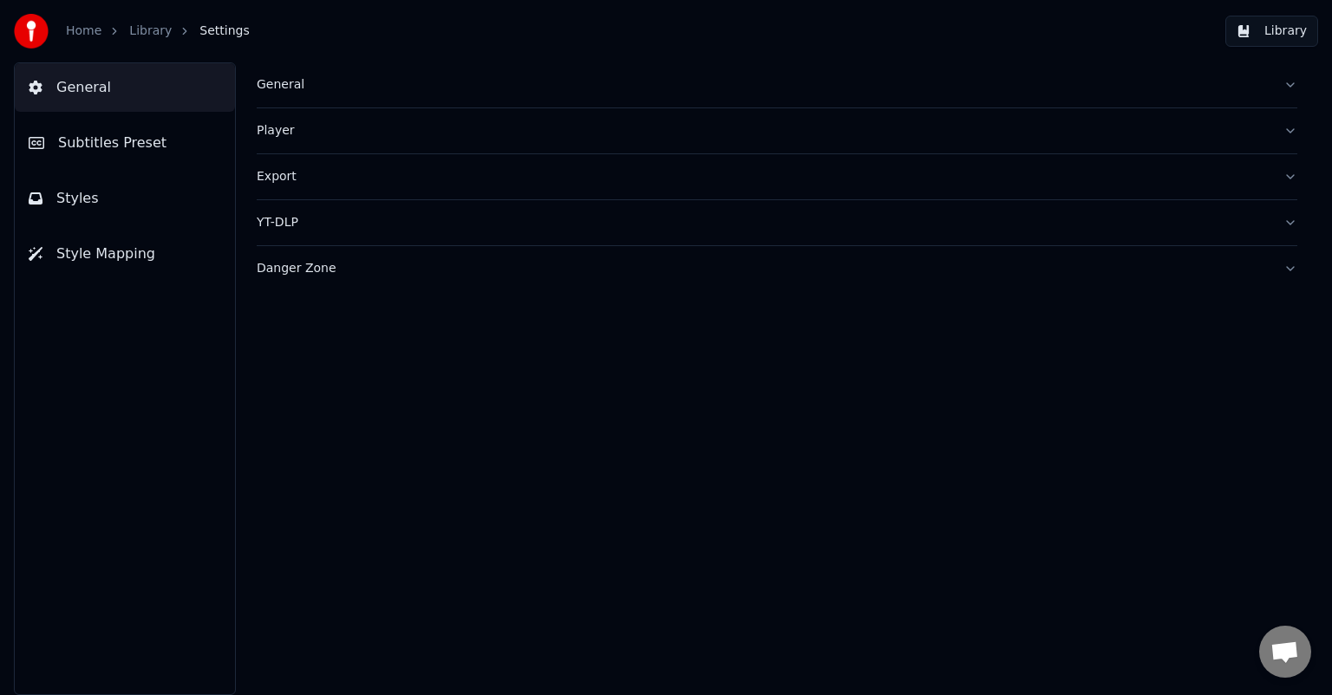
click at [310, 267] on div "Danger Zone" at bounding box center [763, 268] width 1013 height 17
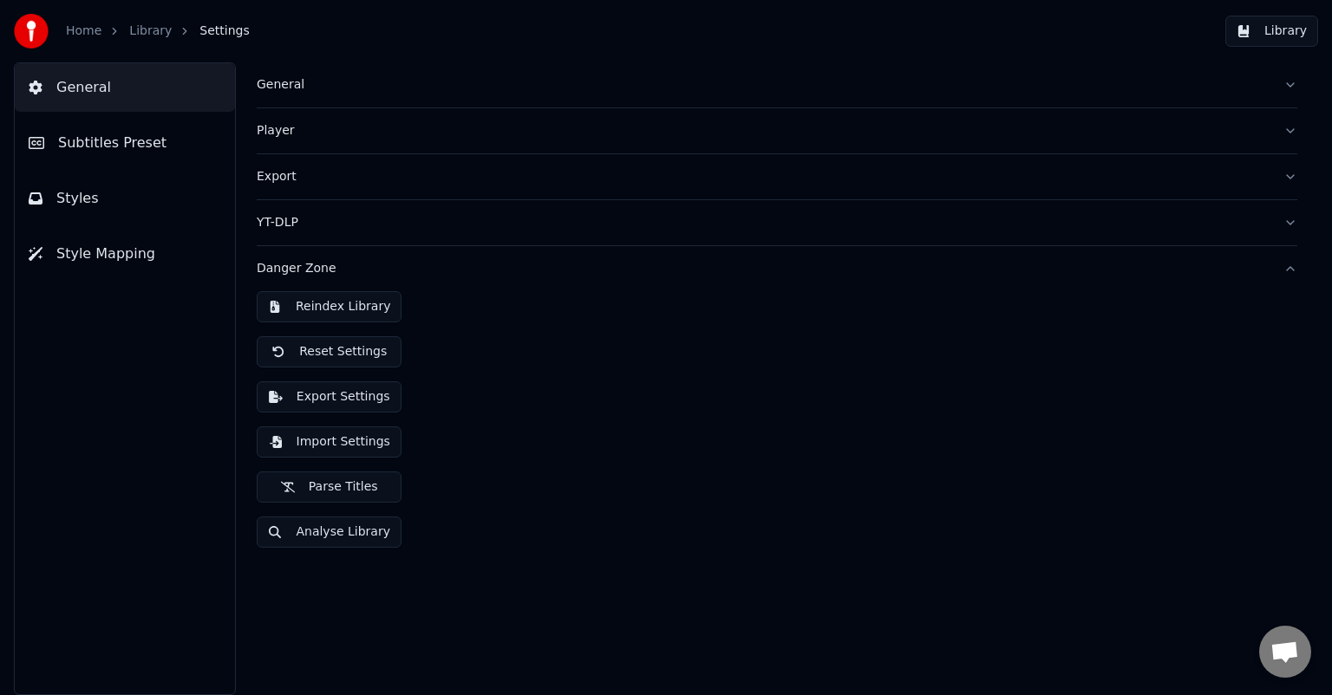
click at [300, 270] on div "Danger Zone" at bounding box center [763, 268] width 1013 height 17
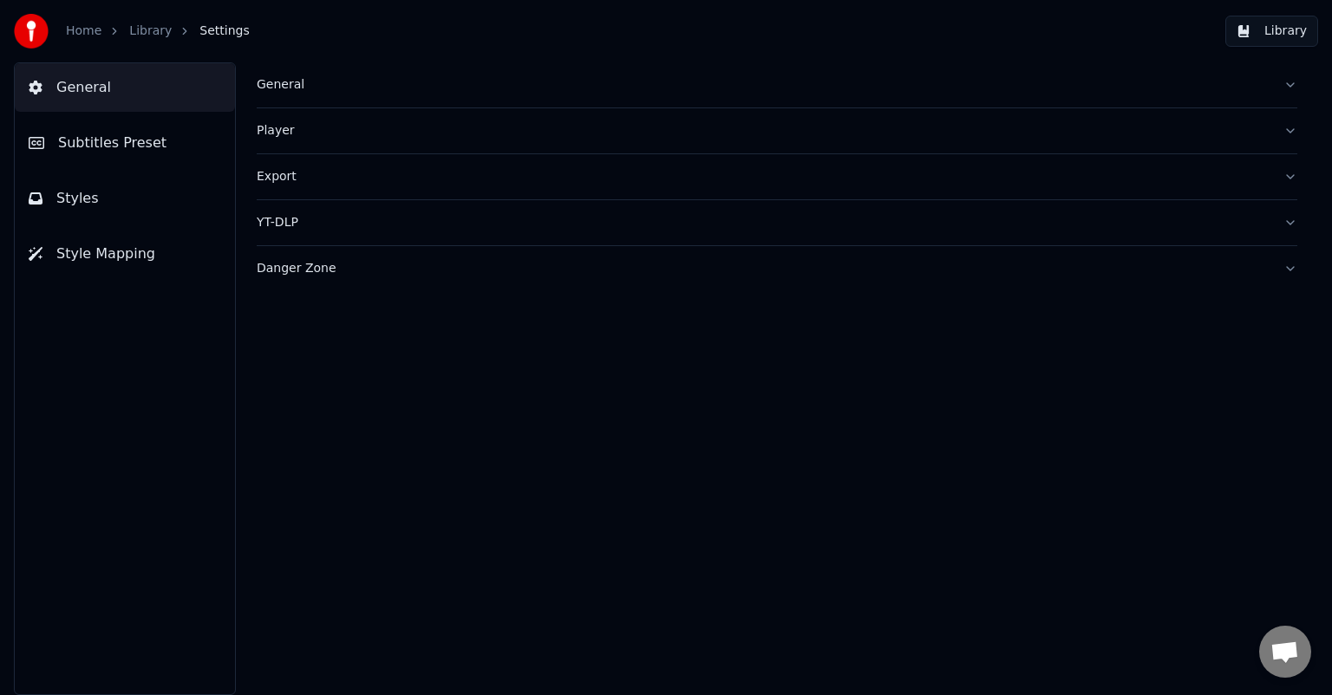
click at [80, 199] on span "Styles" at bounding box center [77, 198] width 42 height 21
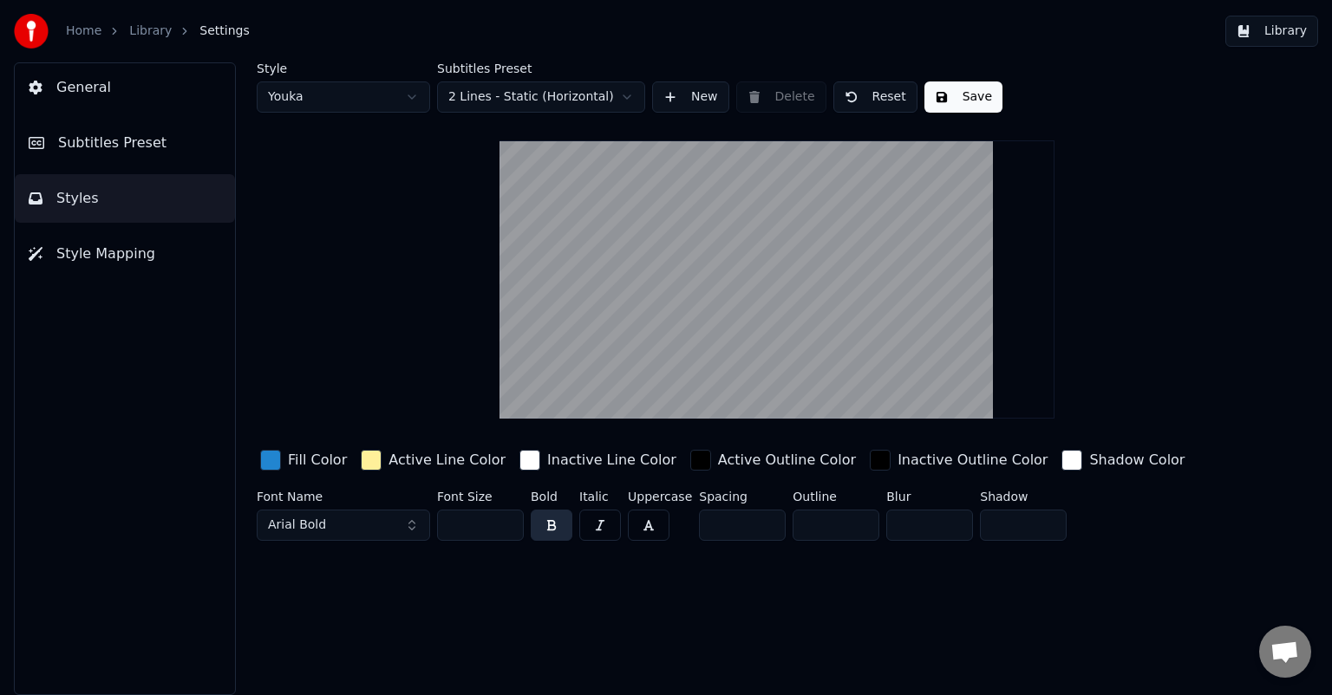
click at [114, 250] on span "Style Mapping" at bounding box center [105, 254] width 99 height 21
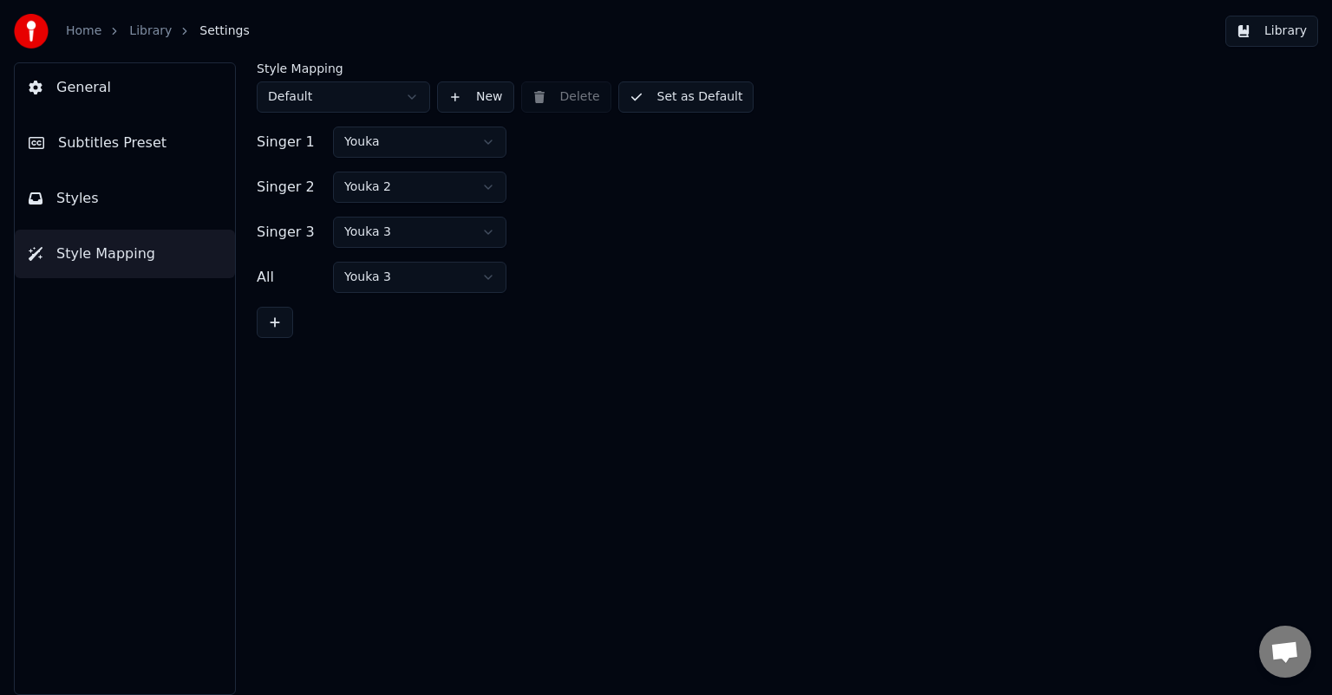
click at [117, 153] on button "Subtitles Preset" at bounding box center [125, 143] width 220 height 49
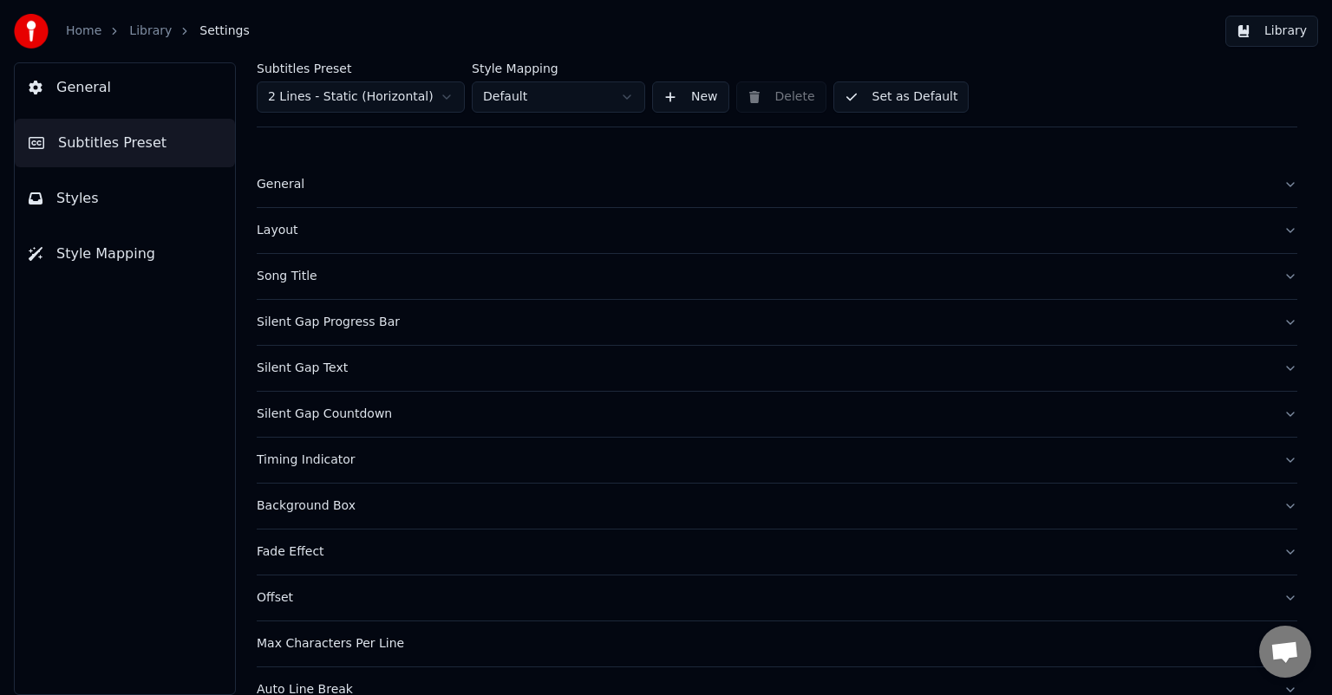
scroll to position [75, 0]
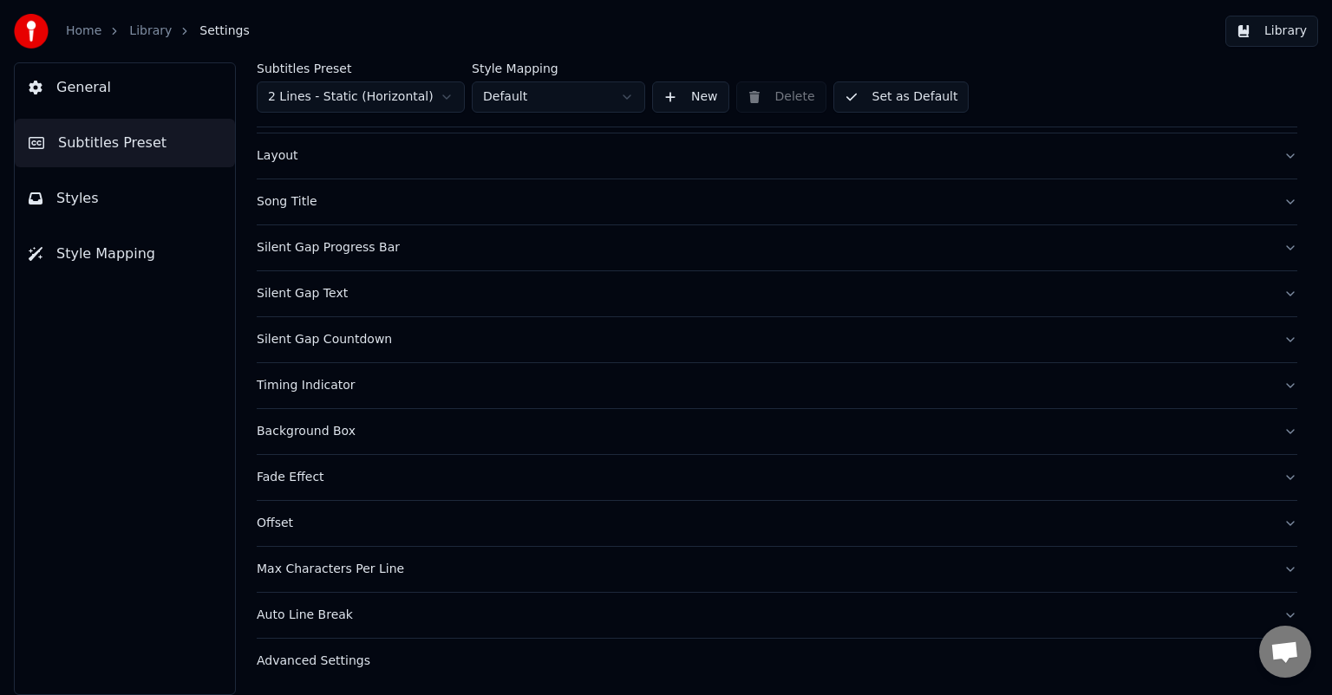
click at [118, 71] on button "General" at bounding box center [125, 87] width 220 height 49
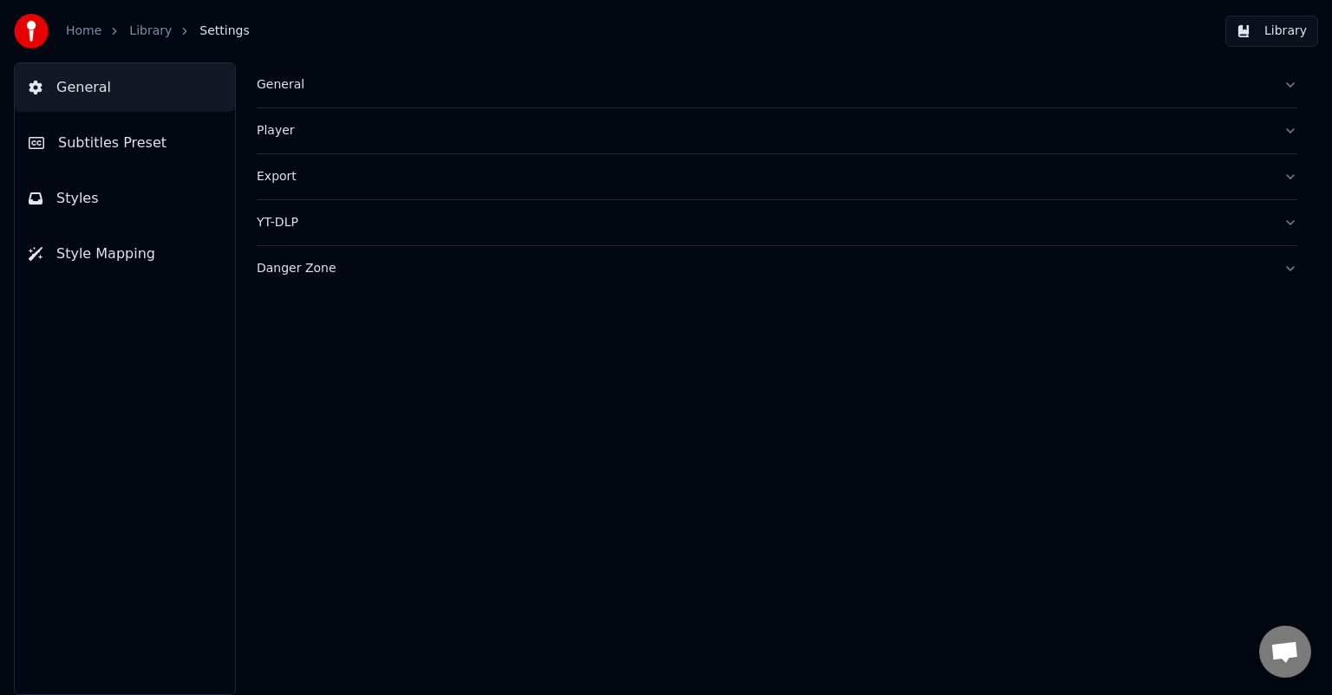
click at [277, 90] on div "General" at bounding box center [763, 84] width 1013 height 17
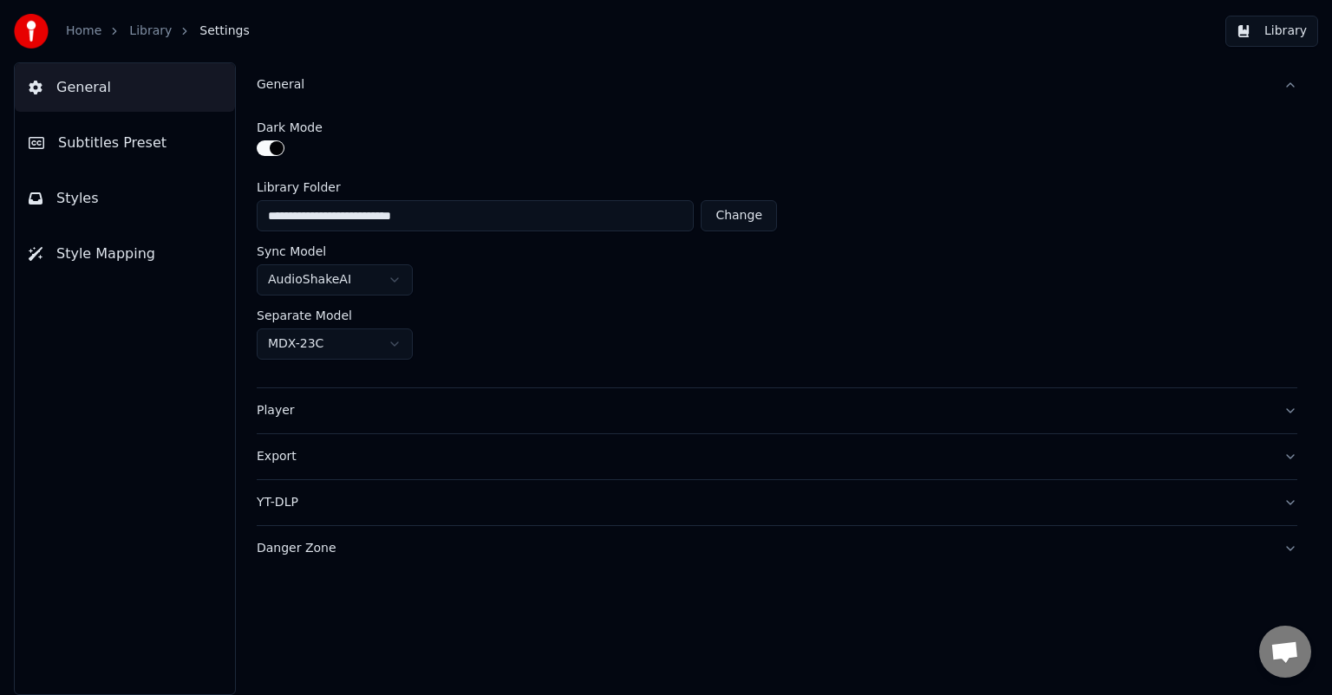
click at [279, 82] on div "General" at bounding box center [763, 84] width 1013 height 17
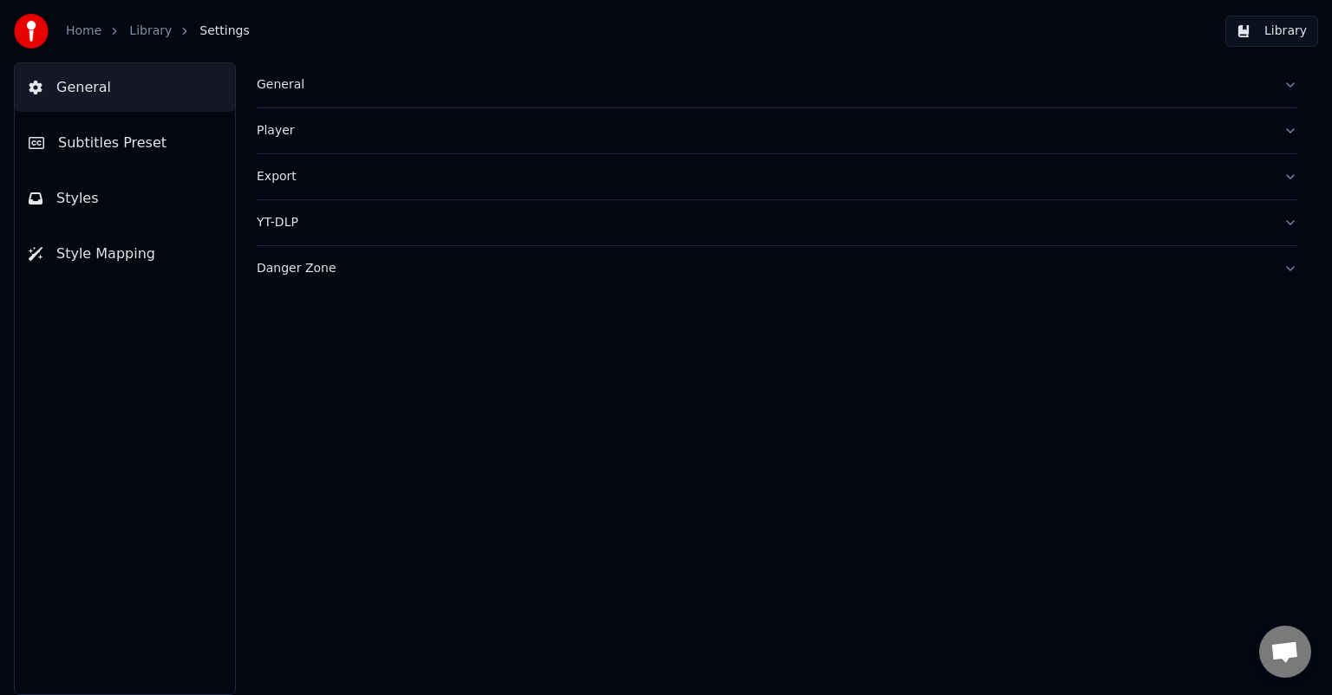
click at [96, 28] on link "Home" at bounding box center [84, 31] width 36 height 17
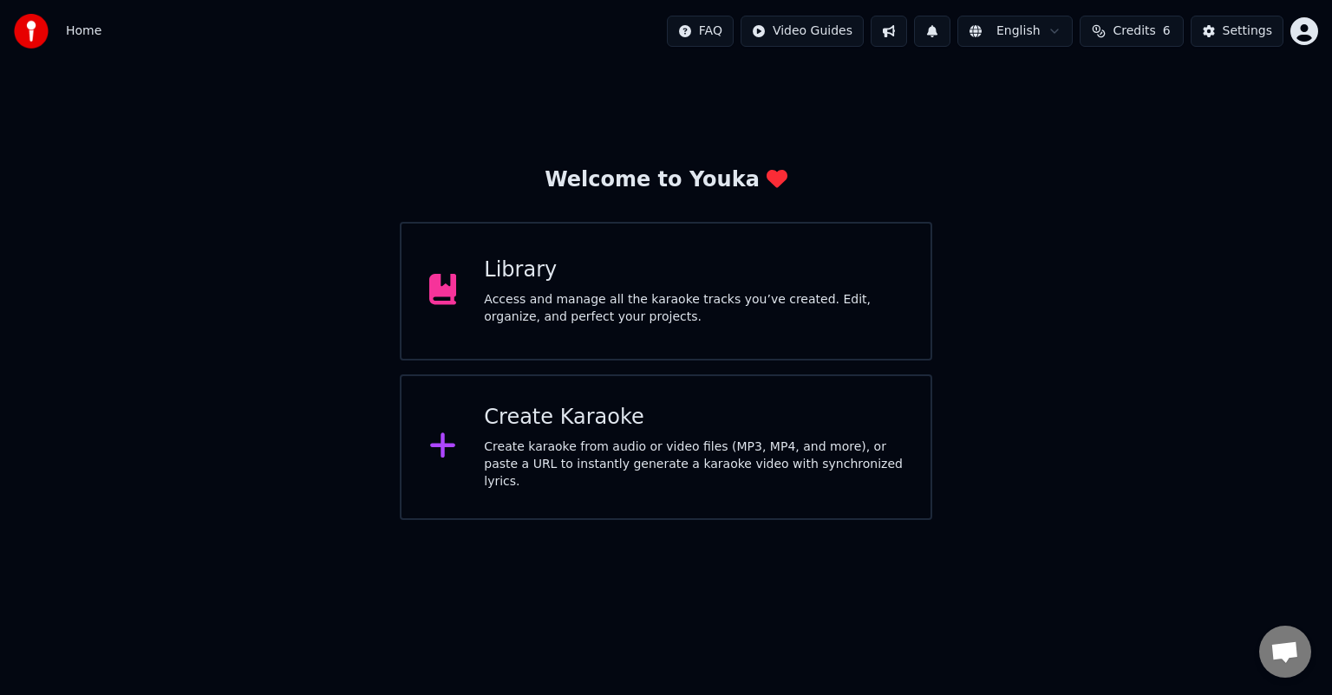
click at [615, 316] on div "Access and manage all the karaoke tracks you’ve created. Edit, organize, and pe…" at bounding box center [693, 308] width 419 height 35
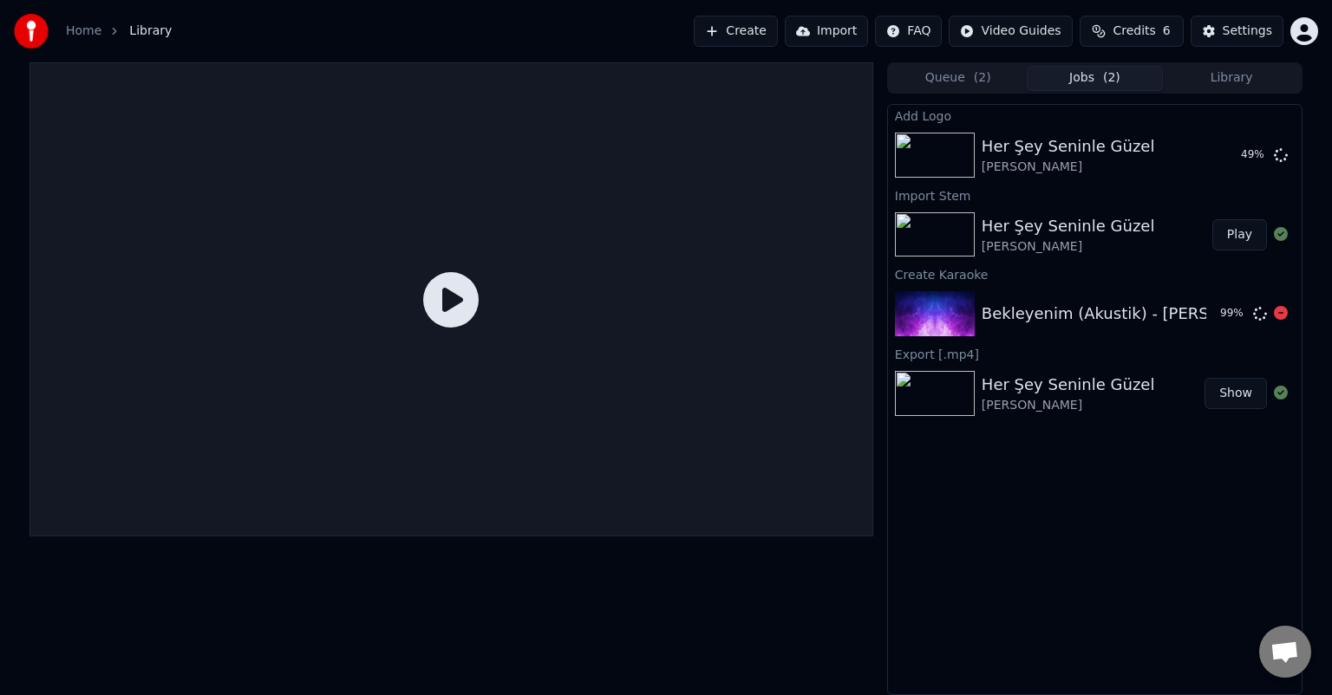
click at [938, 309] on img at bounding box center [935, 313] width 80 height 45
click at [1232, 239] on button "Play" at bounding box center [1239, 234] width 55 height 31
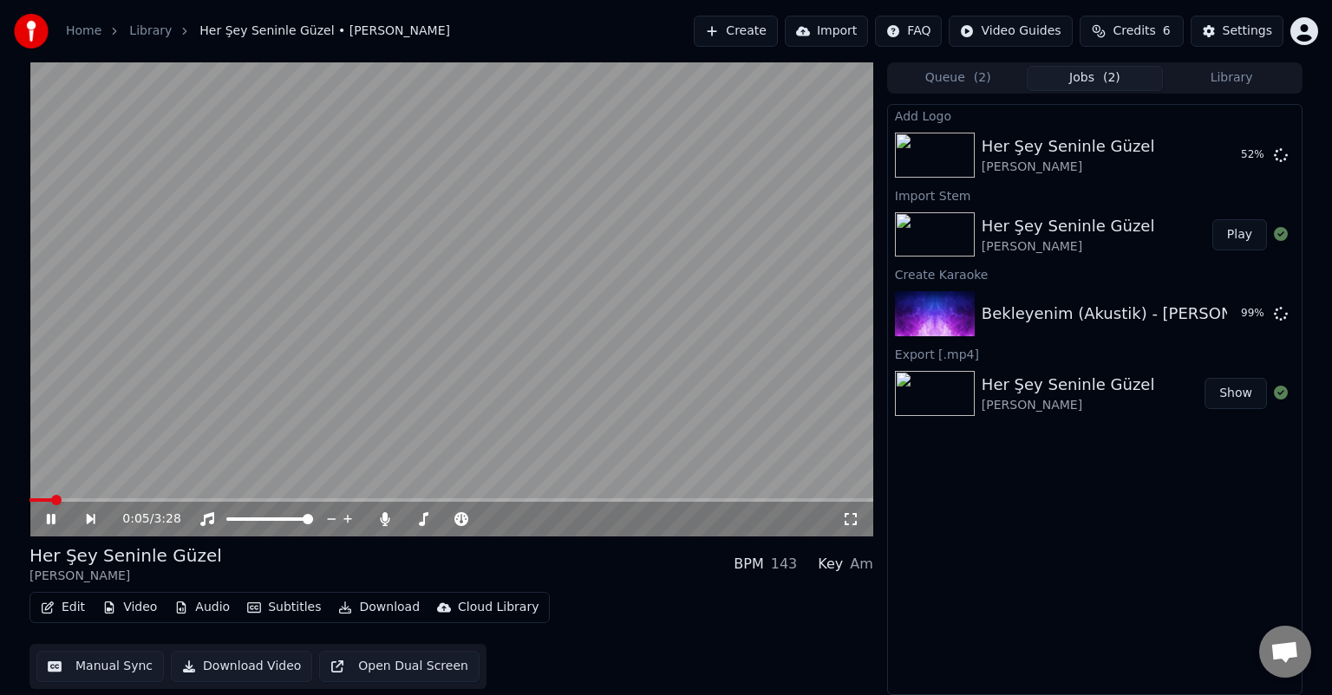
click at [90, 499] on span at bounding box center [450, 499] width 843 height 3
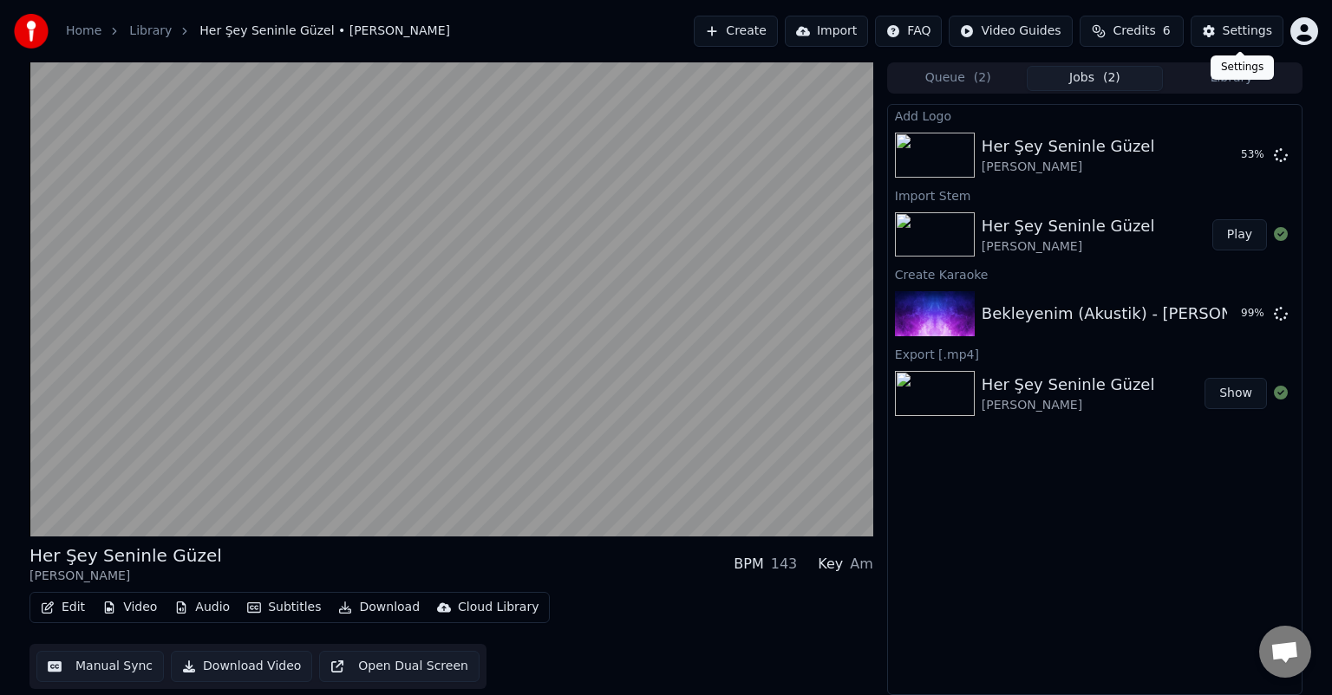
click at [1309, 29] on html "Home Library Her Şey Seninle Güzel • Eda Baba Create Import FAQ Video Guides Cr…" at bounding box center [666, 347] width 1332 height 695
